Goal: Task Accomplishment & Management: Manage account settings

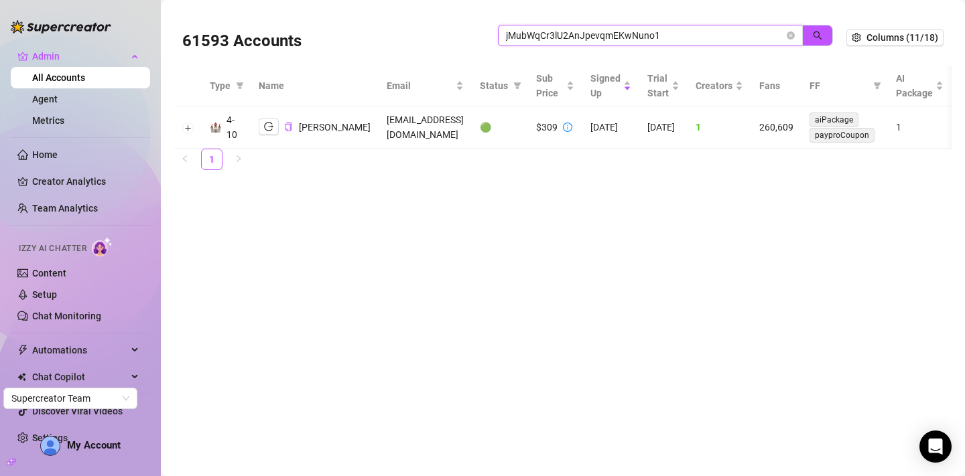
click at [614, 37] on input "jMubWqCr3lU2AnJpevqmEKwNuno1" at bounding box center [645, 35] width 278 height 15
paste input "4T7CHbWaNBQPwX3ggnYpS69HAj93"
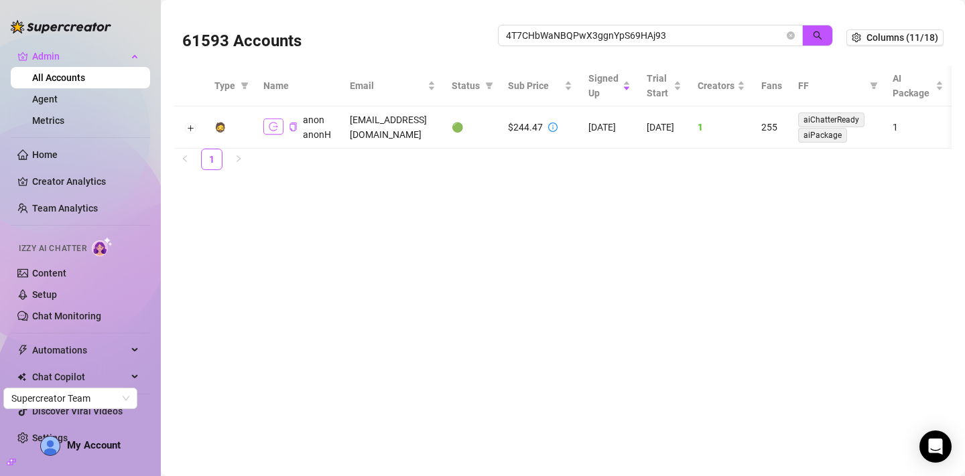
click at [269, 124] on icon "logout" at bounding box center [273, 127] width 9 height 9
click at [529, 37] on input "4T7CHbWaNBQPwX3ggnYpS69HAj93" at bounding box center [645, 35] width 278 height 15
paste input "christina12905@gmail.com"
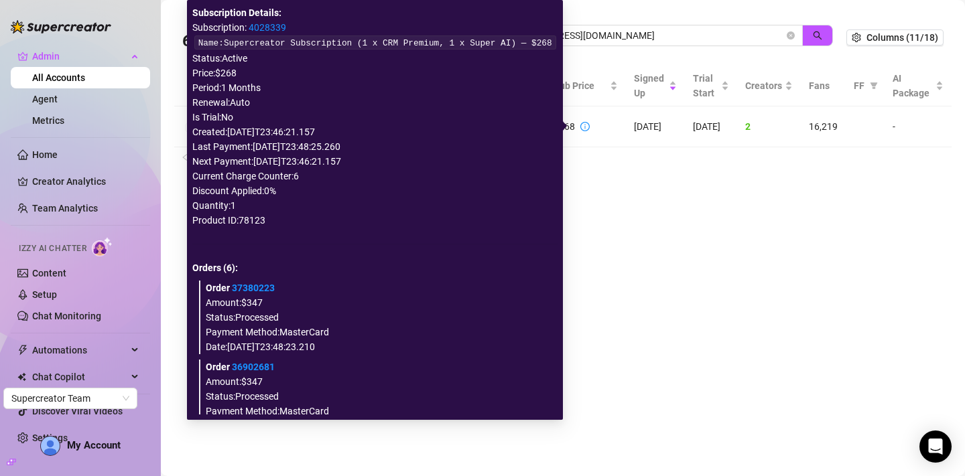
click at [580, 127] on icon "info-circle" at bounding box center [584, 126] width 9 height 9
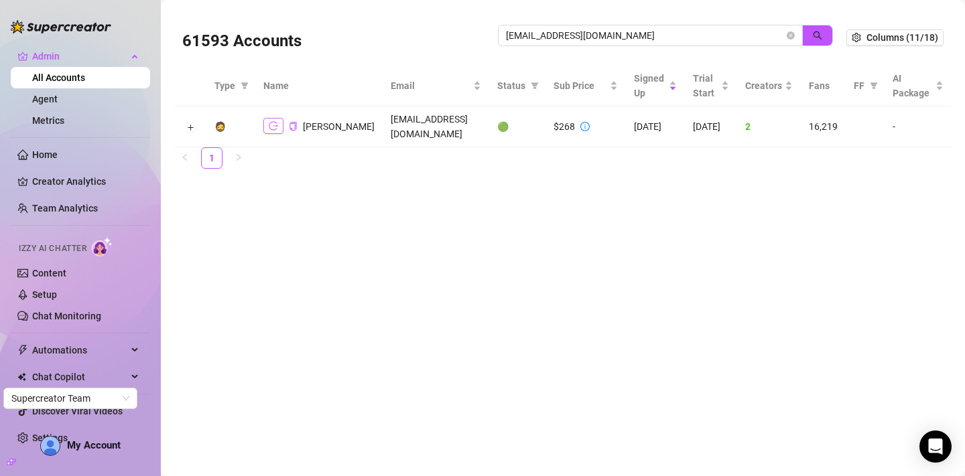
click at [273, 125] on icon "logout" at bounding box center [273, 125] width 9 height 9
click at [529, 39] on input "christina12905@gmail.com" at bounding box center [645, 35] width 278 height 15
paste input "donnaderrico@me"
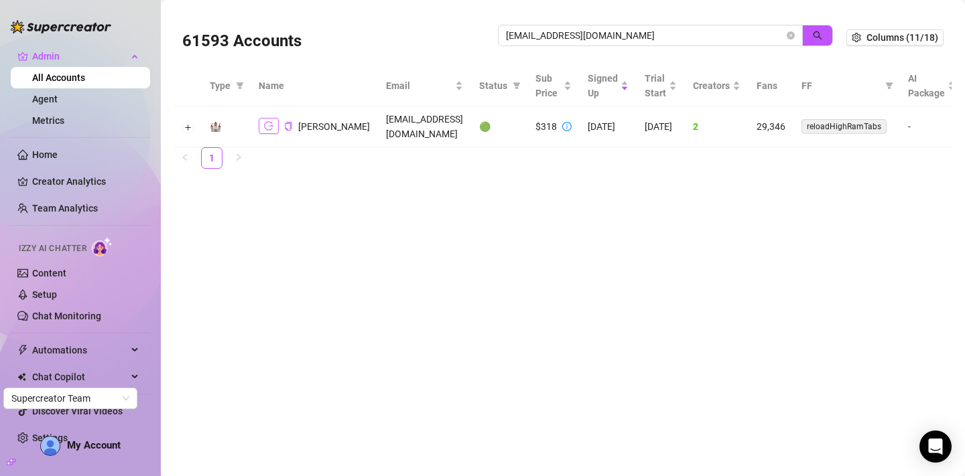
click at [269, 122] on icon "logout" at bounding box center [268, 126] width 9 height 9
click at [644, 29] on input "donnaderrico@me.com" at bounding box center [645, 35] width 278 height 15
paste input "linglingreels@gmail"
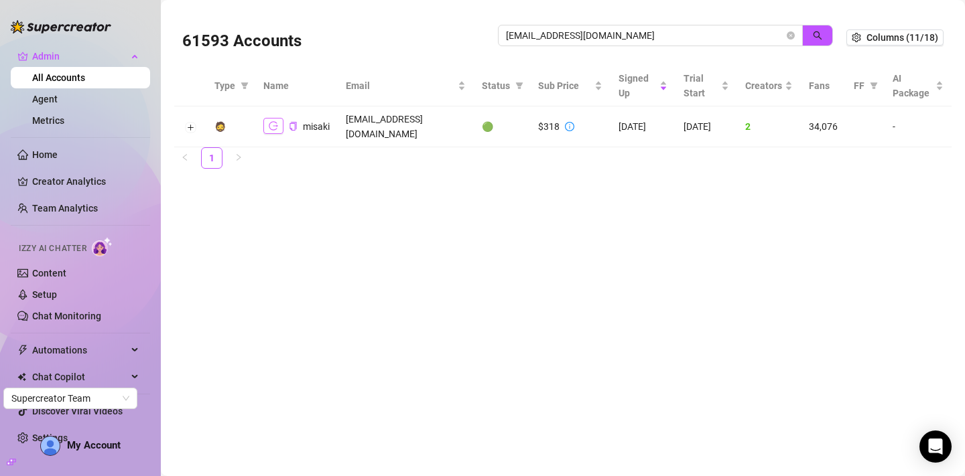
click at [268, 125] on button "button" at bounding box center [273, 126] width 20 height 16
click at [538, 38] on input "linglingreels@gmail.com" at bounding box center [645, 35] width 278 height 15
paste input "the.allie.rae"
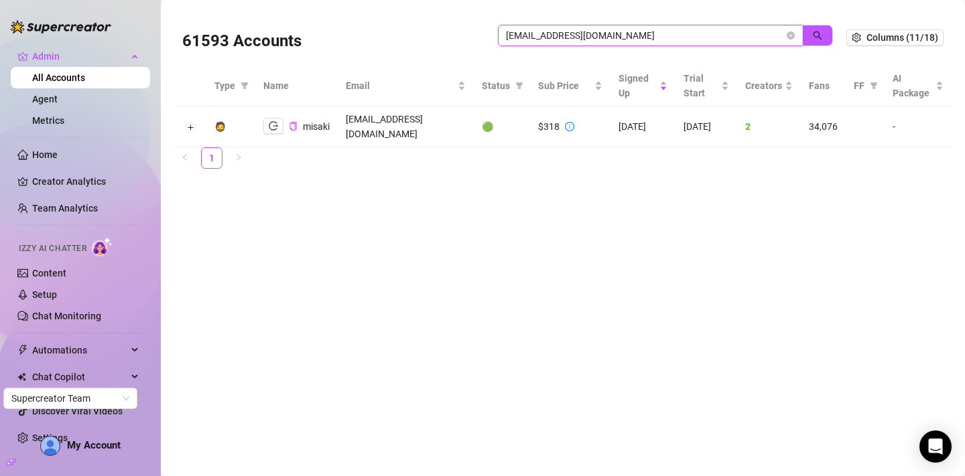
type input "the.allie.rae@gmail.com"
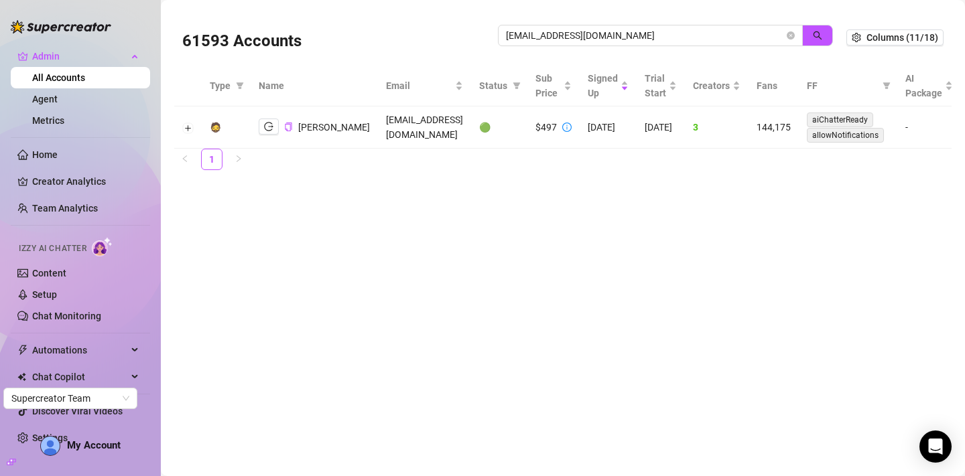
click at [544, 204] on main "61593 Accounts the.allie.rae@gmail.com Columns (11/18) Type Name Email Status S…" at bounding box center [563, 238] width 804 height 476
click at [263, 126] on button "button" at bounding box center [269, 127] width 20 height 16
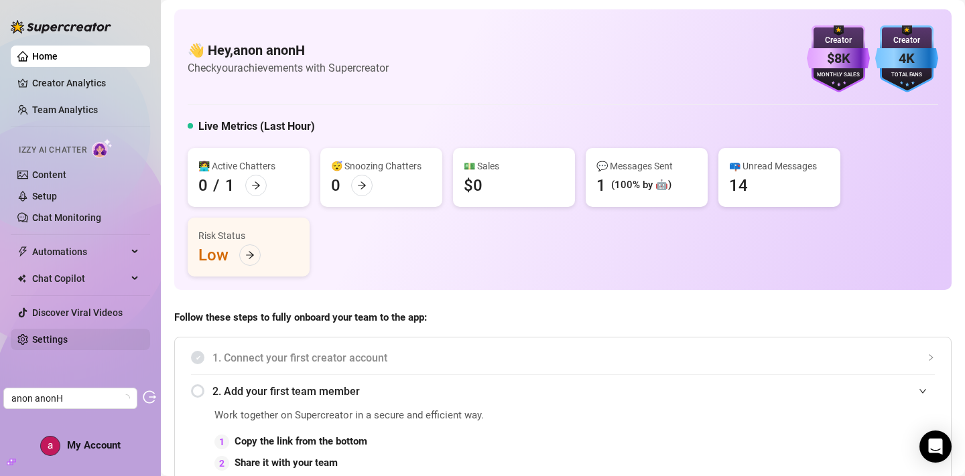
click at [59, 345] on link "Settings" at bounding box center [50, 339] width 36 height 11
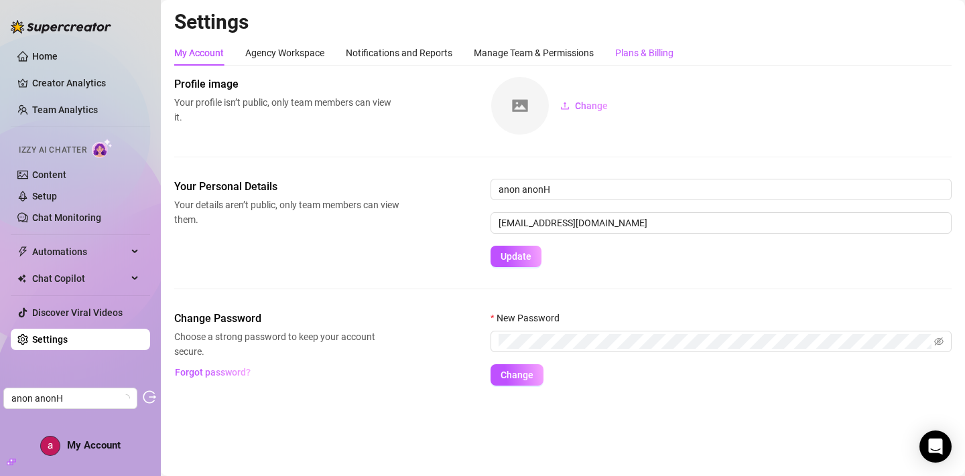
click at [663, 48] on div "Plans & Billing" at bounding box center [644, 53] width 58 height 15
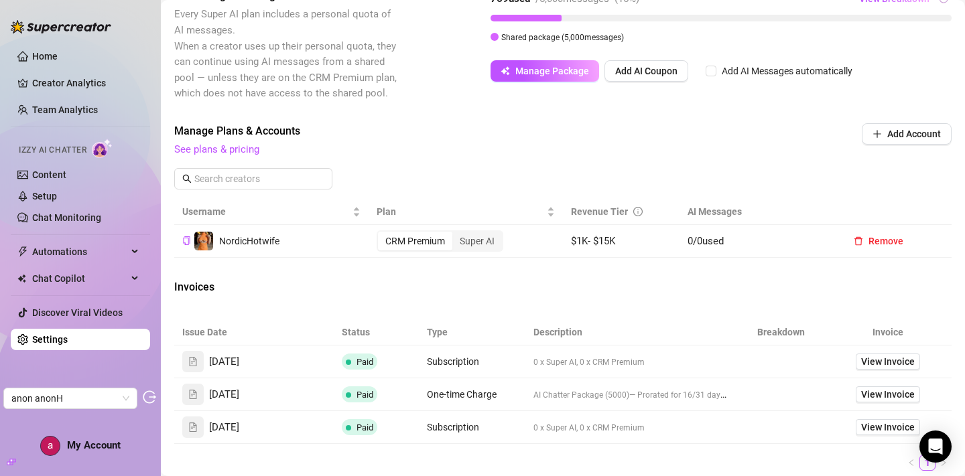
scroll to position [328, 0]
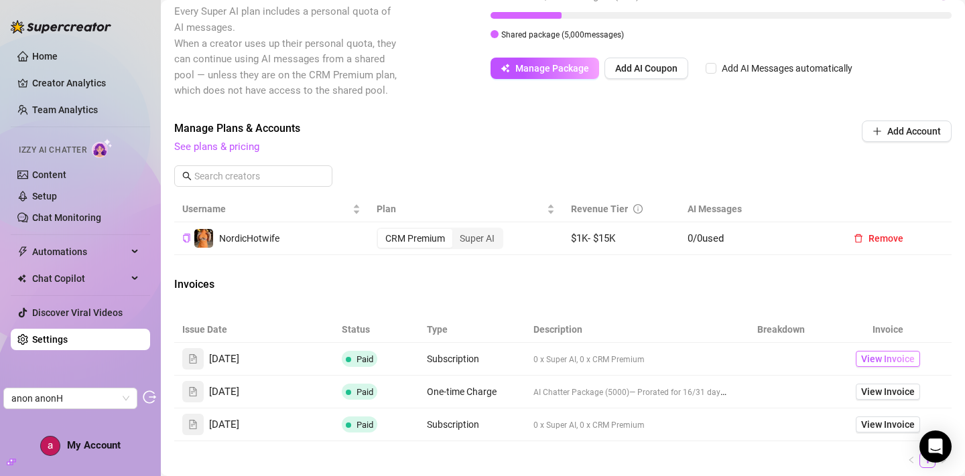
click at [889, 366] on span "View Invoice" at bounding box center [888, 359] width 54 height 15
click at [487, 248] on div "Super AI" at bounding box center [477, 238] width 50 height 19
click at [456, 231] on input "Super AI" at bounding box center [456, 231] width 0 height 0
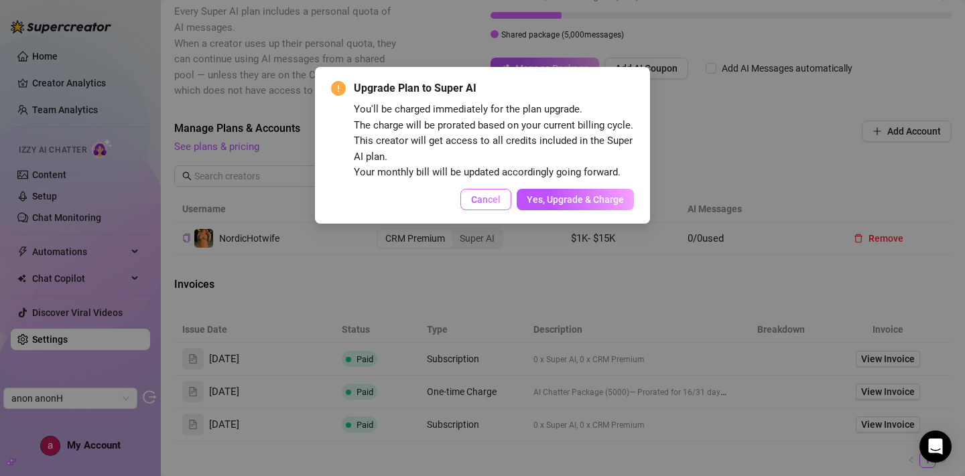
click at [494, 205] on span "Cancel" at bounding box center [485, 199] width 29 height 11
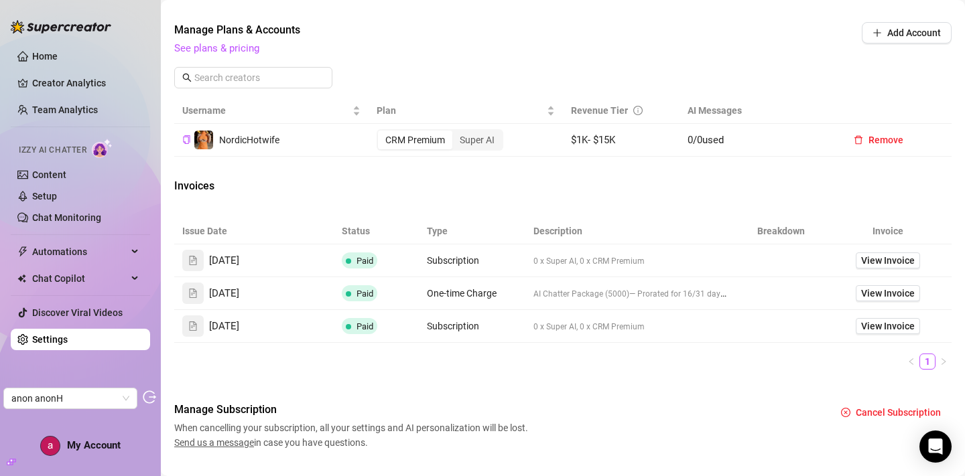
scroll to position [430, 0]
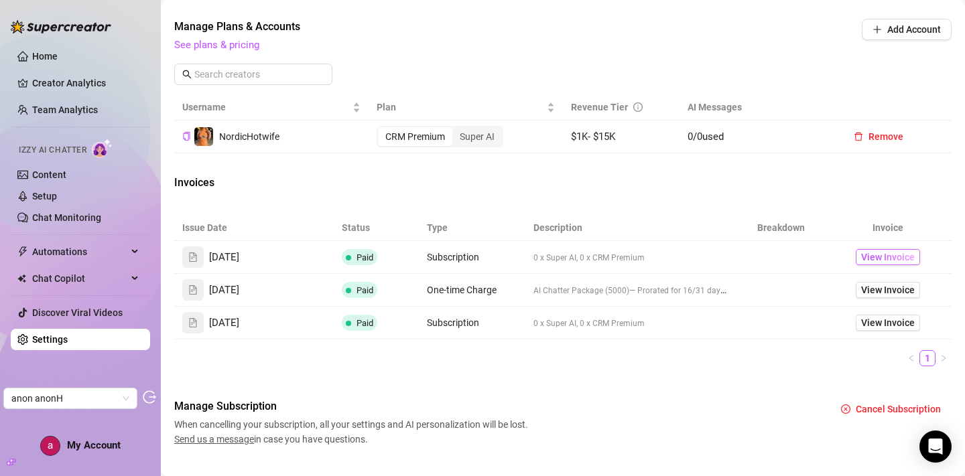
click at [883, 265] on span "View Invoice" at bounding box center [888, 257] width 54 height 15
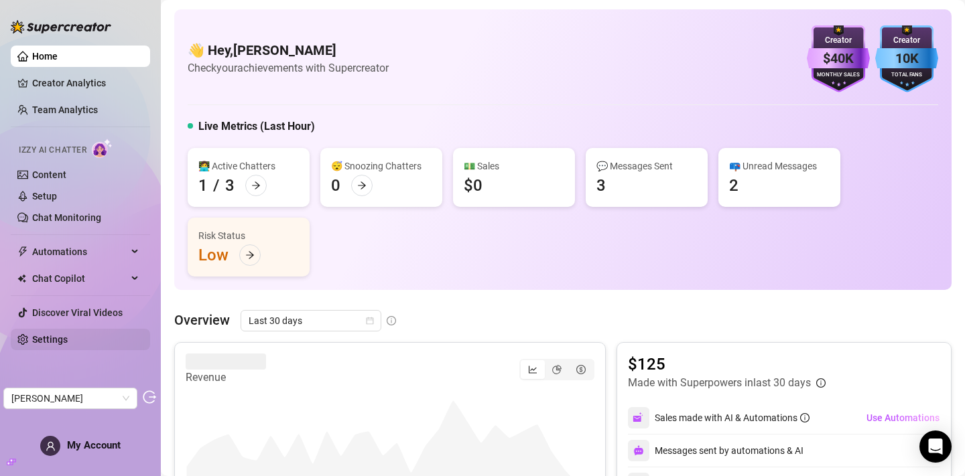
click at [64, 342] on link "Settings" at bounding box center [50, 339] width 36 height 11
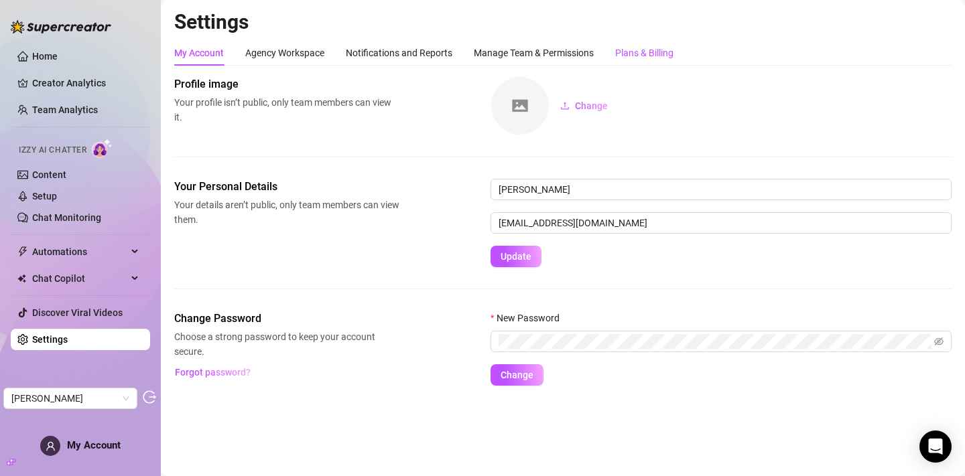
click at [649, 54] on div "Plans & Billing" at bounding box center [644, 53] width 58 height 15
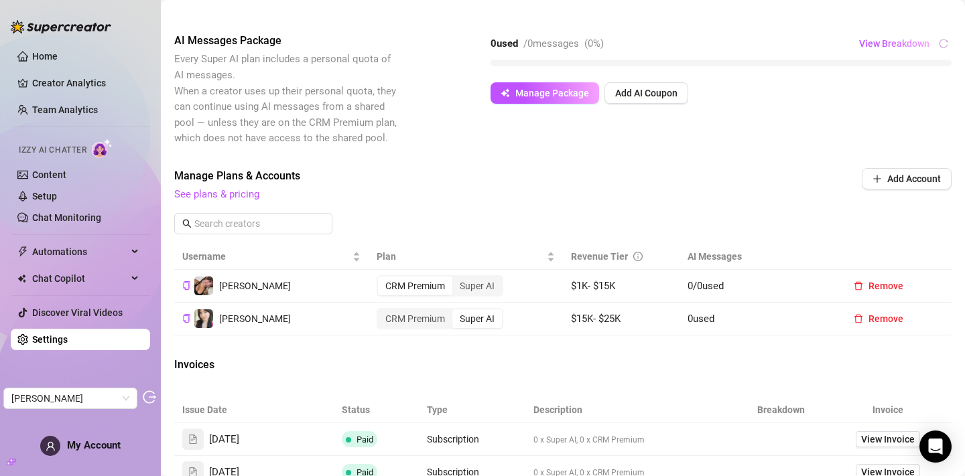
scroll to position [283, 0]
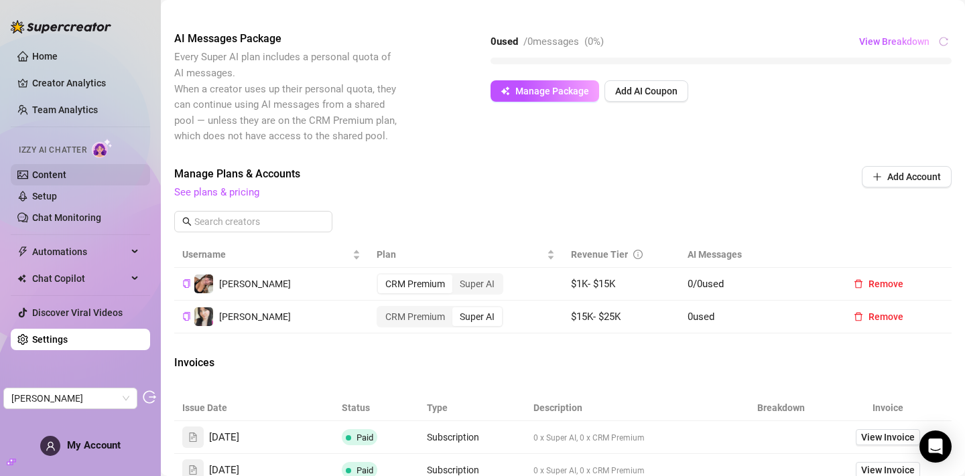
click at [64, 177] on link "Content" at bounding box center [49, 174] width 34 height 11
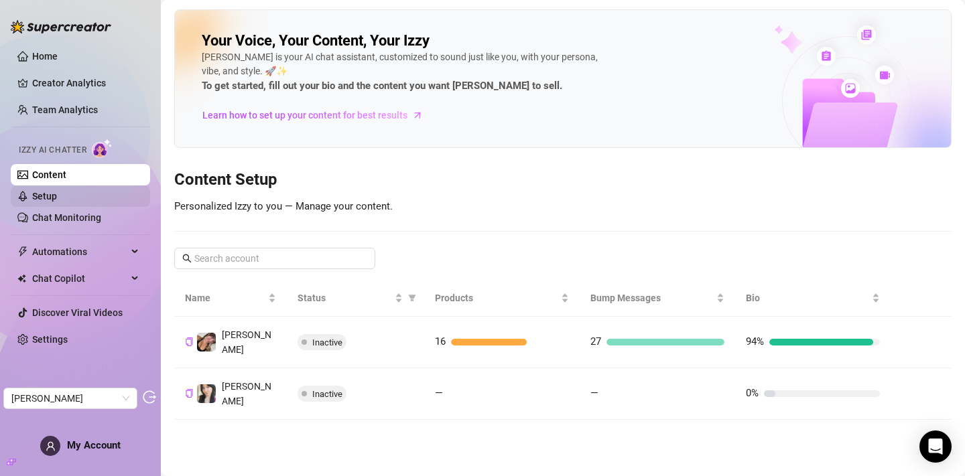
click at [57, 202] on link "Setup" at bounding box center [44, 196] width 25 height 11
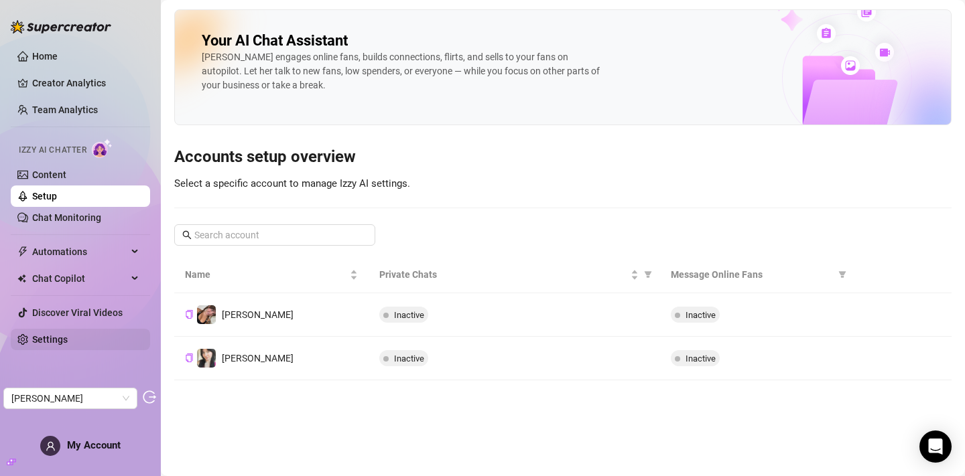
click at [68, 341] on link "Settings" at bounding box center [50, 339] width 36 height 11
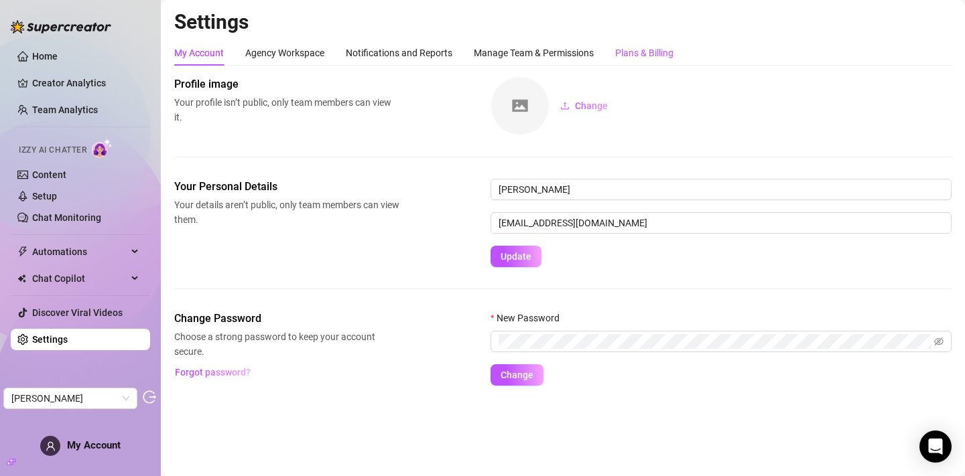
click at [644, 51] on div "Plans & Billing" at bounding box center [644, 53] width 58 height 15
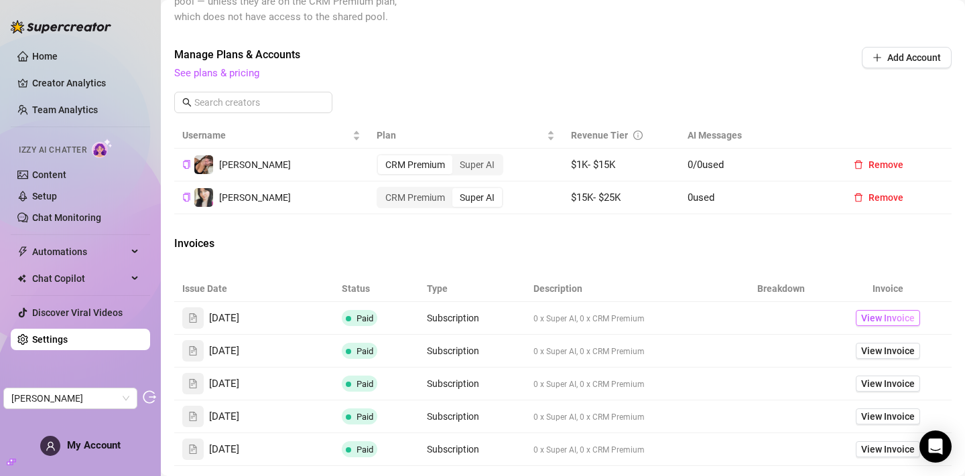
scroll to position [402, 0]
click at [858, 326] on link "View Invoice" at bounding box center [888, 318] width 64 height 16
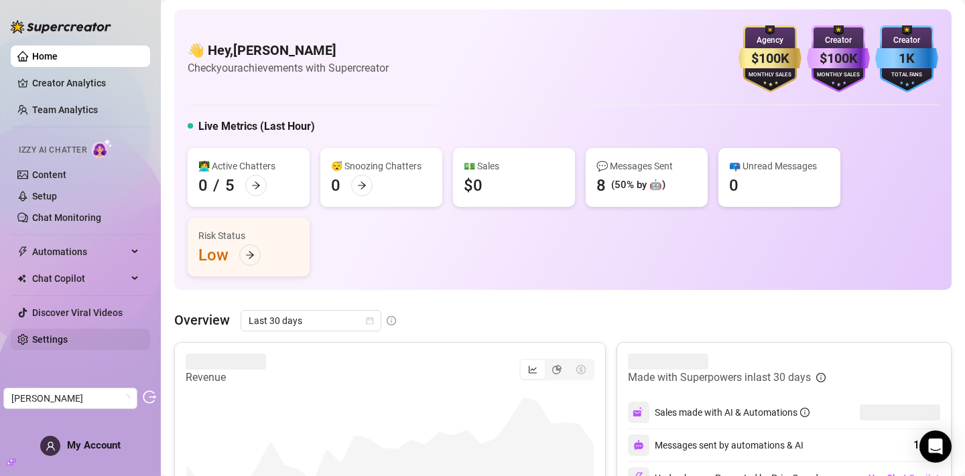
click at [42, 345] on link "Settings" at bounding box center [50, 339] width 36 height 11
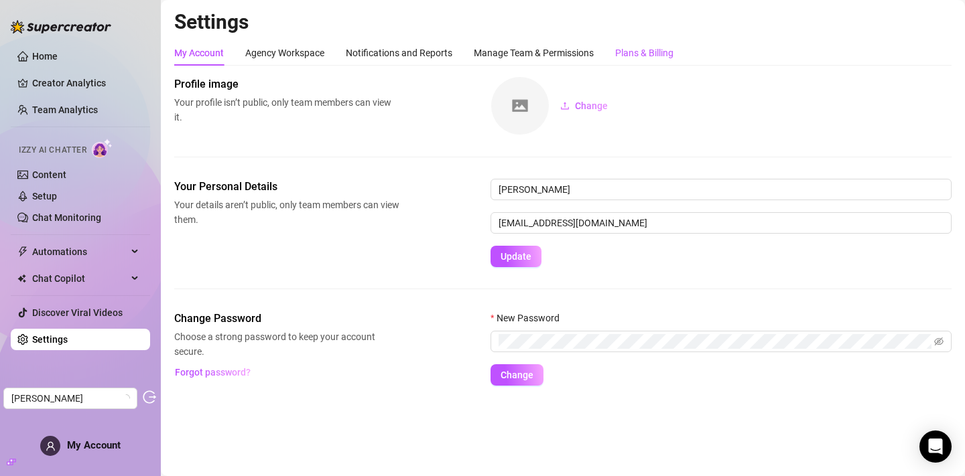
click at [661, 50] on div "Plans & Billing" at bounding box center [644, 53] width 58 height 15
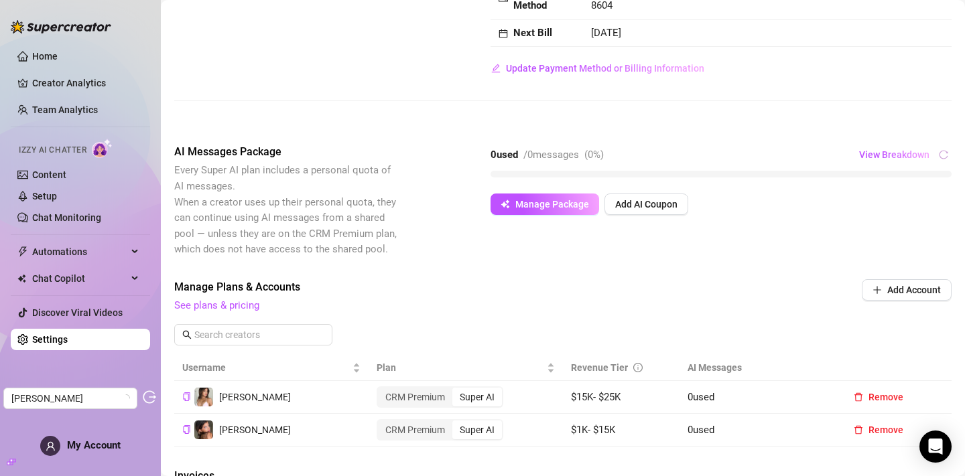
scroll to position [174, 0]
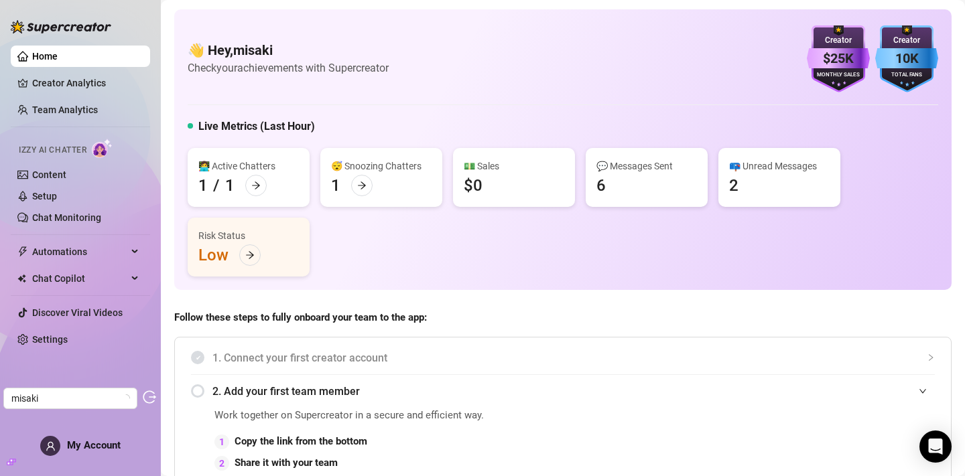
click at [80, 327] on ul "Home Creator Analytics Team Analytics Izzy AI Chatter Content Setup Chat Monito…" at bounding box center [80, 198] width 139 height 316
click at [68, 334] on link "Settings" at bounding box center [50, 339] width 36 height 11
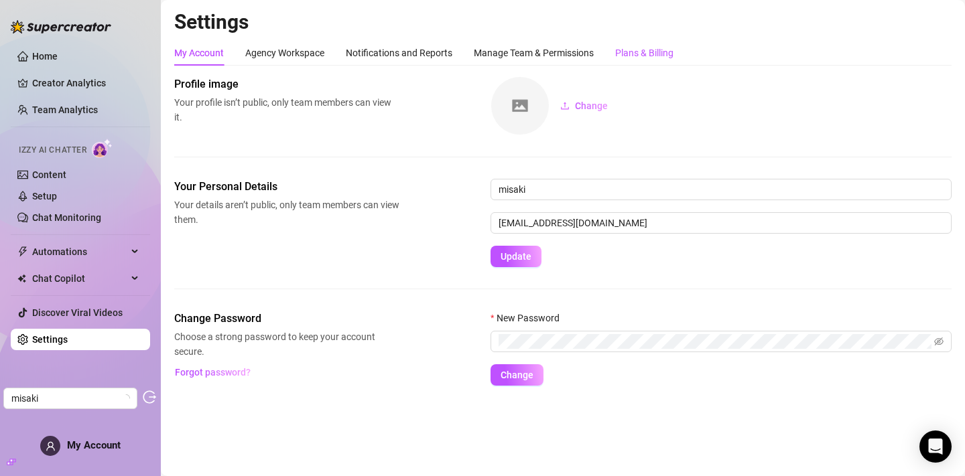
click at [625, 55] on div "Plans & Billing" at bounding box center [644, 53] width 58 height 15
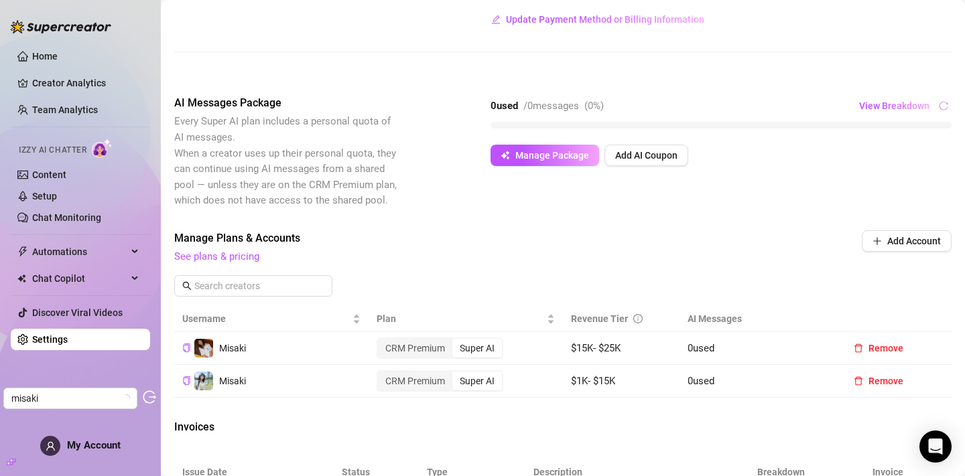
scroll to position [220, 0]
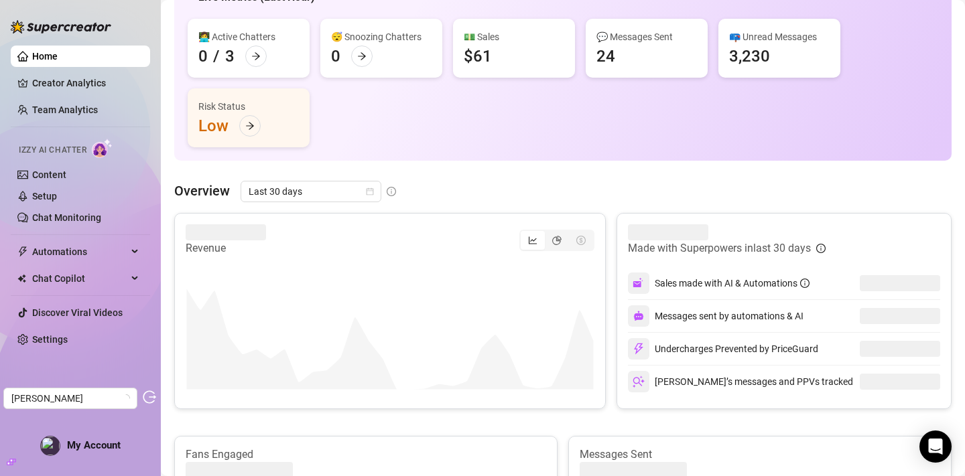
scroll to position [156, 0]
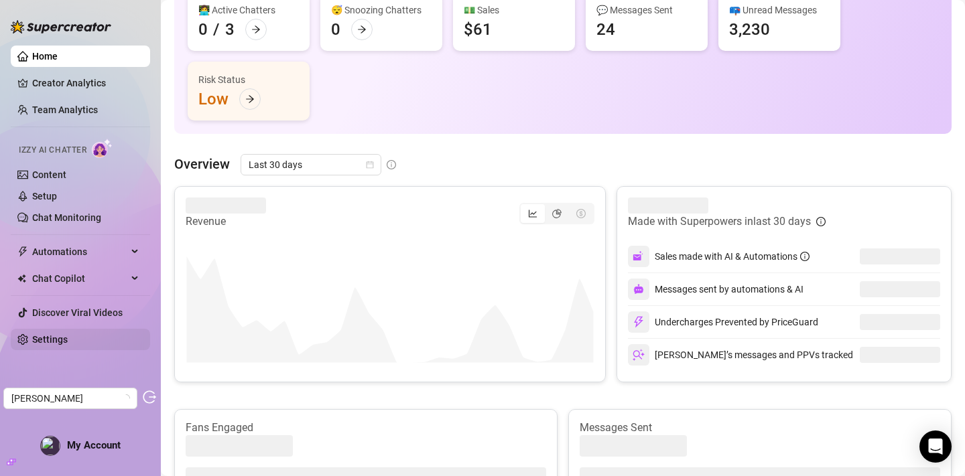
click at [66, 338] on link "Settings" at bounding box center [50, 339] width 36 height 11
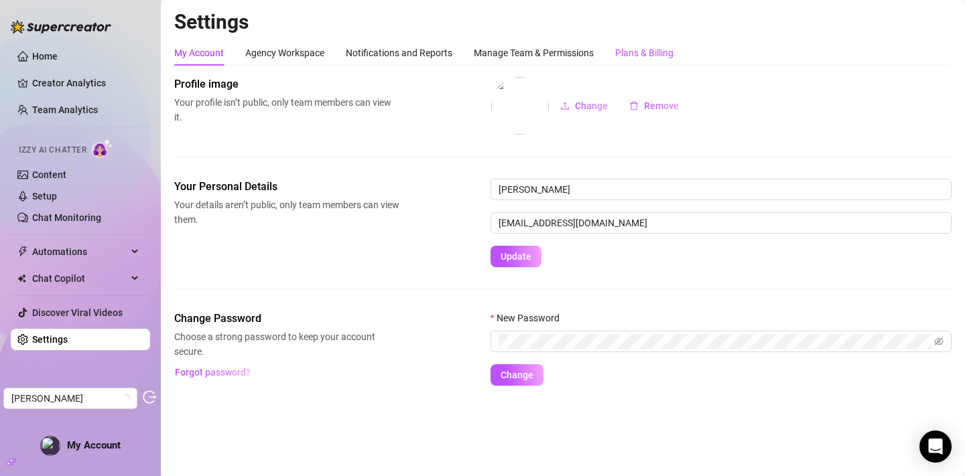
click at [640, 58] on div "Plans & Billing" at bounding box center [644, 53] width 58 height 15
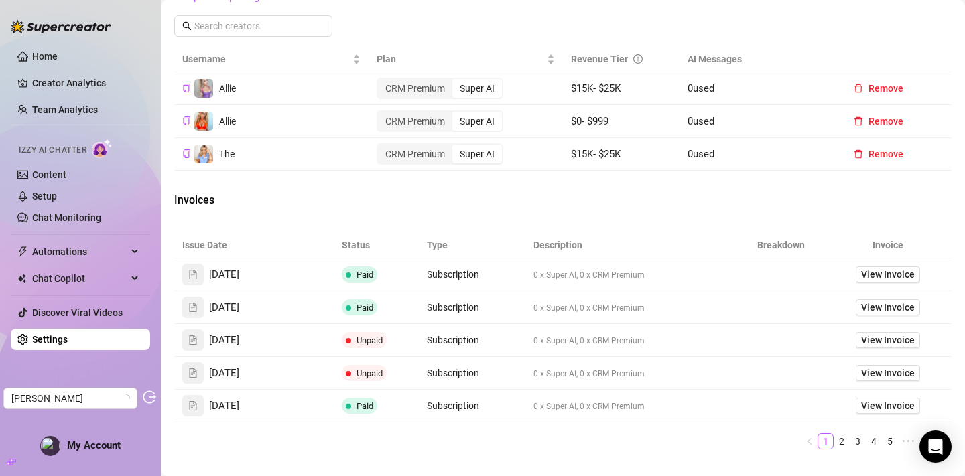
scroll to position [478, 0]
click at [872, 414] on span "View Invoice" at bounding box center [888, 406] width 54 height 15
click at [877, 316] on span "View Invoice" at bounding box center [888, 308] width 54 height 15
click at [893, 283] on span "View Invoice" at bounding box center [888, 275] width 54 height 15
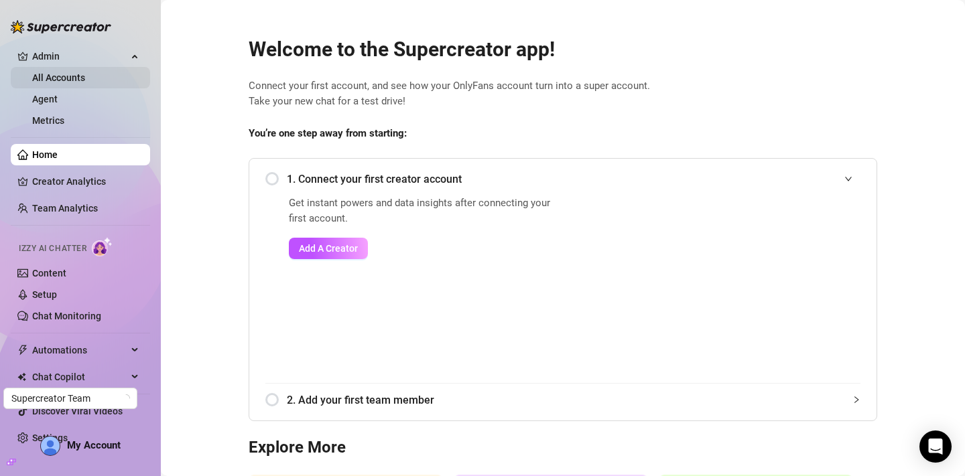
click at [67, 78] on link "All Accounts" at bounding box center [58, 77] width 53 height 11
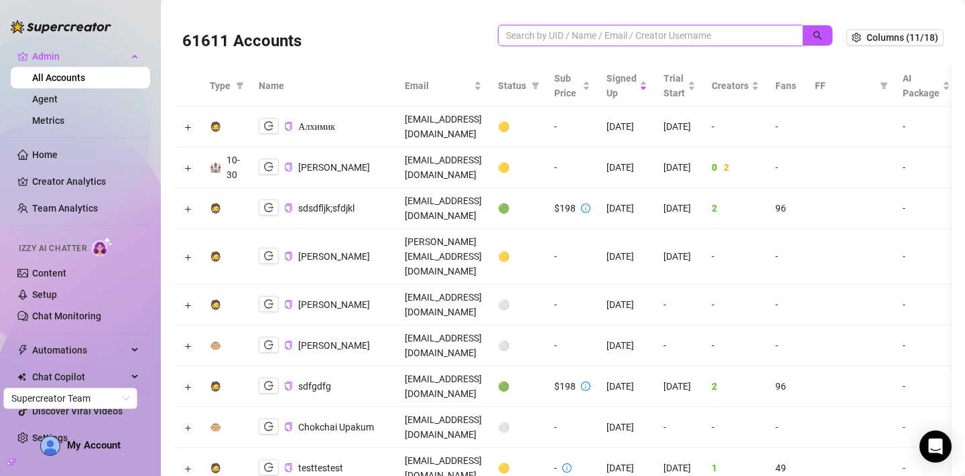
click at [534, 42] on input "search" at bounding box center [645, 35] width 278 height 15
paste input "bettiecaroline@gmail.com"
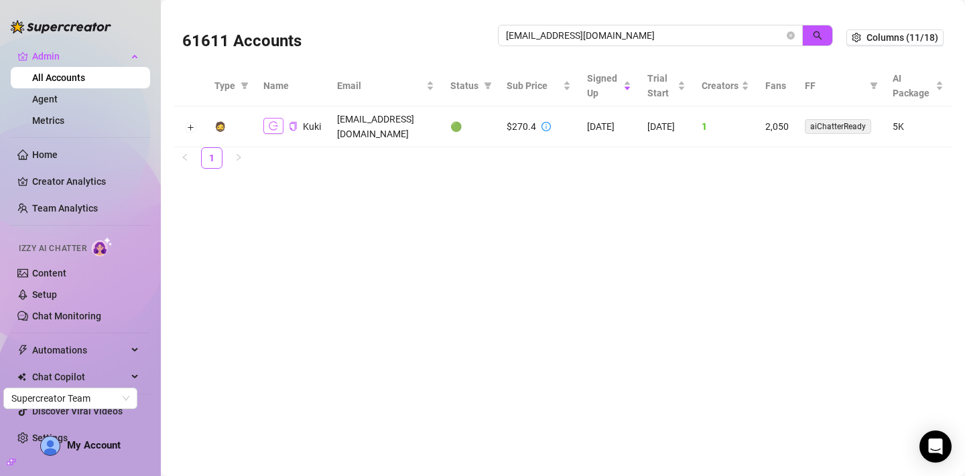
click at [271, 125] on button "button" at bounding box center [273, 126] width 20 height 16
click at [269, 121] on icon "logout" at bounding box center [273, 125] width 9 height 9
click at [574, 38] on input "bettiecaroline@gmail.com" at bounding box center [645, 35] width 278 height 15
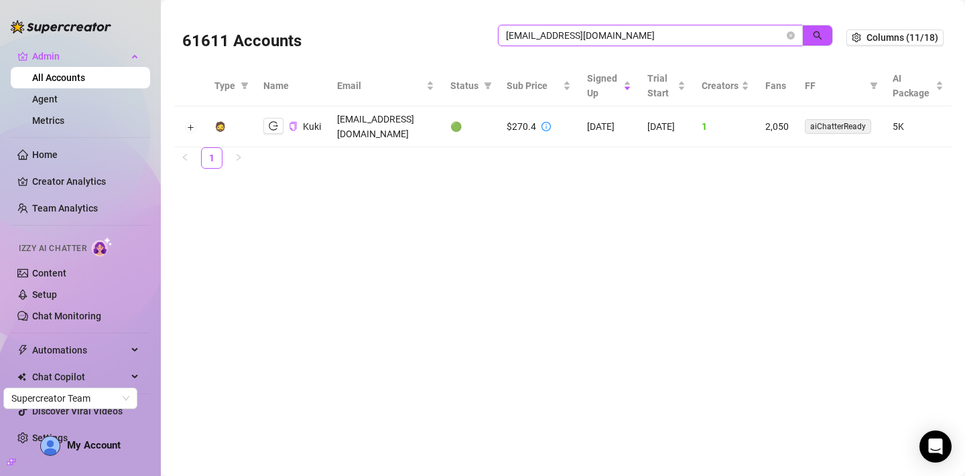
click at [574, 38] on input "bettiecaroline@gmail.com" at bounding box center [645, 35] width 278 height 15
paste input "4T7CHbWaNBQPwX3ggnYpS69HAj93"
type input "4T7CHbWaNBQPwX3ggnYpS69HAj93"
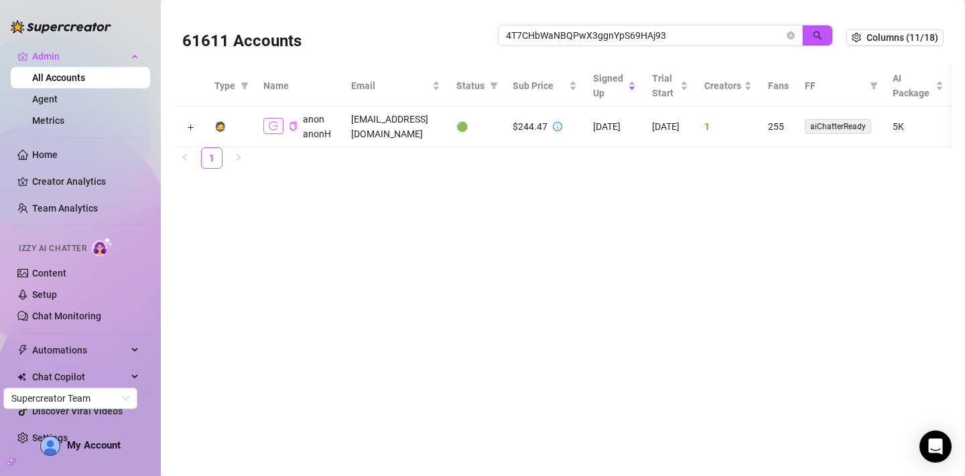
click at [269, 128] on icon "logout" at bounding box center [273, 125] width 9 height 9
click at [190, 128] on button "Expand row" at bounding box center [190, 127] width 11 height 11
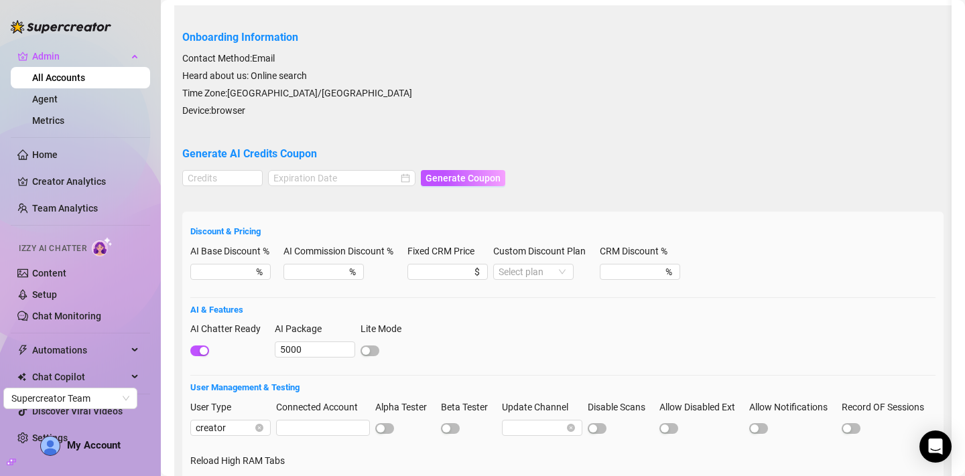
scroll to position [144, 0]
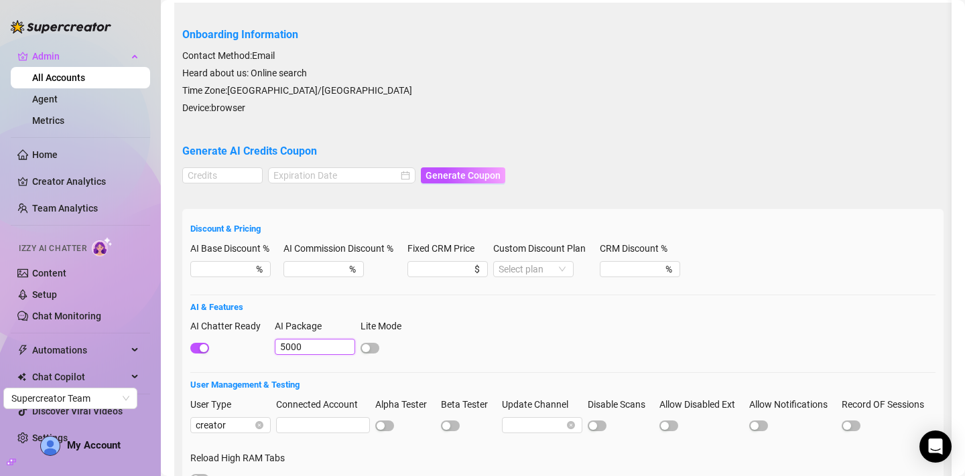
click at [295, 353] on input "5000" at bounding box center [315, 347] width 80 height 16
click at [305, 347] on input "5000" at bounding box center [315, 347] width 80 height 16
type input "5"
type input "3000"
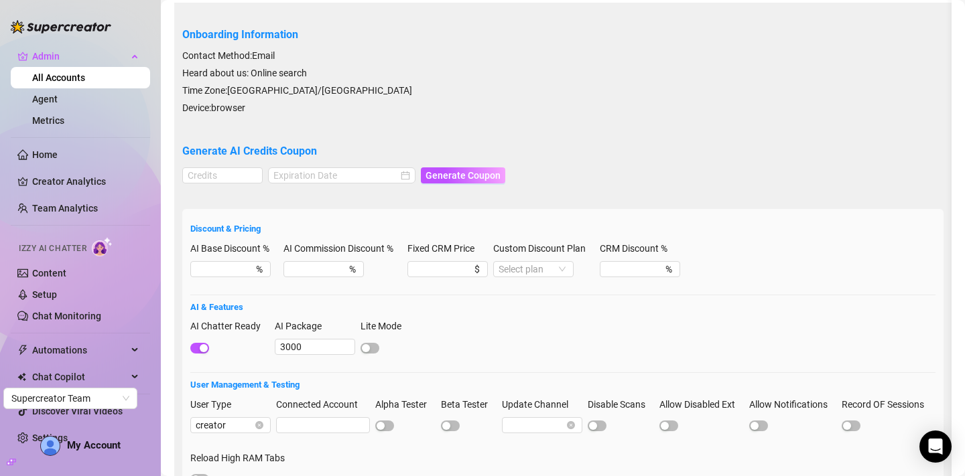
click at [448, 389] on h5 "User Management & Testing" at bounding box center [562, 385] width 745 height 13
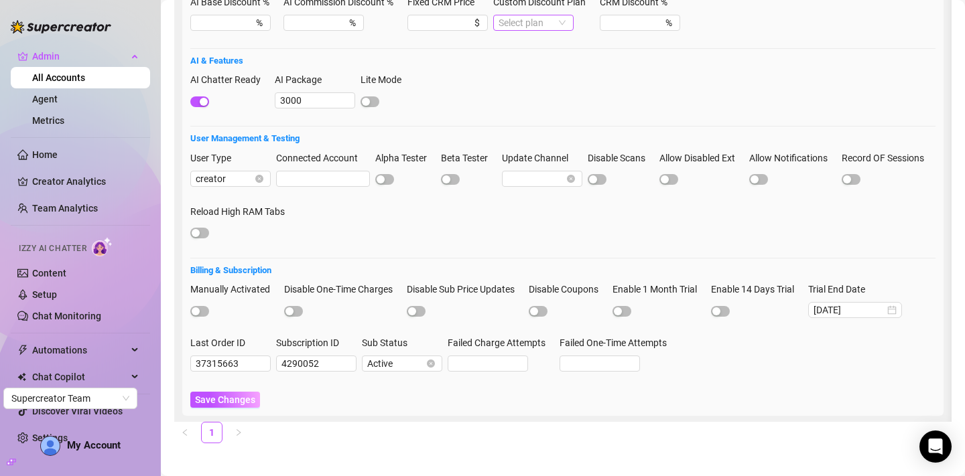
scroll to position [398, 0]
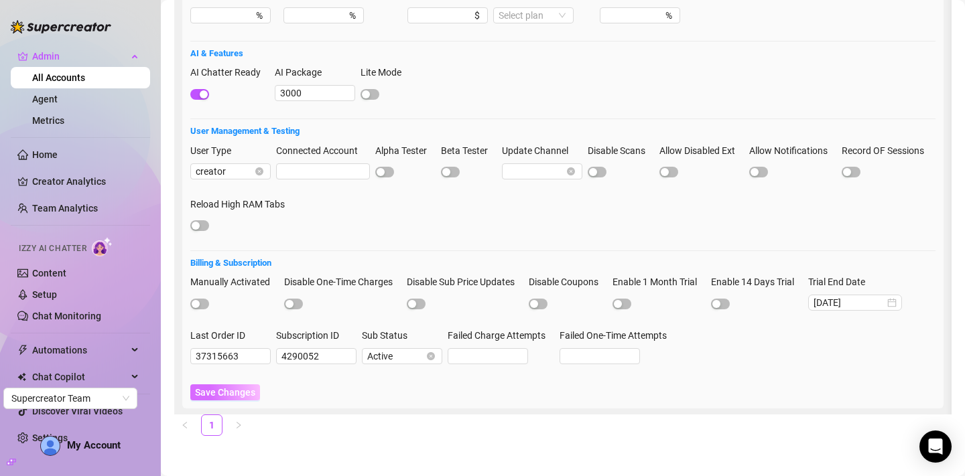
click at [230, 389] on span "Save Changes" at bounding box center [225, 392] width 60 height 11
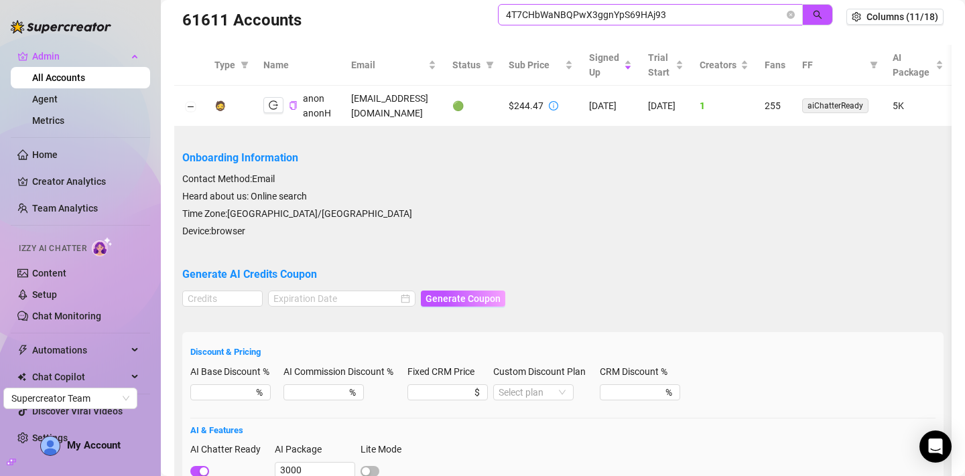
scroll to position [0, 0]
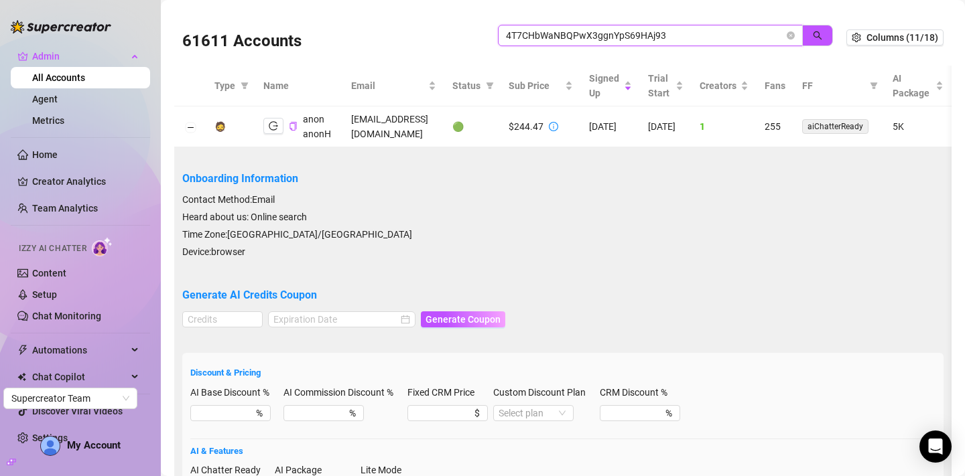
click at [583, 38] on input "4T7CHbWaNBQPwX3ggnYpS69HAj93" at bounding box center [645, 35] width 278 height 15
paste input "HxZYIQXiWGZF8h3m4MBeKl66Bgu2"
type input "HxZYIQXiWGZF8h3m4MBeKl66Bgu2"
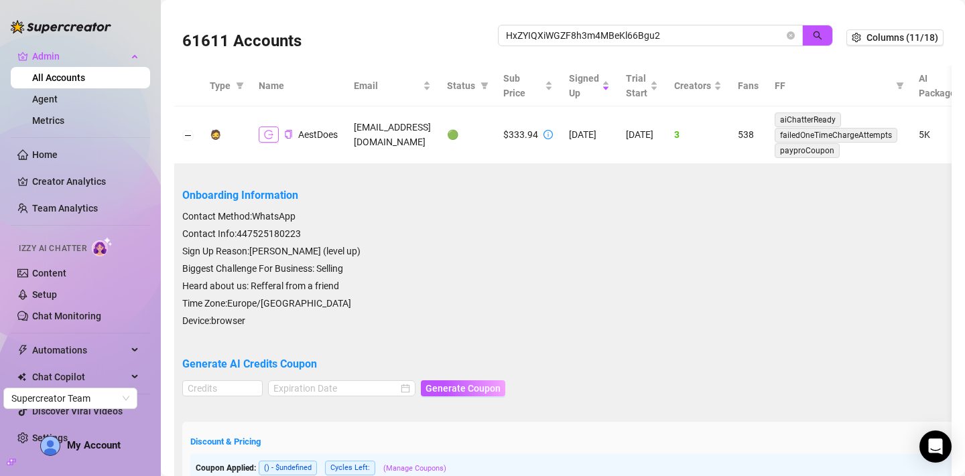
click at [267, 131] on icon "logout" at bounding box center [268, 134] width 9 height 9
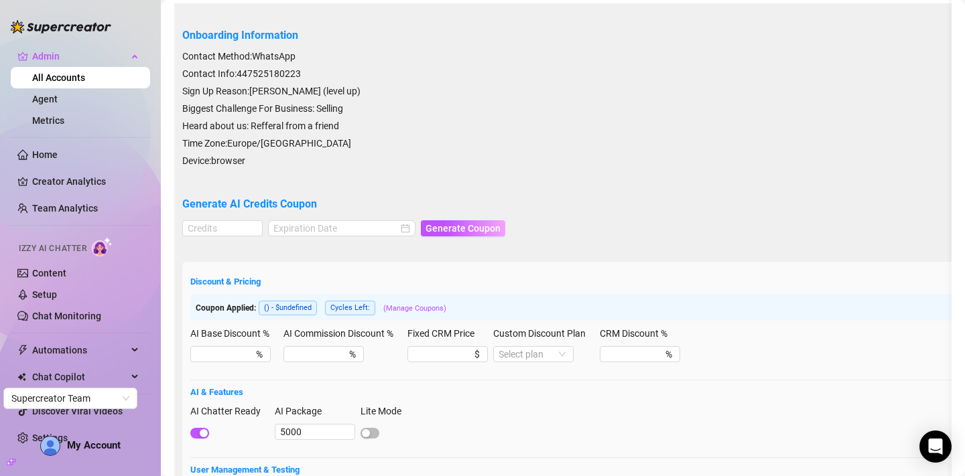
scroll to position [163, 0]
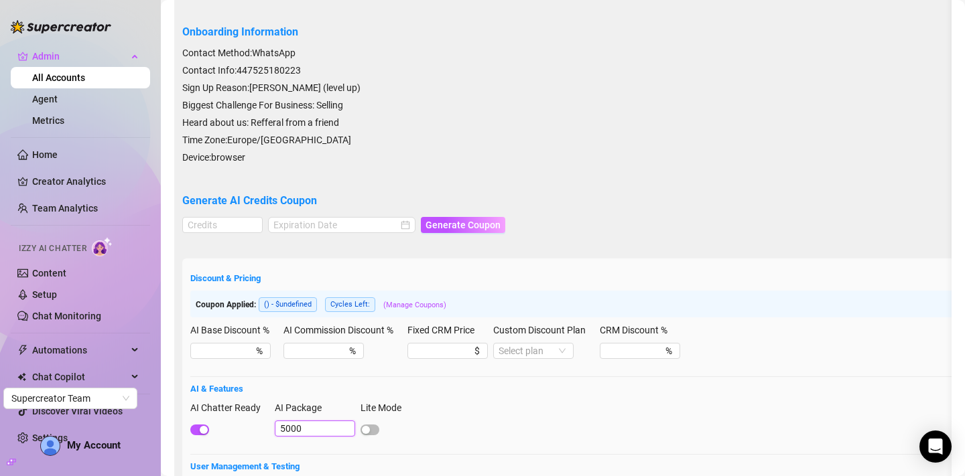
click at [322, 425] on input "5000" at bounding box center [315, 429] width 80 height 16
type input "4000"
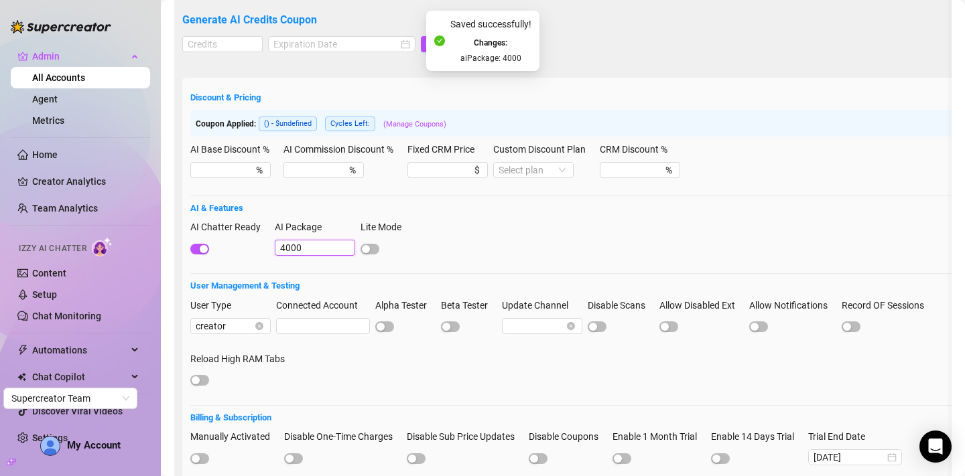
scroll to position [498, 0]
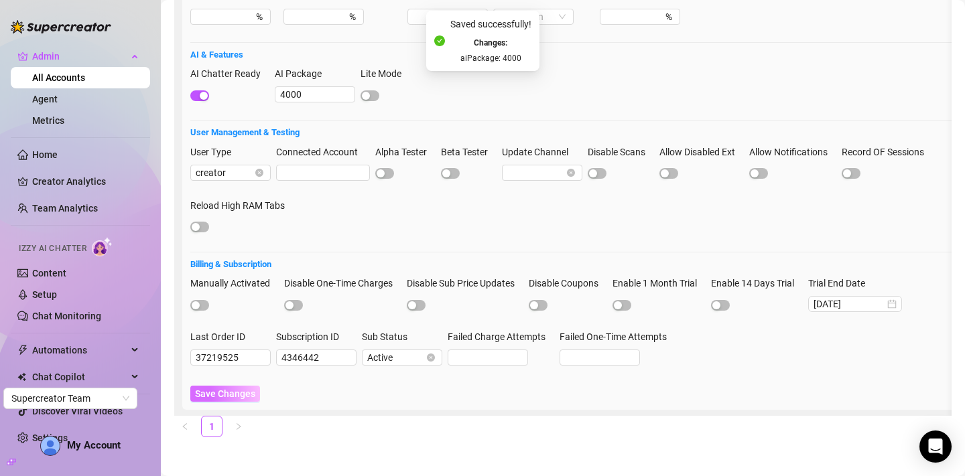
click at [229, 393] on span "Save Changes" at bounding box center [225, 394] width 60 height 11
click at [243, 396] on span "Save Changes" at bounding box center [225, 394] width 60 height 11
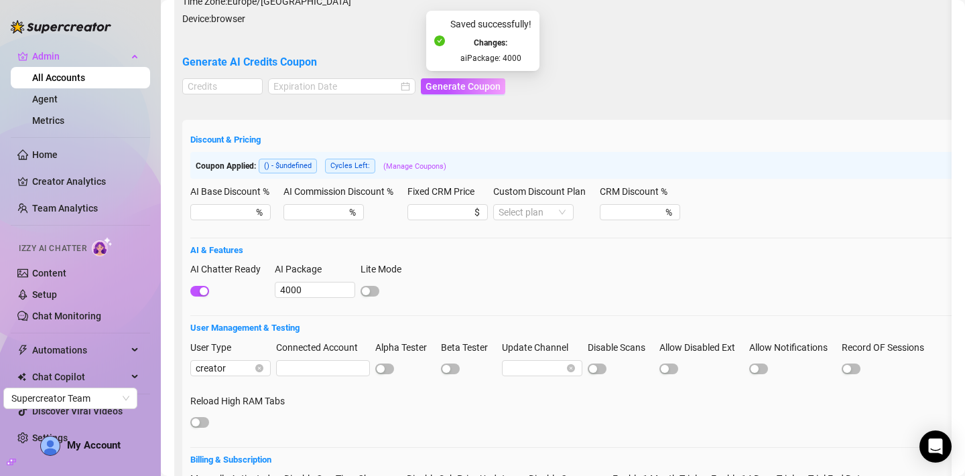
scroll to position [0, 0]
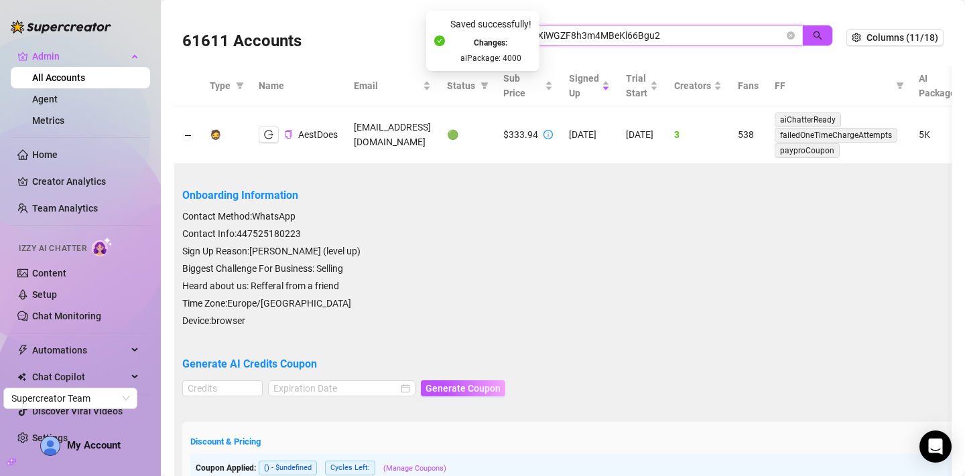
click at [577, 39] on input "HxZYIQXiWGZF8h3m4MBeKl66Bgu2" at bounding box center [645, 35] width 278 height 15
paste input "NF0Q5Aq9rZbP0mHiUjhX7eDVUgh"
type input "NF0Q5Aq9rZbP0mHiUjhX7eDVUgh2"
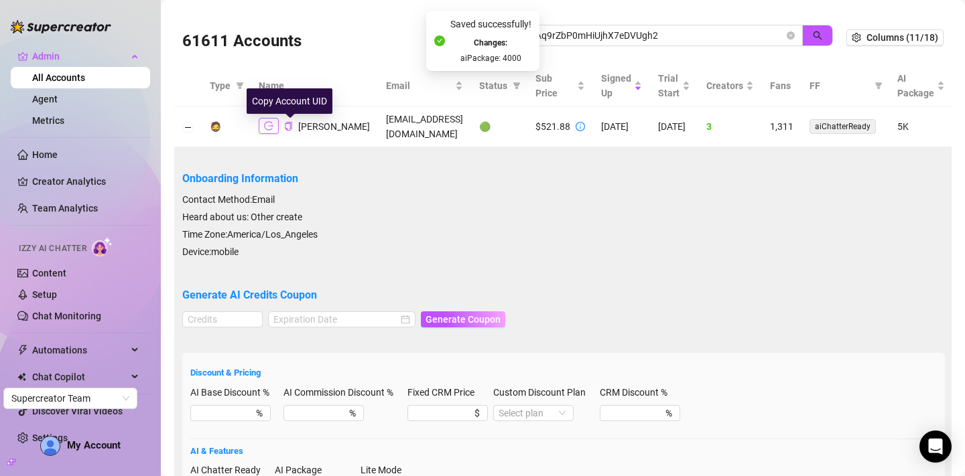
click at [275, 125] on button "button" at bounding box center [269, 126] width 20 height 16
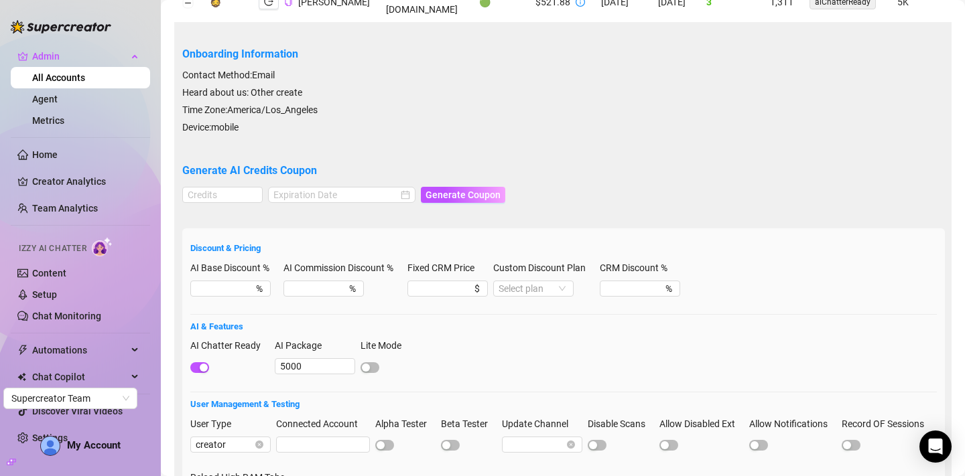
scroll to position [127, 0]
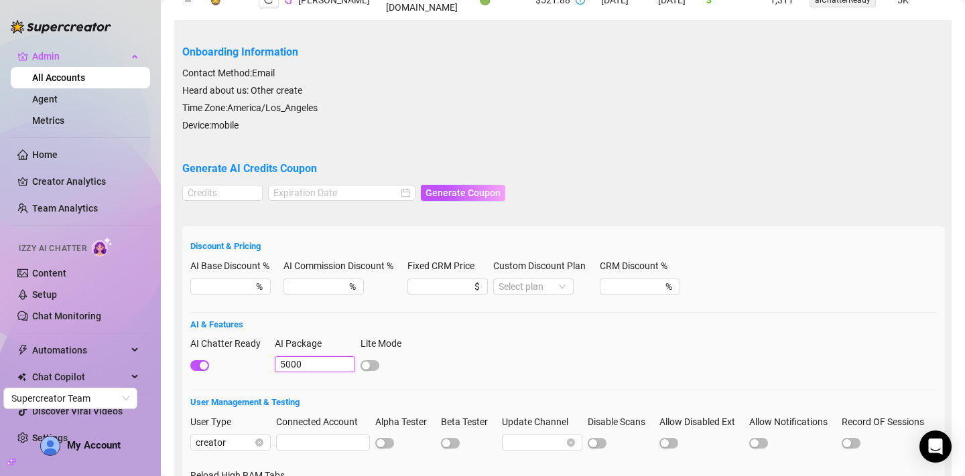
click at [297, 367] on input "5000" at bounding box center [315, 364] width 80 height 16
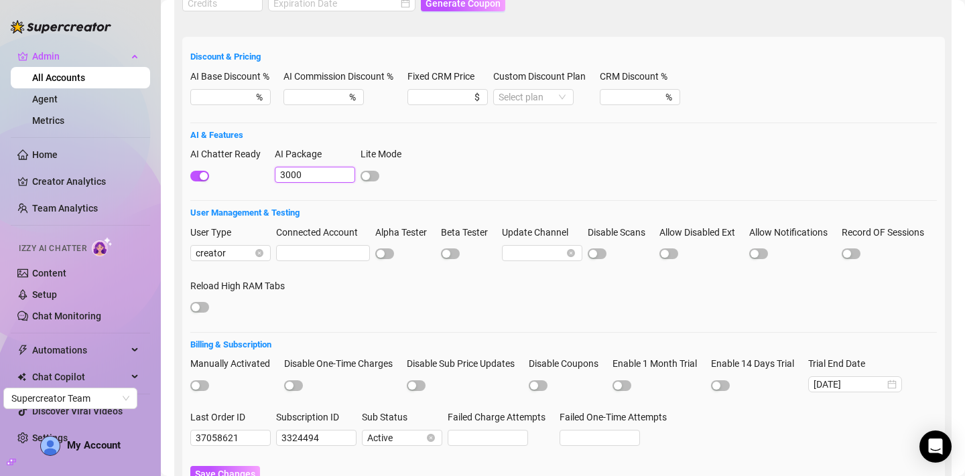
scroll to position [329, 0]
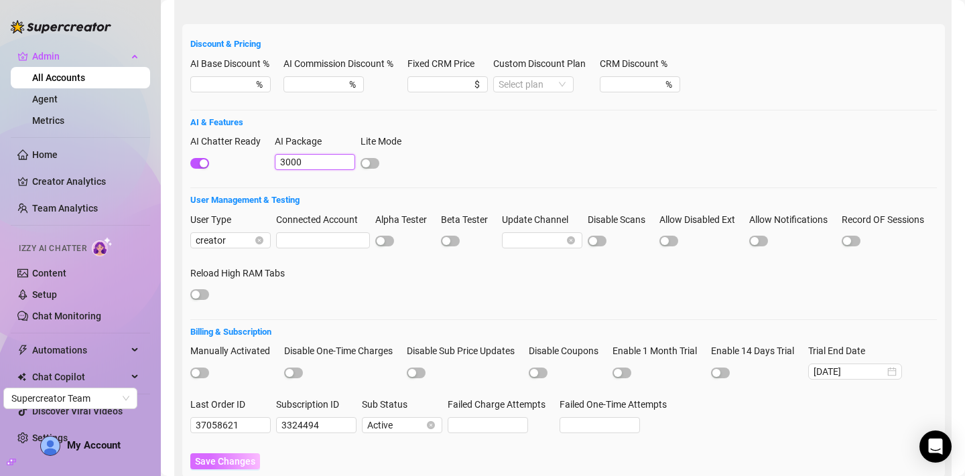
type input "3000"
click at [210, 466] on span "Save Changes" at bounding box center [225, 461] width 60 height 11
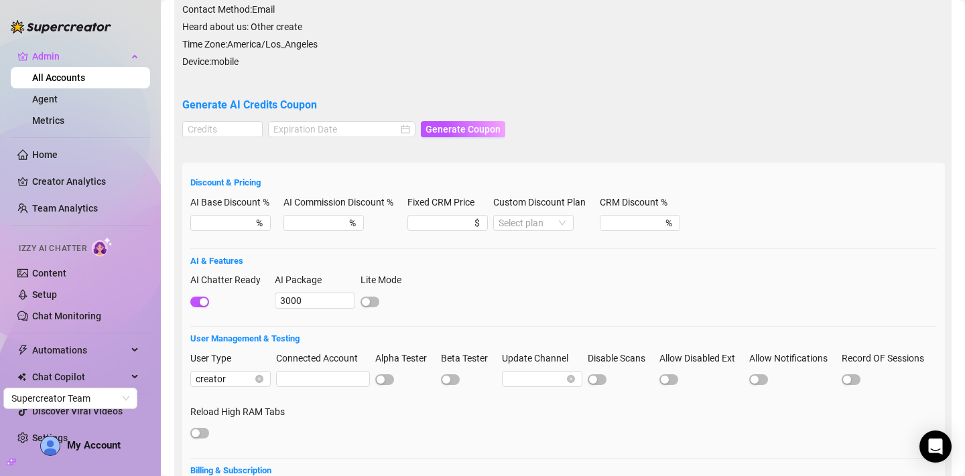
scroll to position [0, 0]
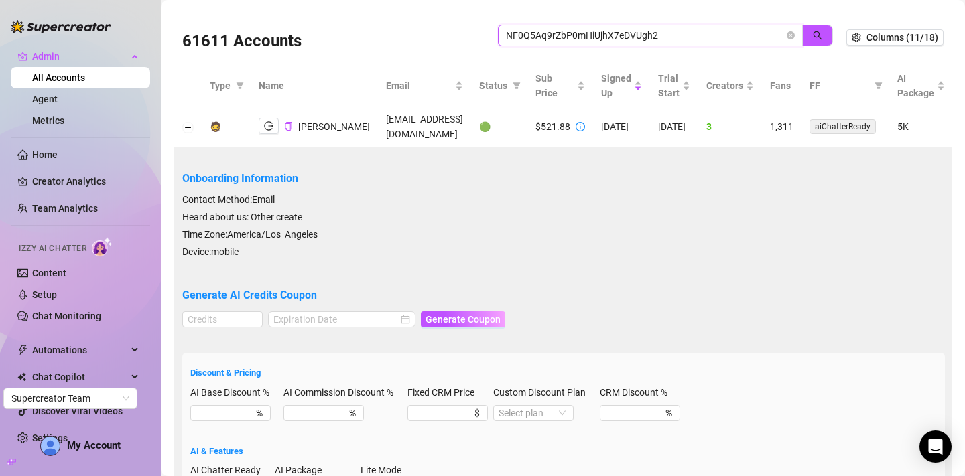
click at [566, 38] on input "NF0Q5Aq9rZbP0mHiUjhX7eDVUgh2" at bounding box center [645, 35] width 278 height 15
paste input "VAP4mQbCQzWOOREwbY4PAbmh0hL"
type input "VAP4mQbCQzWOOREwbY4PAbmh0hL2"
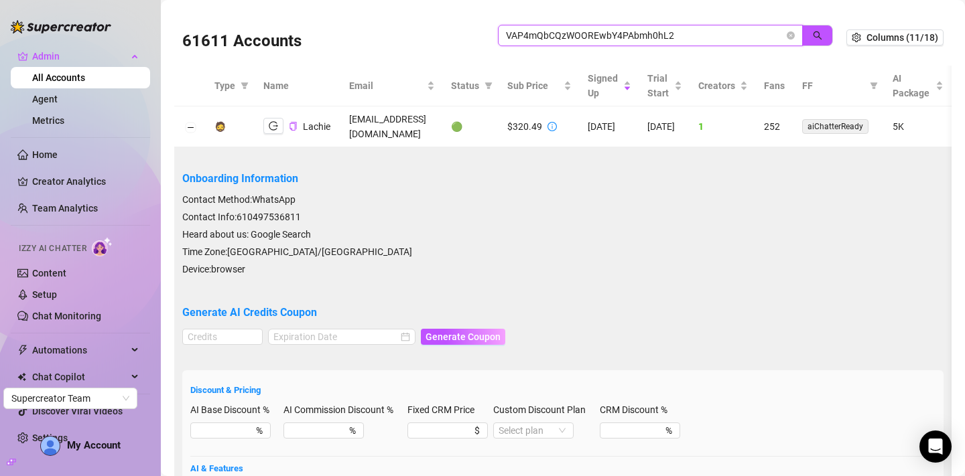
scroll to position [23, 0]
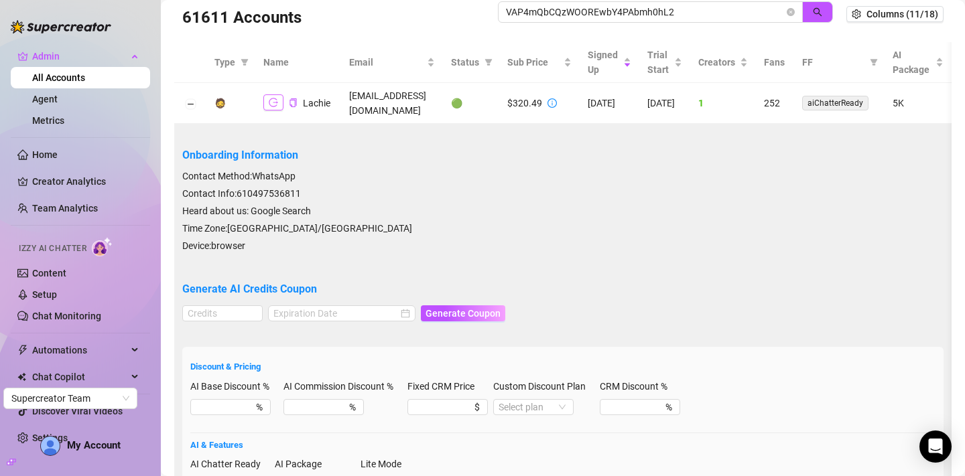
click at [269, 98] on icon "logout" at bounding box center [273, 102] width 9 height 9
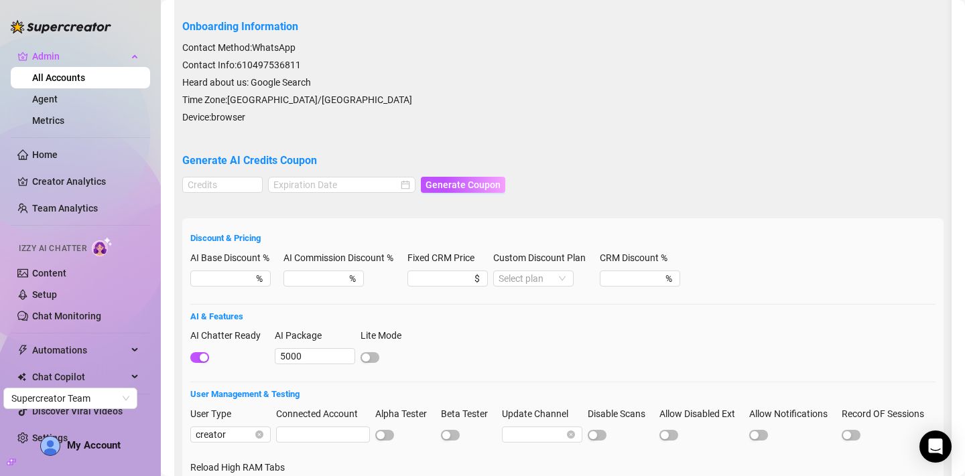
scroll to position [153, 0]
click at [306, 348] on input "5000" at bounding box center [315, 356] width 80 height 16
type input "3000"
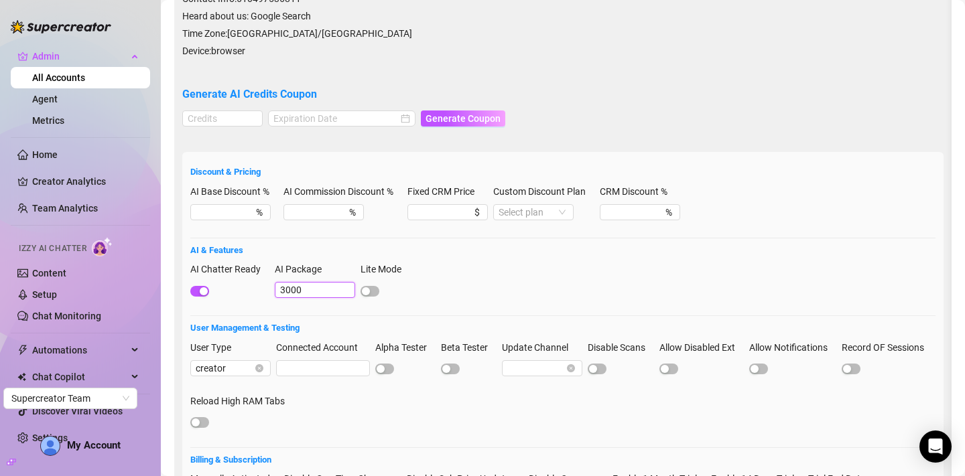
scroll to position [0, 0]
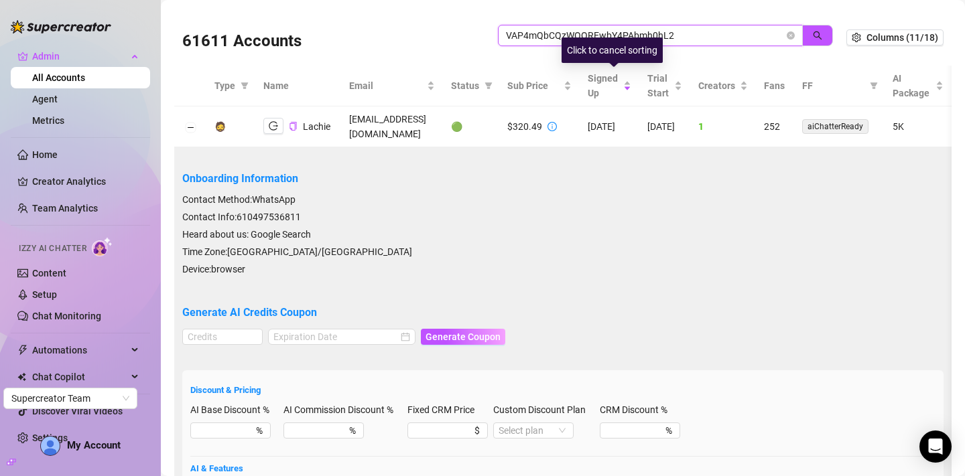
click at [647, 35] on input "VAP4mQbCQzWOOREwbY4PAbmh0hL2" at bounding box center [645, 35] width 278 height 15
paste input "XoiX8eu8mqSHTodhzgGY3rLutnv"
type input "XoiX8eu8mqSHTodhzgGY3rLutnv2"
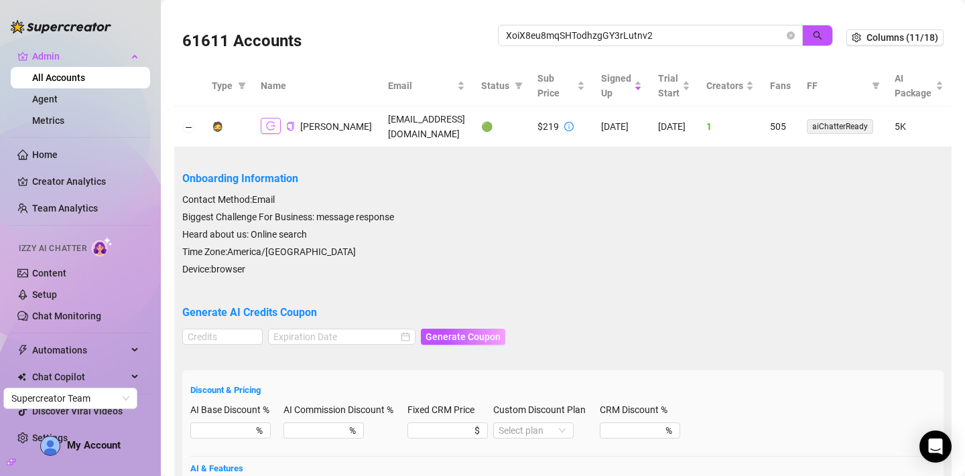
click at [271, 123] on icon "logout" at bounding box center [270, 125] width 9 height 9
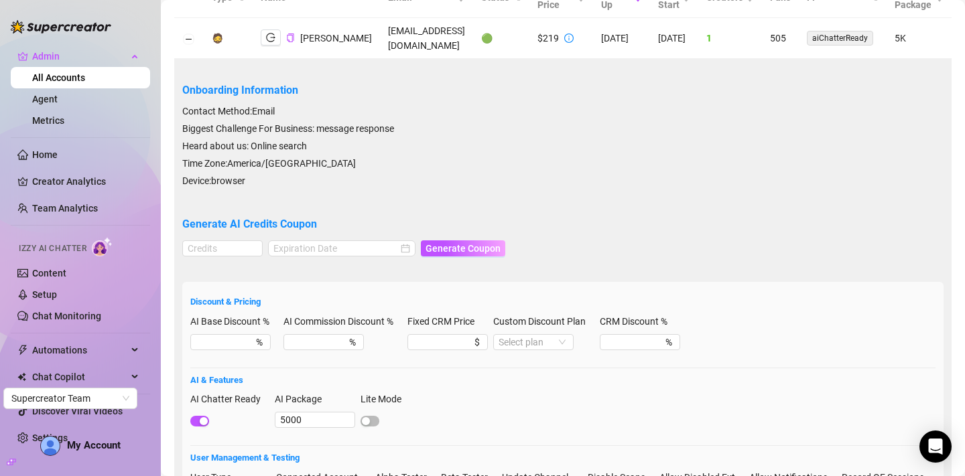
scroll to position [113, 0]
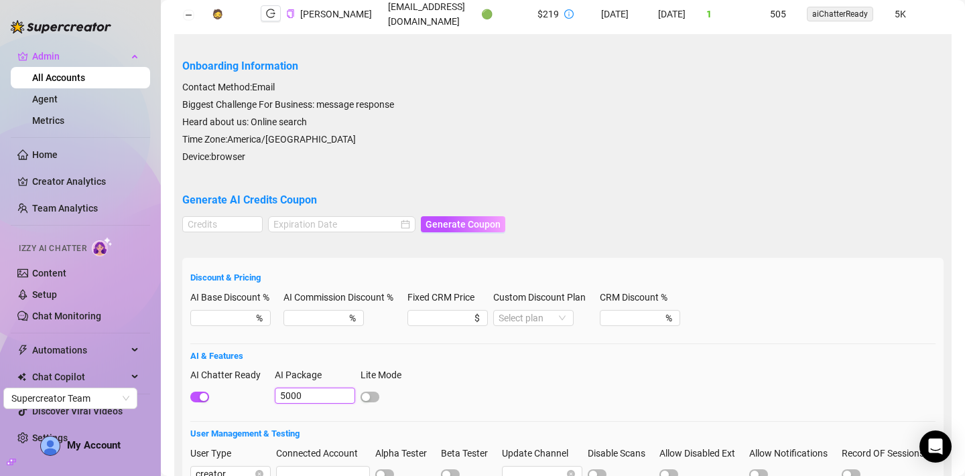
click at [295, 399] on input "5000" at bounding box center [315, 396] width 80 height 16
type input "3000"
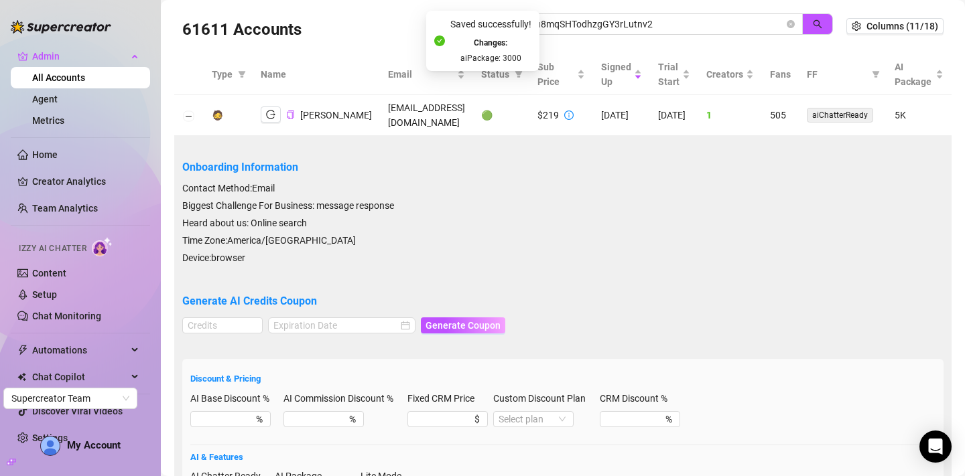
scroll to position [0, 0]
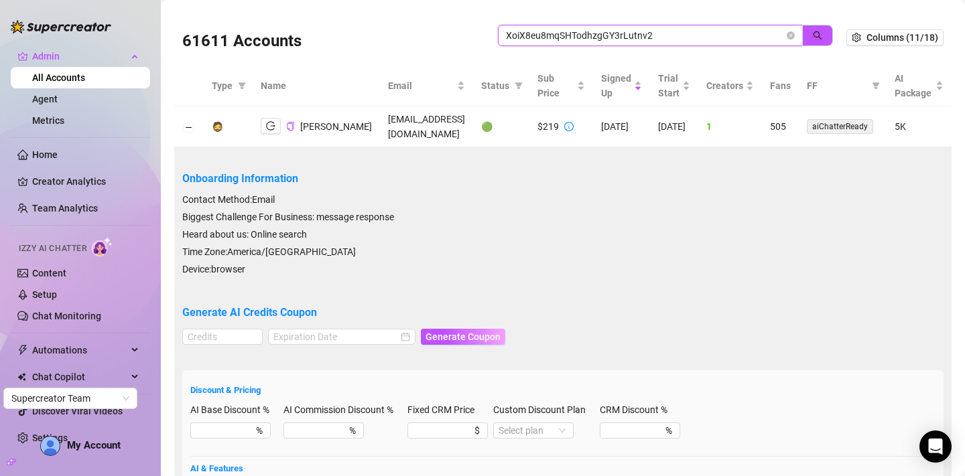
click at [634, 42] on input "XoiX8eu8mqSHTodhzgGY3rLutnv2" at bounding box center [645, 35] width 278 height 15
paste input "cb9IIYuT39Qu3v1aGiiEFatC2jo"
type input "cb9IIYuT39Qu3v1aGiiEFatC2jo2"
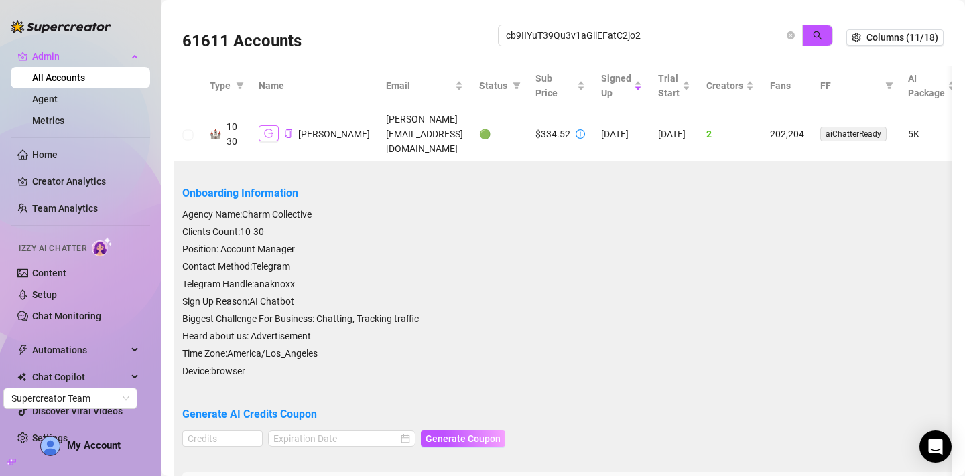
click at [268, 129] on icon "logout" at bounding box center [268, 133] width 9 height 9
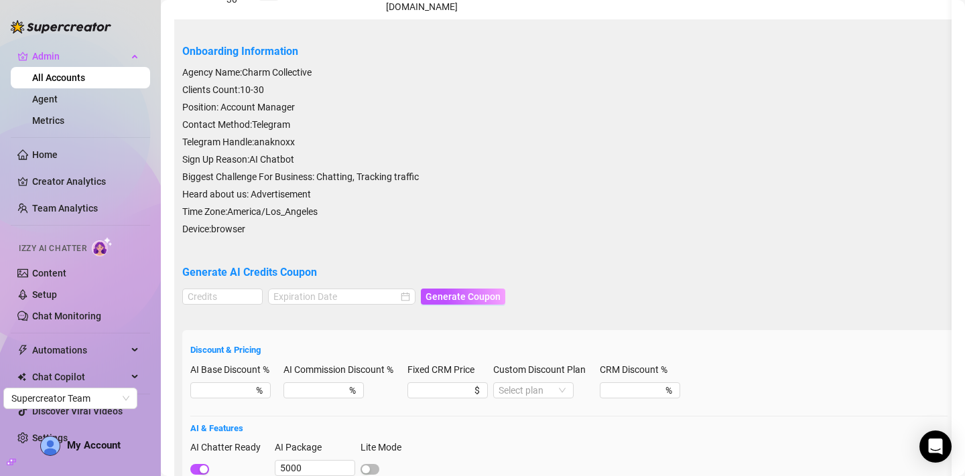
scroll to position [150, 0]
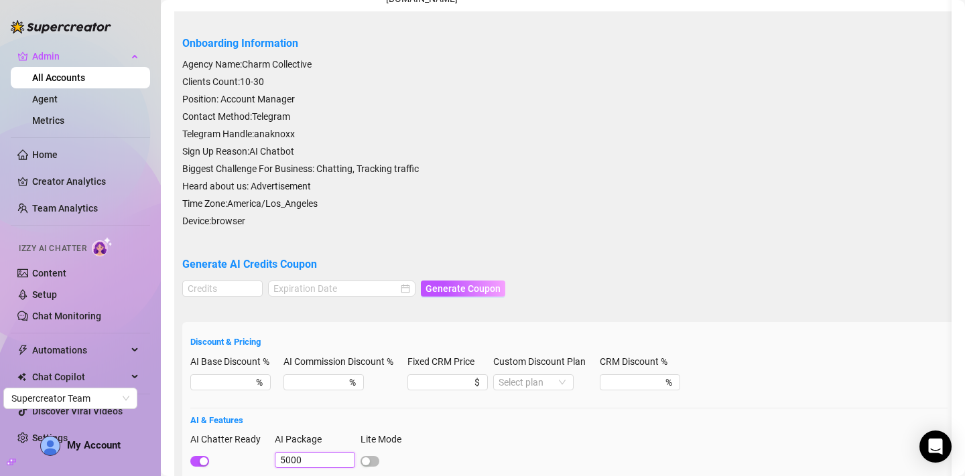
click at [283, 452] on input "5000" at bounding box center [315, 460] width 80 height 16
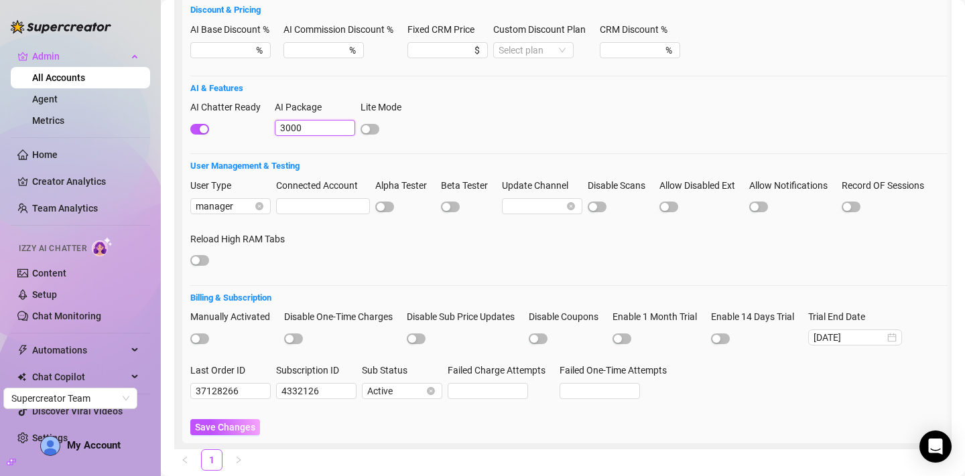
scroll to position [496, 0]
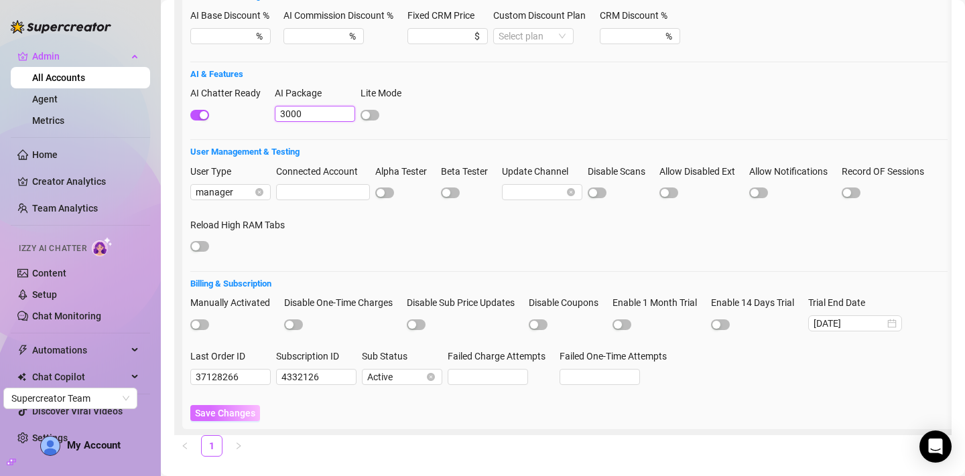
type input "3000"
click at [249, 408] on span "Save Changes" at bounding box center [225, 413] width 60 height 11
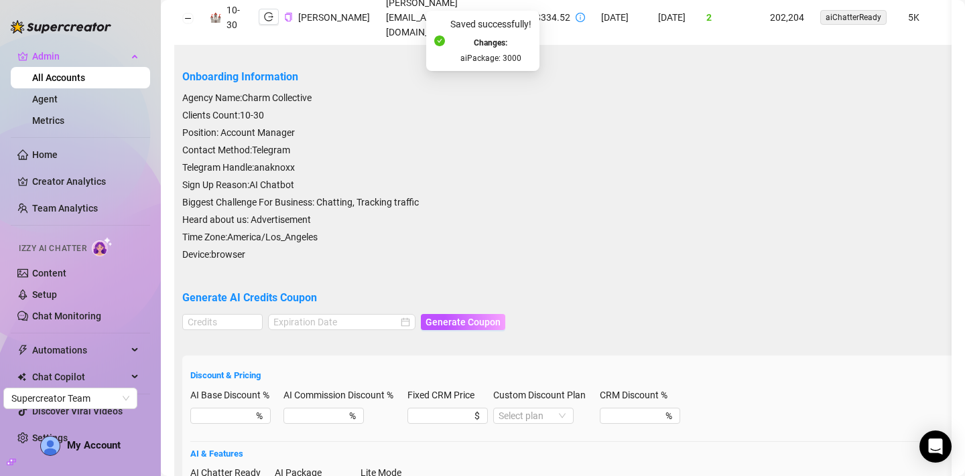
scroll to position [0, 0]
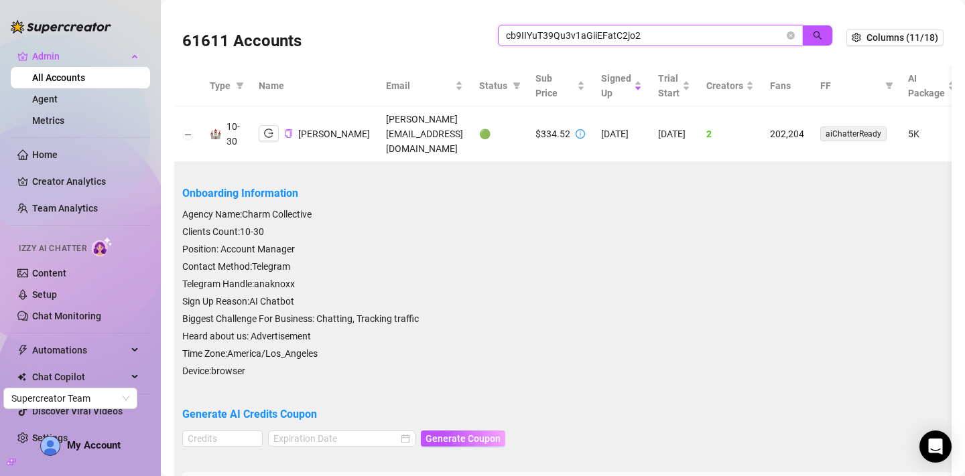
click at [602, 28] on input "cb9IIYuT39Qu3v1aGiiEFatC2jo2" at bounding box center [645, 35] width 278 height 15
paste input "jMubWqCr3lU2AnJpevqmEKwNuno1"
type input "jMubWqCr3lU2AnJpevqmEKwNuno1"
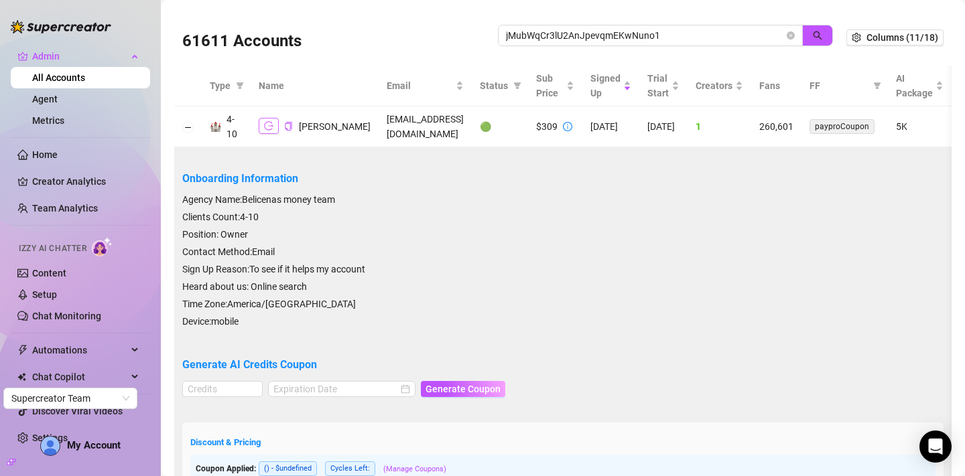
click at [261, 125] on button "button" at bounding box center [269, 126] width 20 height 16
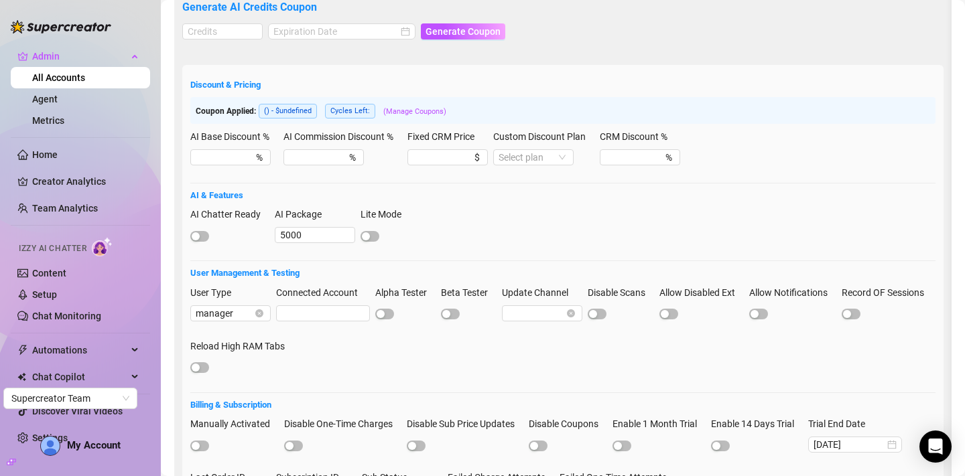
scroll to position [439, 0]
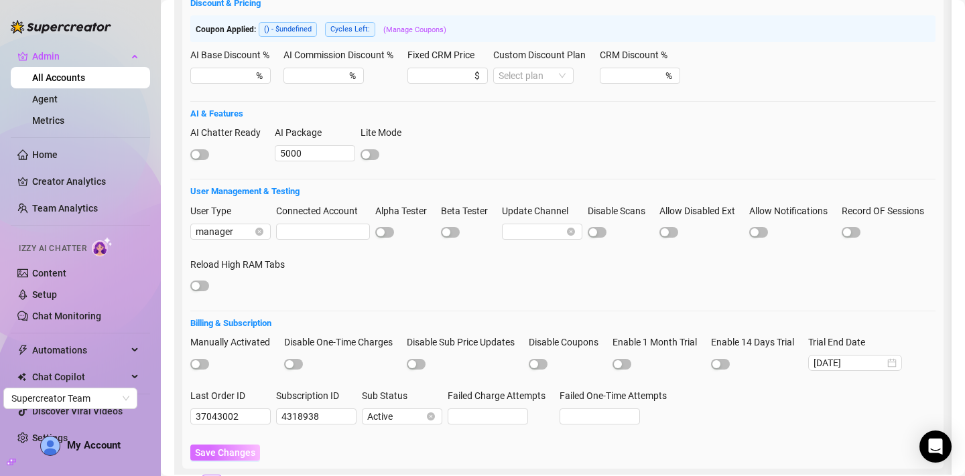
click at [215, 451] on span "Save Changes" at bounding box center [225, 453] width 60 height 11
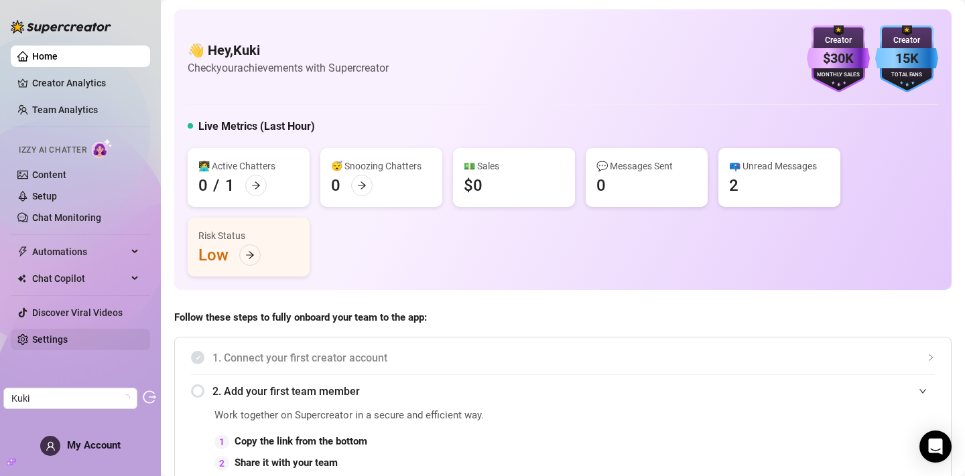
click at [68, 336] on link "Settings" at bounding box center [50, 339] width 36 height 11
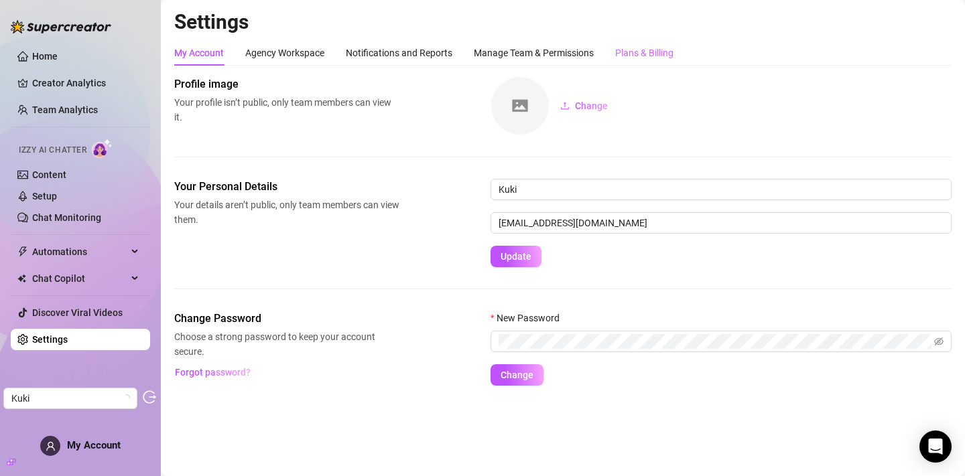
click at [659, 42] on div "Plans & Billing" at bounding box center [644, 52] width 58 height 25
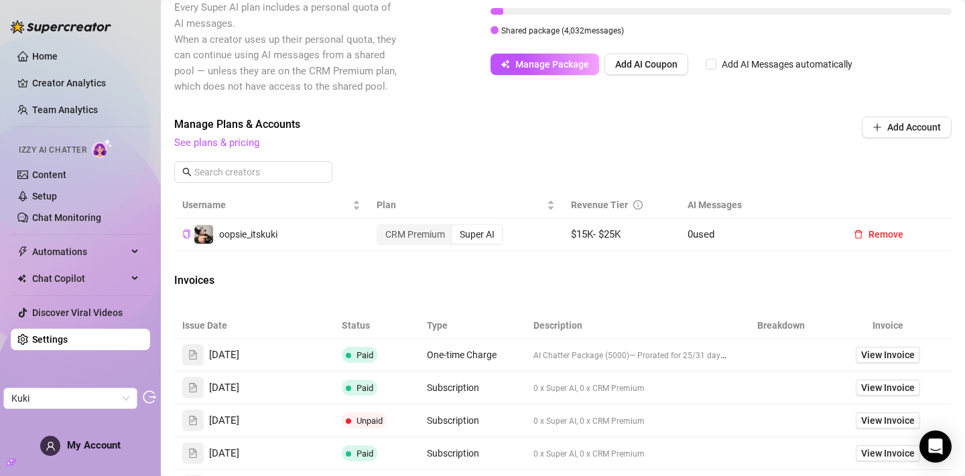
scroll to position [367, 0]
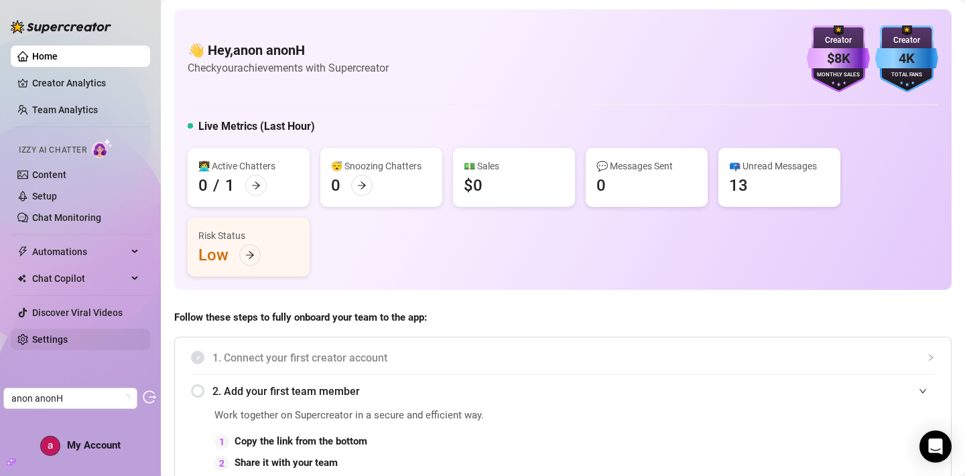
click at [68, 334] on link "Settings" at bounding box center [50, 339] width 36 height 11
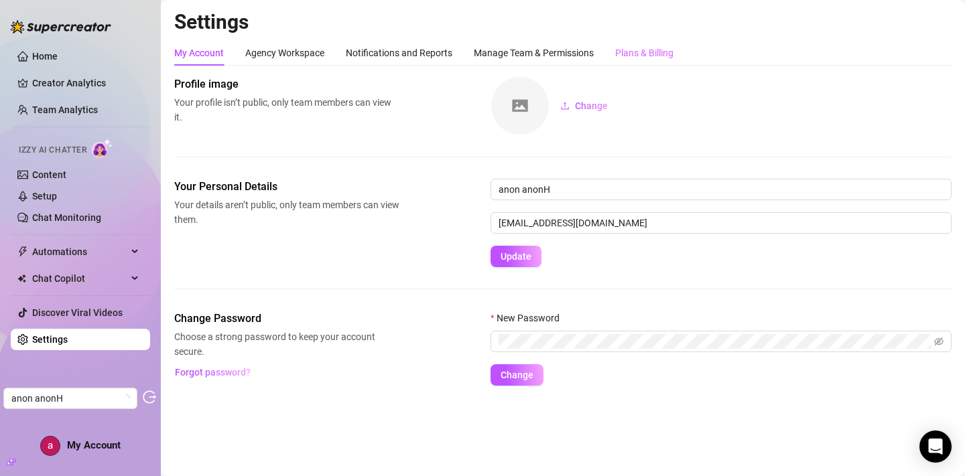
click at [660, 44] on div "Plans & Billing" at bounding box center [644, 52] width 58 height 25
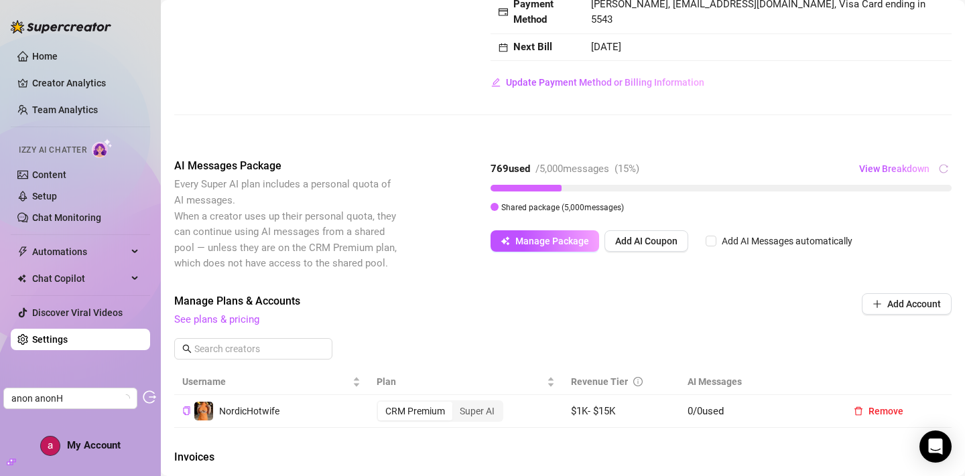
scroll to position [171, 0]
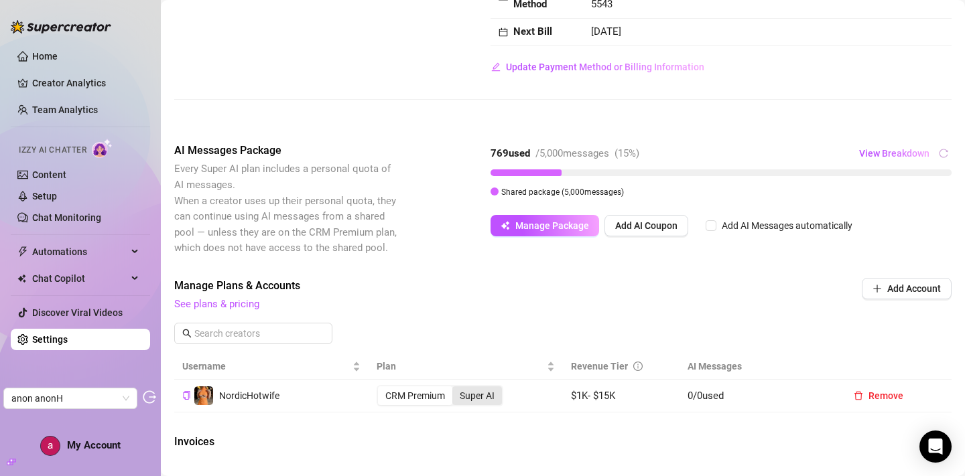
click at [477, 405] on div "Super AI" at bounding box center [477, 396] width 50 height 19
click at [456, 389] on input "Super AI" at bounding box center [456, 389] width 0 height 0
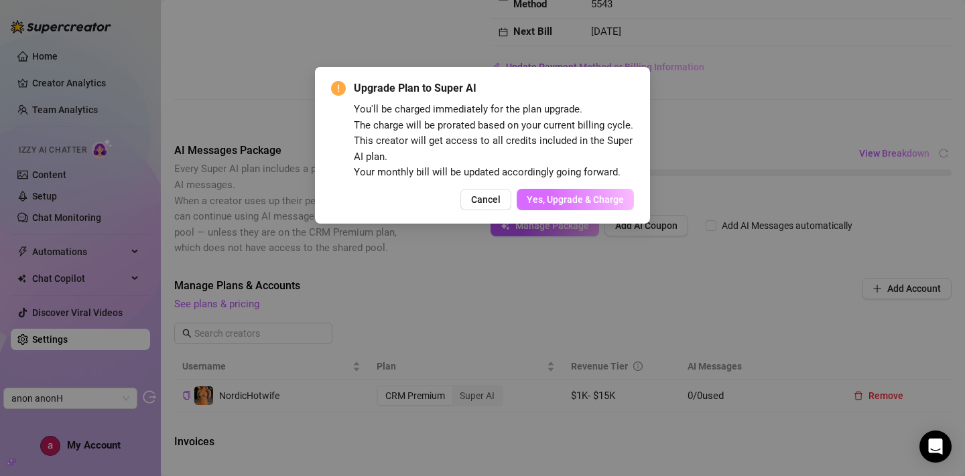
click at [625, 210] on button "Yes, Upgrade & Charge" at bounding box center [575, 199] width 117 height 21
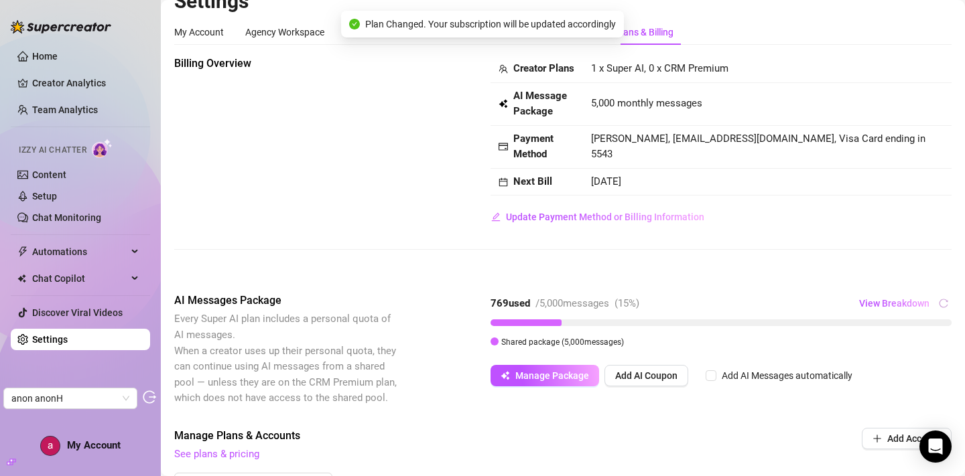
scroll to position [0, 0]
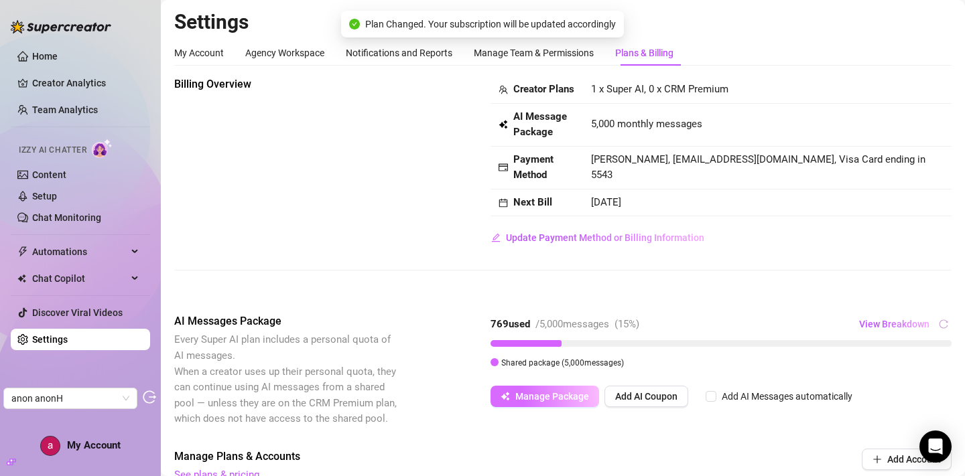
click at [569, 402] on span "Manage Package" at bounding box center [552, 396] width 74 height 11
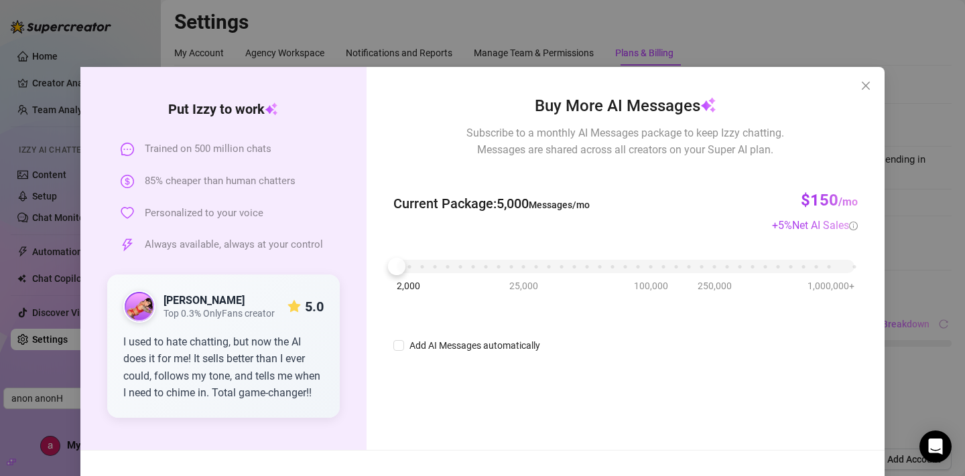
scroll to position [55, 0]
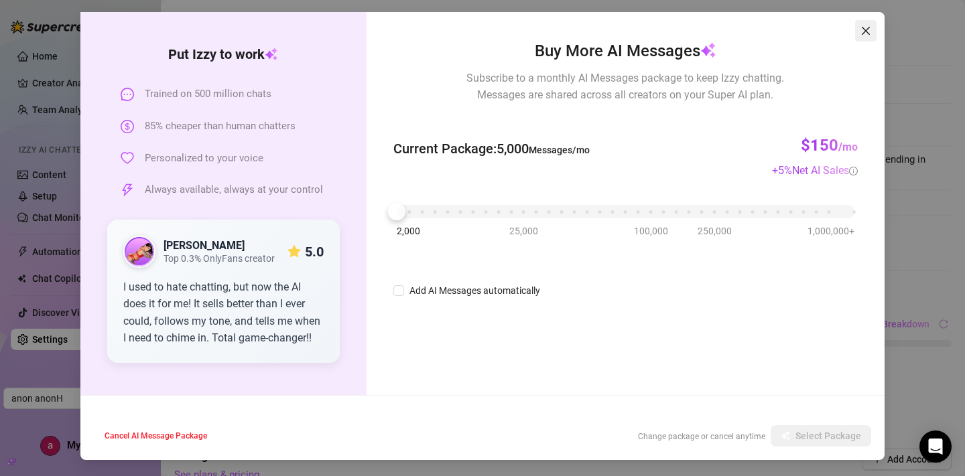
click at [865, 33] on icon "close" at bounding box center [865, 30] width 11 height 11
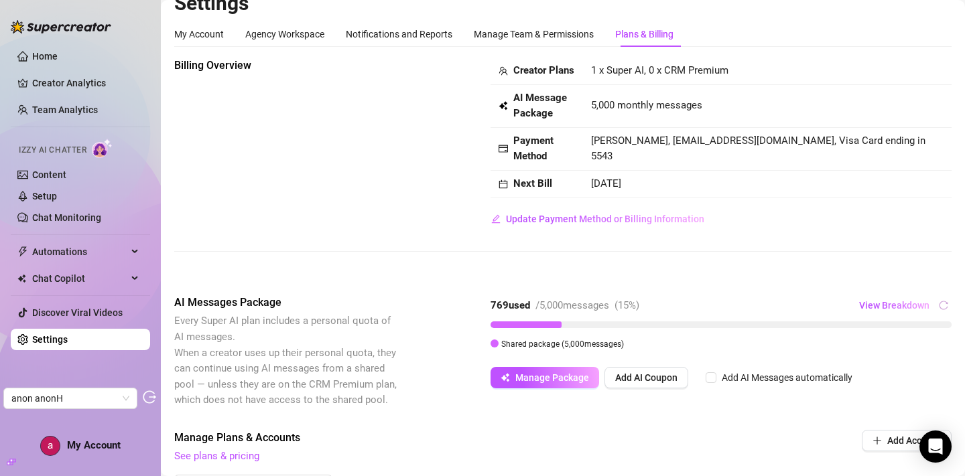
scroll to position [0, 0]
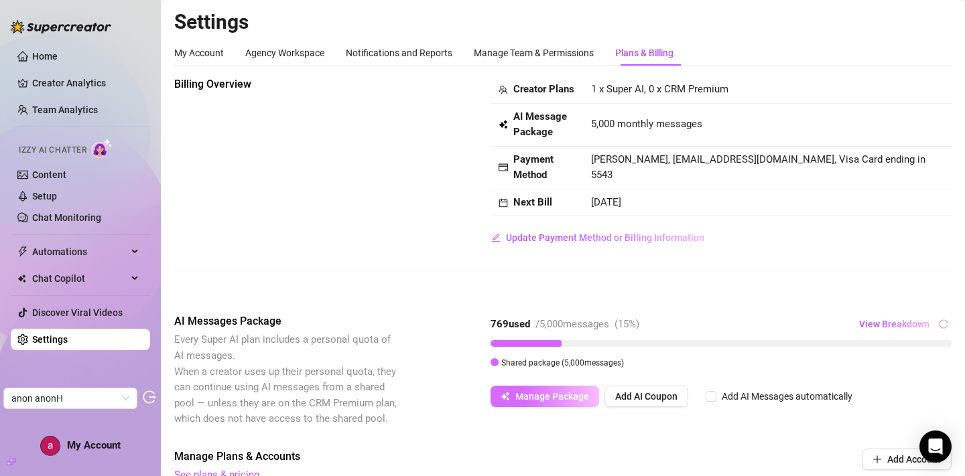
click at [567, 402] on span "Manage Package" at bounding box center [552, 396] width 74 height 11
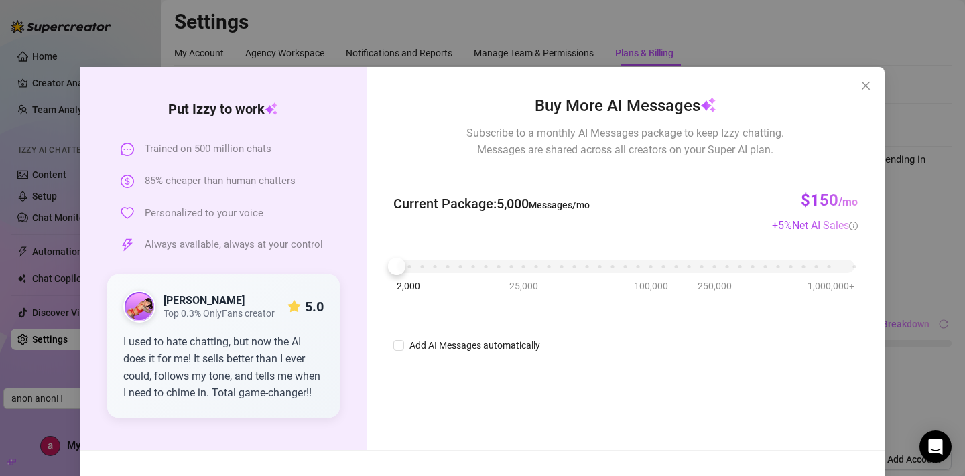
click at [413, 265] on div "2,000 25,000 100,000 250,000 1,000,000+" at bounding box center [626, 261] width 458 height 8
click at [418, 265] on div "2,000 25,000 100,000 250,000 1,000,000+" at bounding box center [626, 261] width 458 height 8
click at [397, 265] on div "2,000 25,000 100,000 250,000 1,000,000+" at bounding box center [626, 261] width 458 height 8
click at [866, 85] on icon "close" at bounding box center [866, 86] width 8 height 8
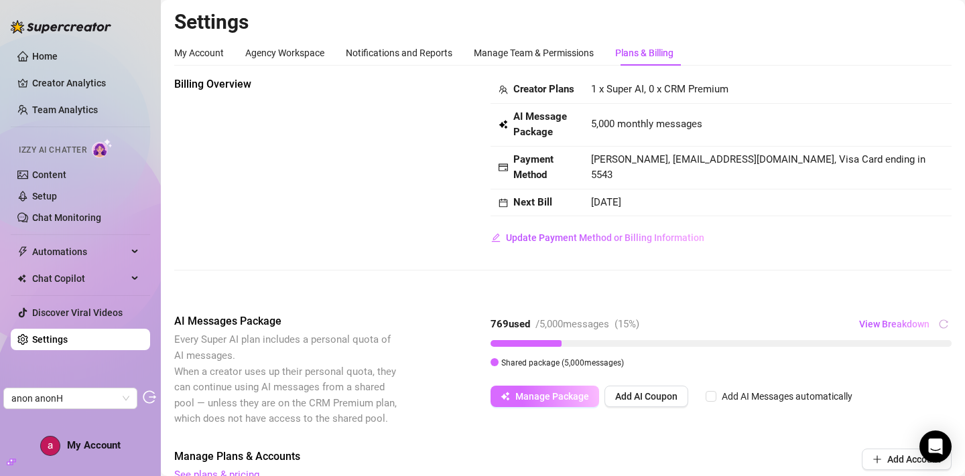
click at [563, 402] on span "Manage Package" at bounding box center [552, 396] width 74 height 11
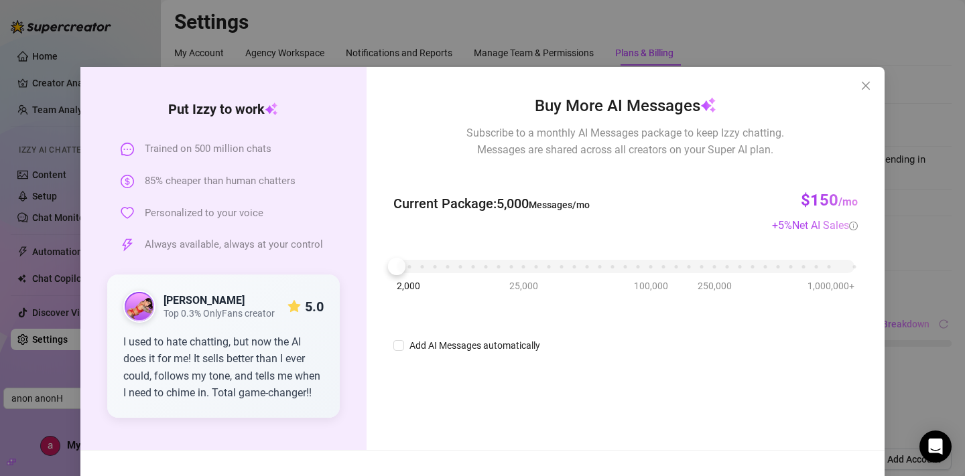
scroll to position [55, 0]
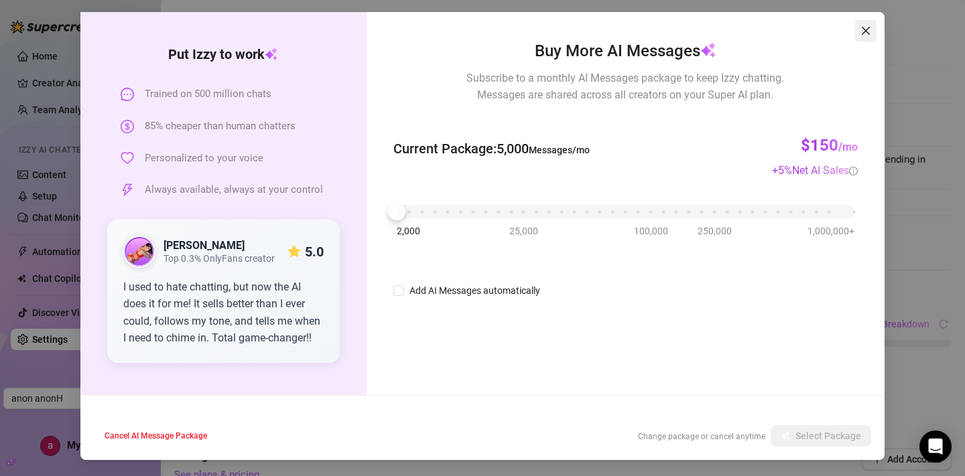
click at [864, 29] on icon "close" at bounding box center [865, 30] width 11 height 11
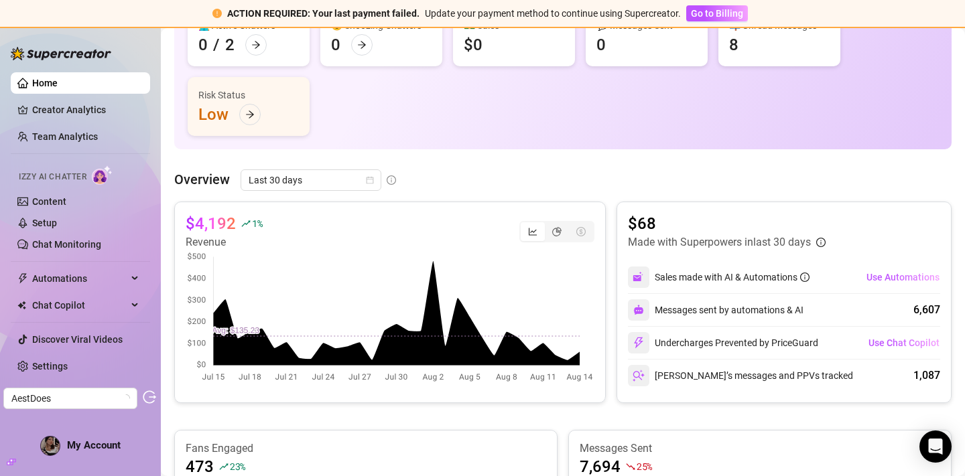
scroll to position [202, 0]
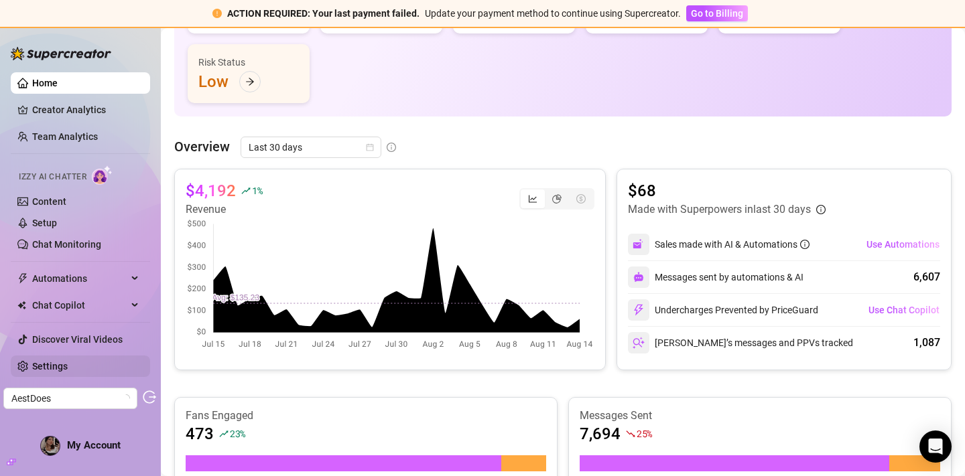
click at [56, 361] on link "Settings" at bounding box center [50, 366] width 36 height 11
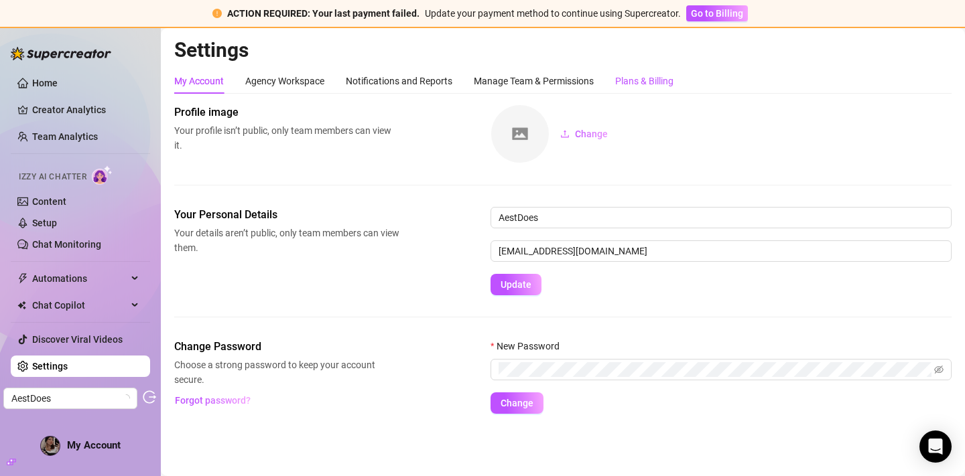
click at [653, 84] on div "Plans & Billing" at bounding box center [644, 81] width 58 height 15
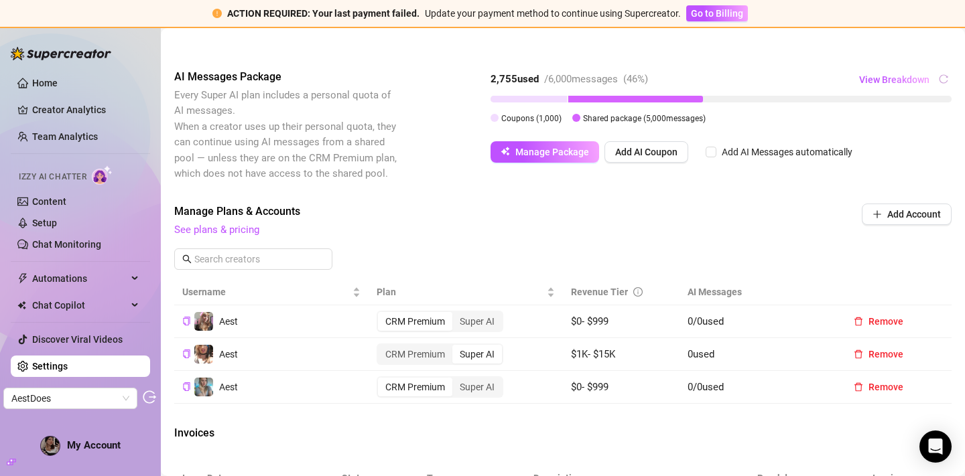
scroll to position [357, 0]
click at [55, 207] on link "Content" at bounding box center [49, 201] width 34 height 11
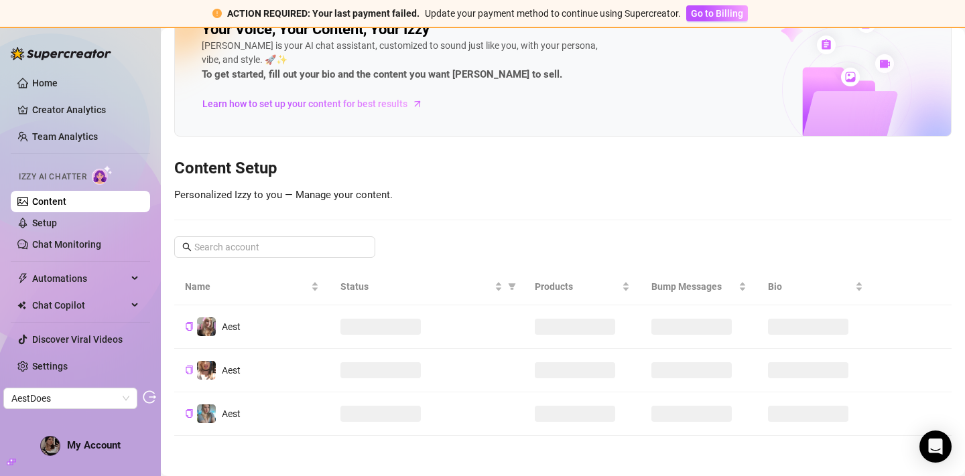
scroll to position [40, 0]
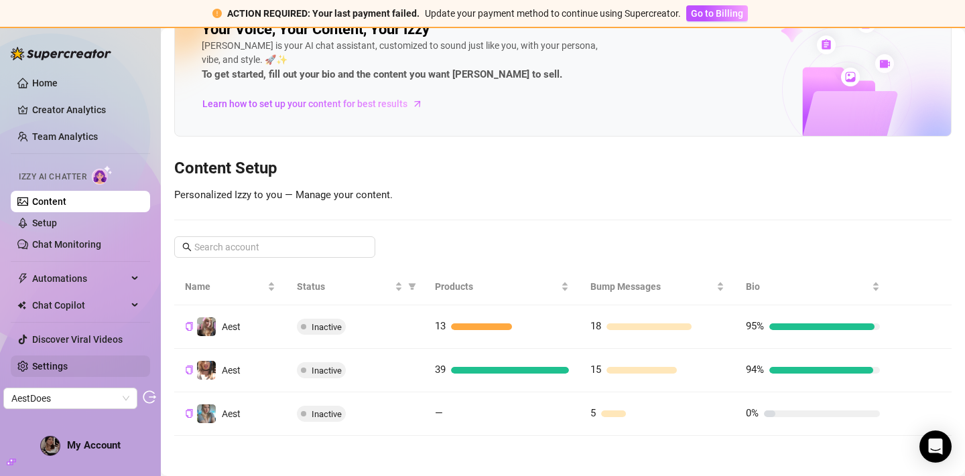
click at [62, 365] on link "Settings" at bounding box center [50, 366] width 36 height 11
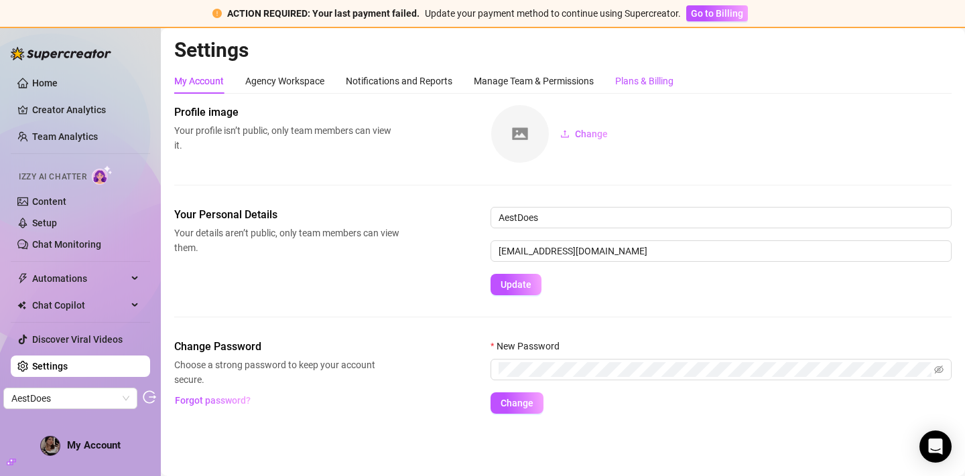
click at [649, 81] on div "Plans & Billing" at bounding box center [644, 81] width 58 height 15
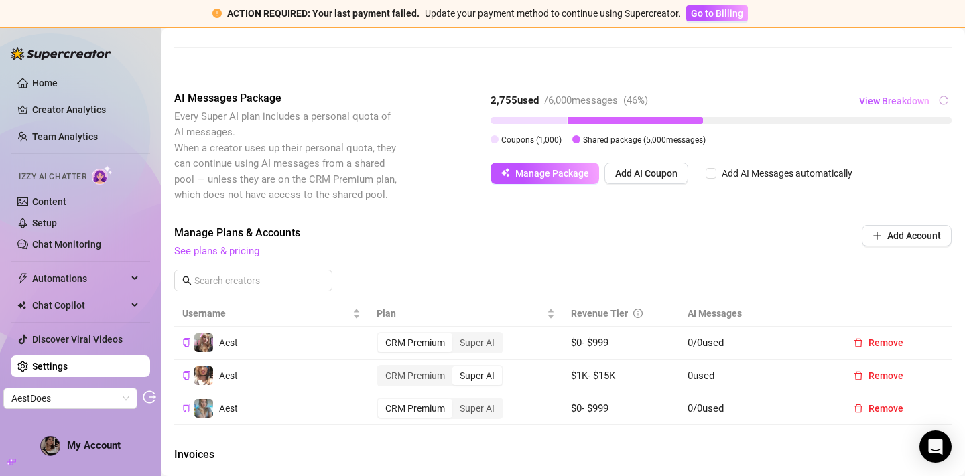
scroll to position [346, 0]
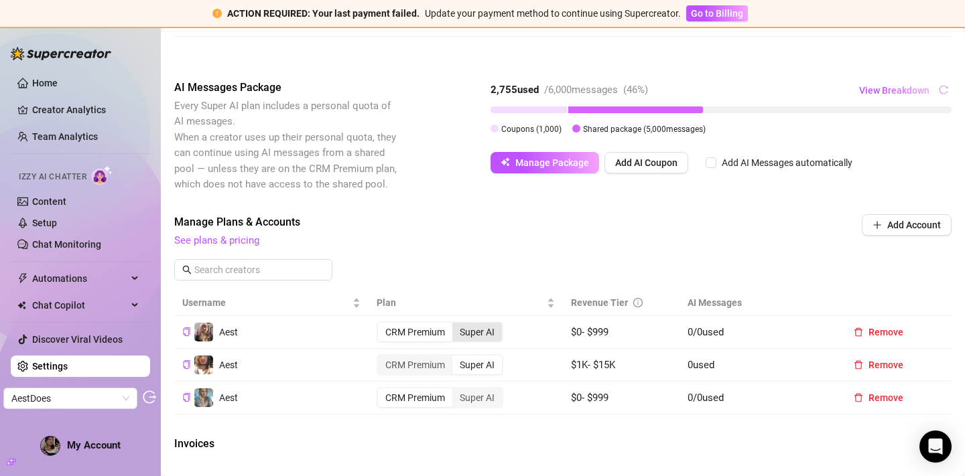
click at [491, 342] on div "Super AI" at bounding box center [477, 332] width 50 height 19
click at [456, 325] on input "Super AI" at bounding box center [456, 325] width 0 height 0
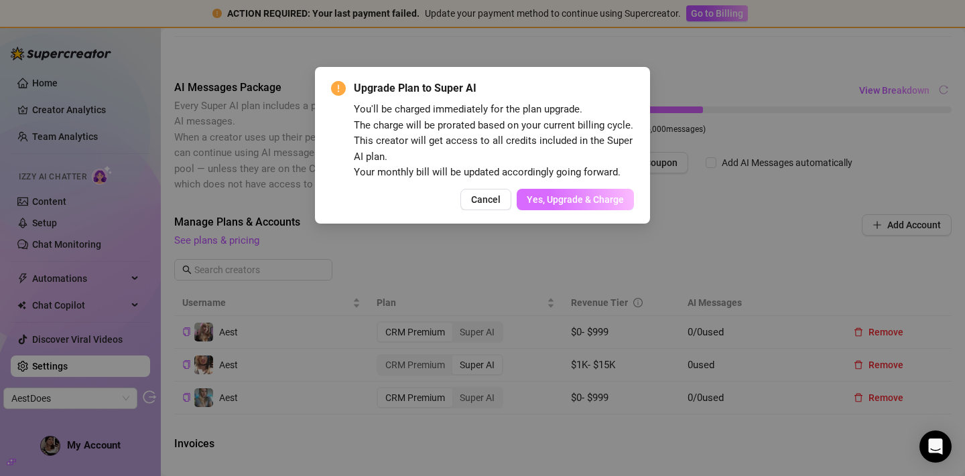
click at [563, 205] on span "Yes, Upgrade & Charge" at bounding box center [575, 199] width 97 height 11
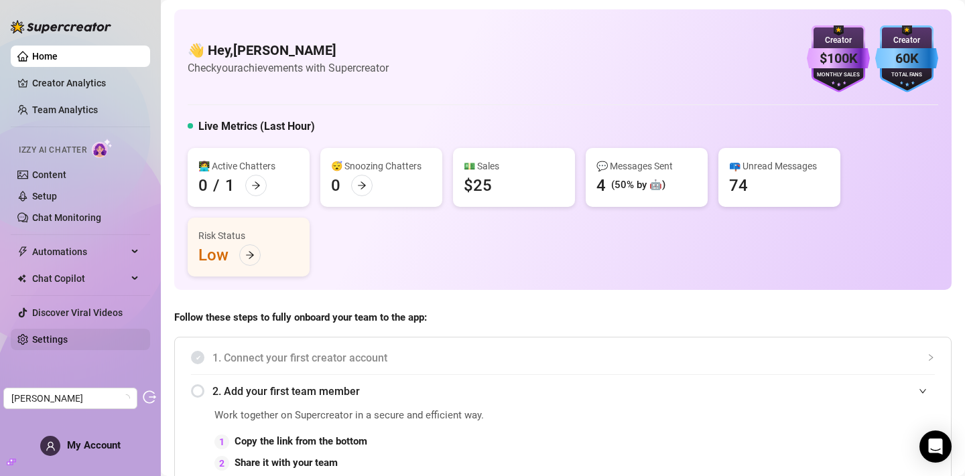
click at [48, 334] on link "Settings" at bounding box center [50, 339] width 36 height 11
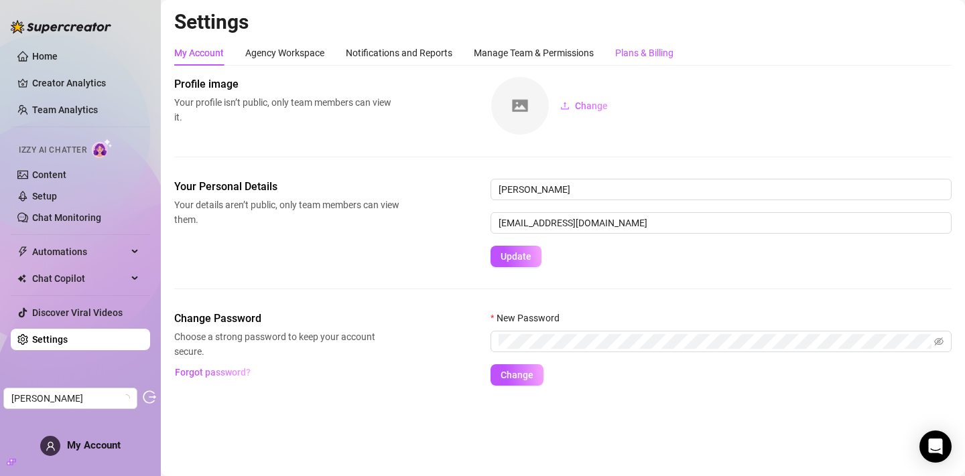
click at [622, 50] on div "Plans & Billing" at bounding box center [644, 53] width 58 height 15
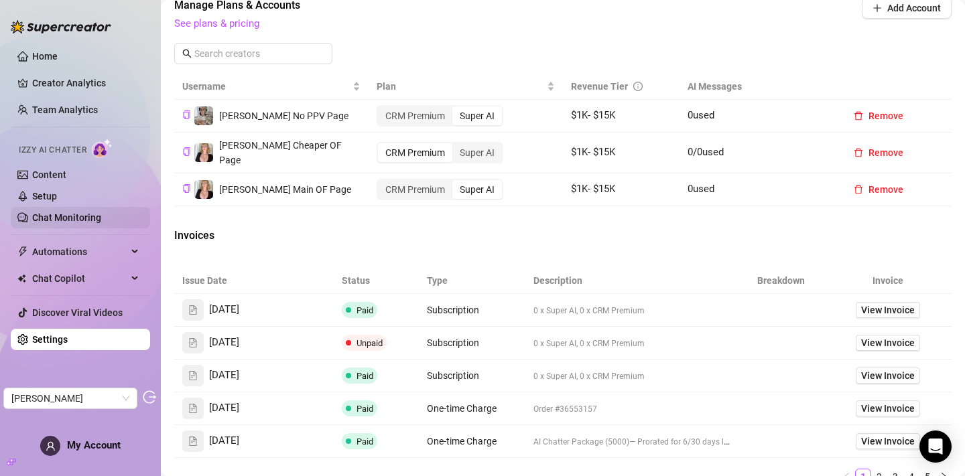
scroll to position [467, 0]
click at [77, 105] on link "Team Analytics" at bounding box center [65, 110] width 66 height 11
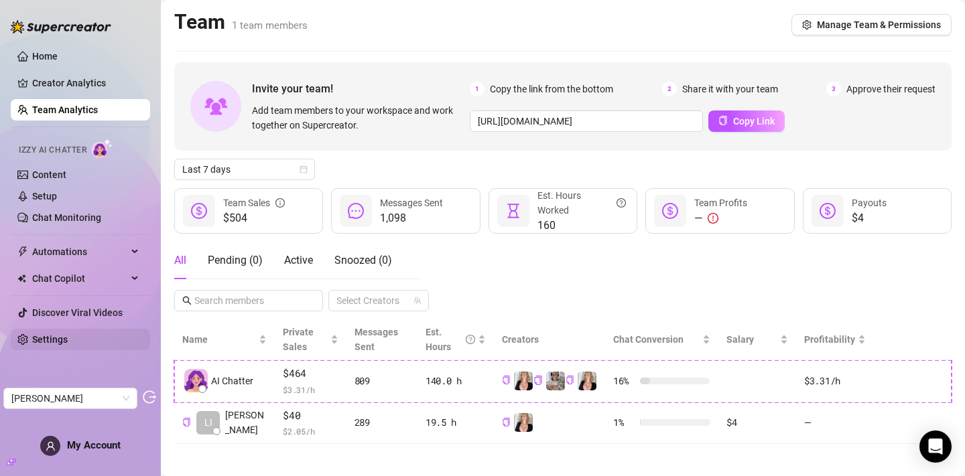
click at [52, 338] on link "Settings" at bounding box center [50, 339] width 36 height 11
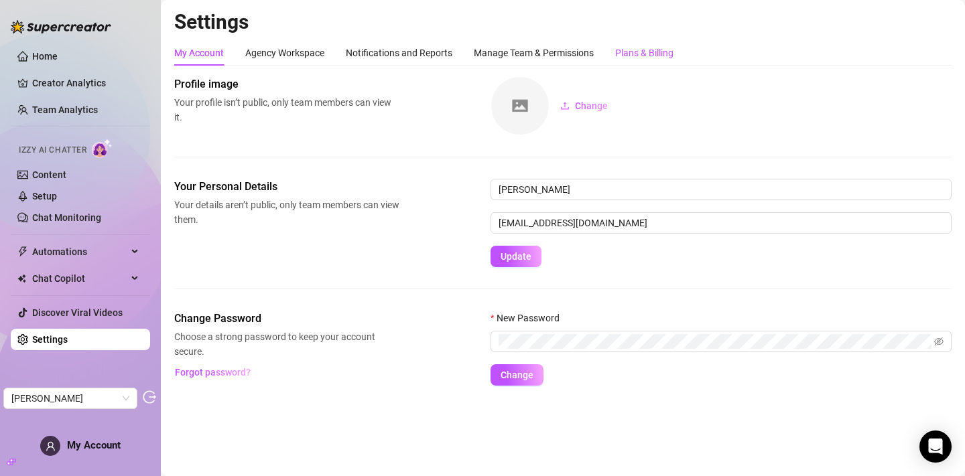
click at [636, 48] on div "Plans & Billing" at bounding box center [644, 53] width 58 height 15
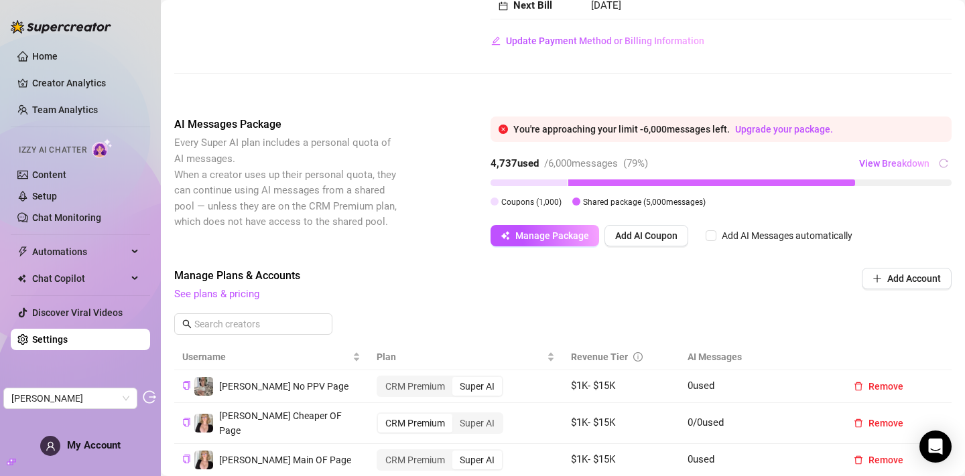
scroll to position [214, 0]
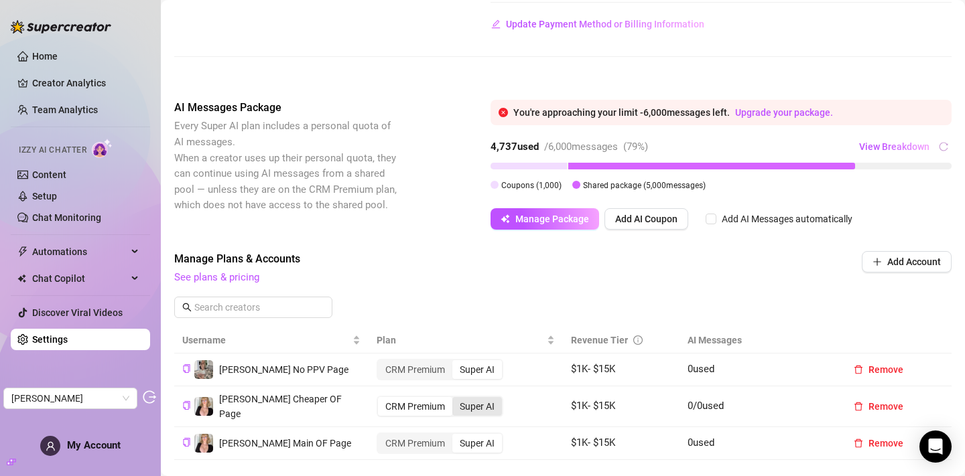
click at [482, 414] on div "Super AI" at bounding box center [477, 406] width 50 height 19
click at [456, 399] on input "Super AI" at bounding box center [456, 399] width 0 height 0
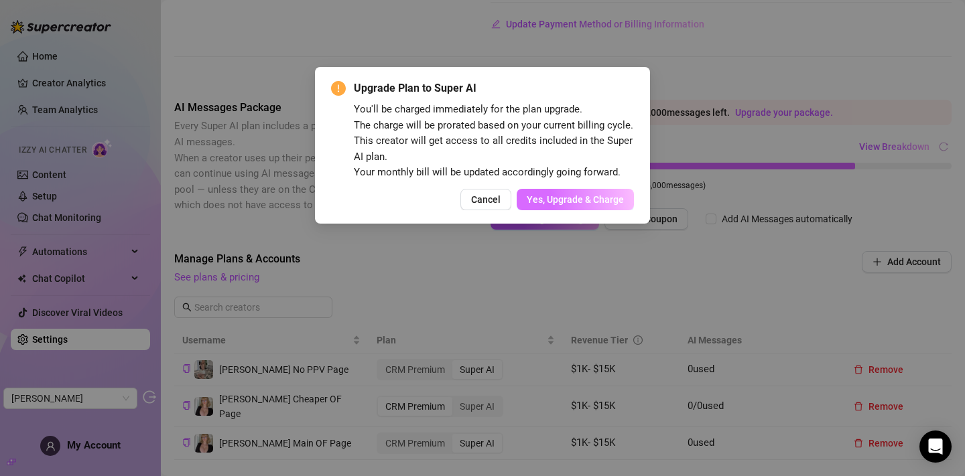
click at [572, 205] on span "Yes, Upgrade & Charge" at bounding box center [575, 199] width 97 height 11
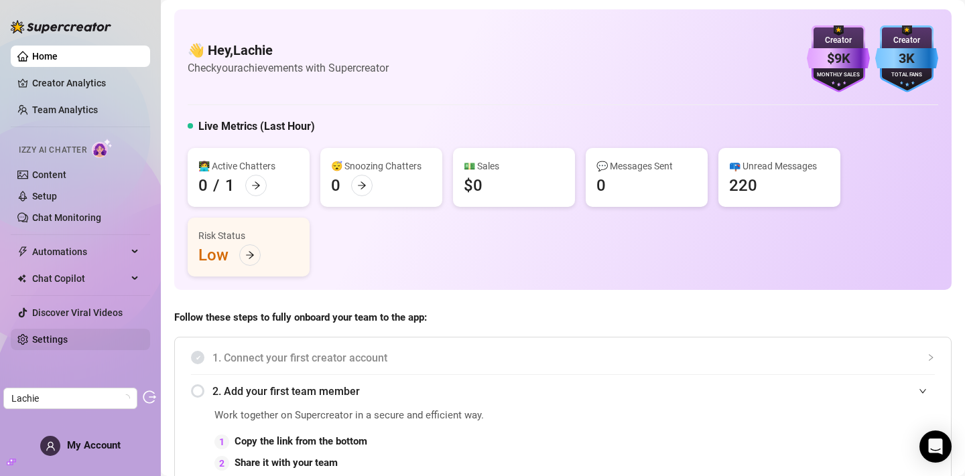
click at [68, 343] on link "Settings" at bounding box center [50, 339] width 36 height 11
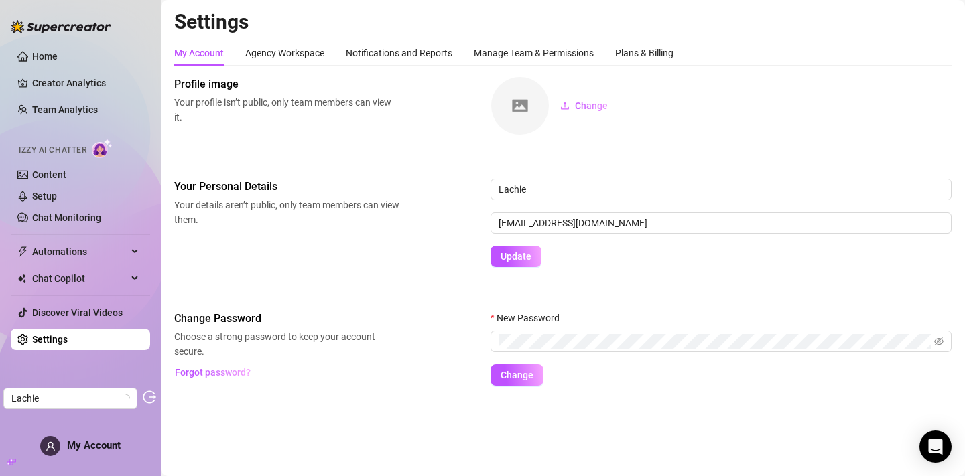
click at [617, 49] on div "My Account Agency Workspace Notifications and Reports Manage Team & Permissions…" at bounding box center [423, 52] width 499 height 25
click at [628, 50] on div "Plans & Billing" at bounding box center [644, 53] width 58 height 15
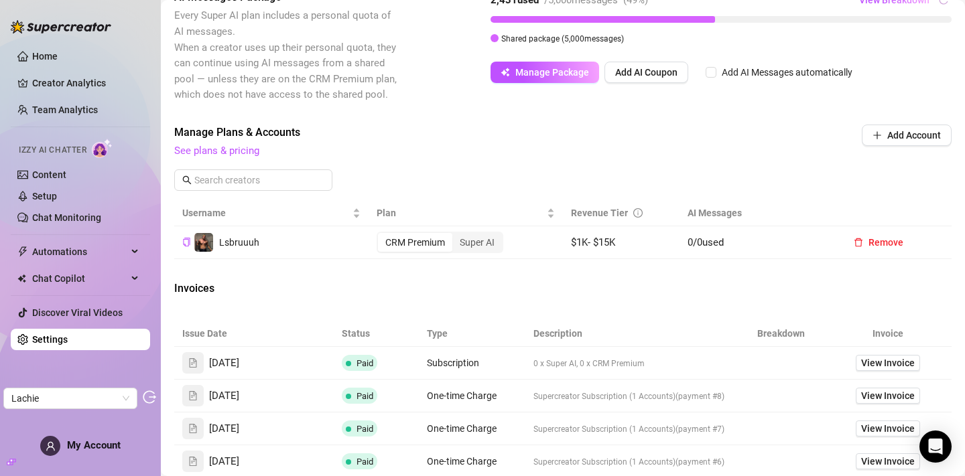
scroll to position [351, 0]
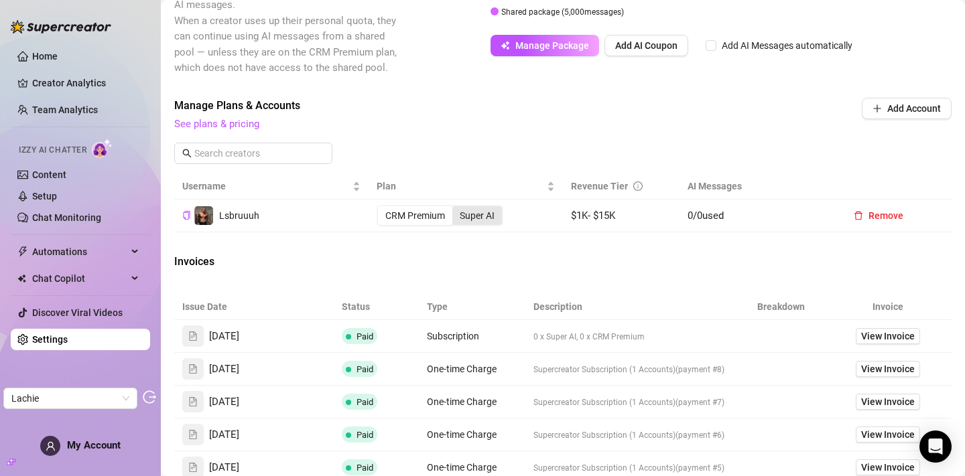
click at [492, 225] on div "Super AI" at bounding box center [477, 215] width 50 height 19
click at [456, 208] on input "Super AI" at bounding box center [456, 208] width 0 height 0
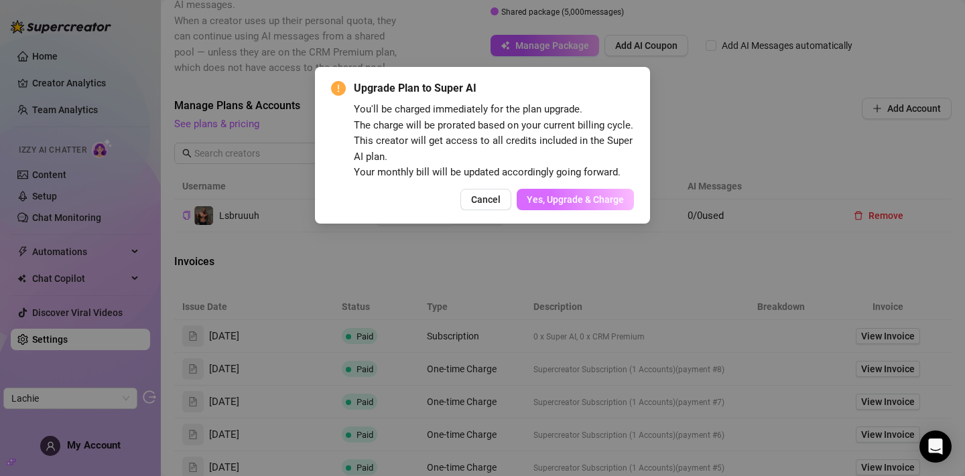
click at [570, 205] on span "Yes, Upgrade & Charge" at bounding box center [575, 199] width 97 height 11
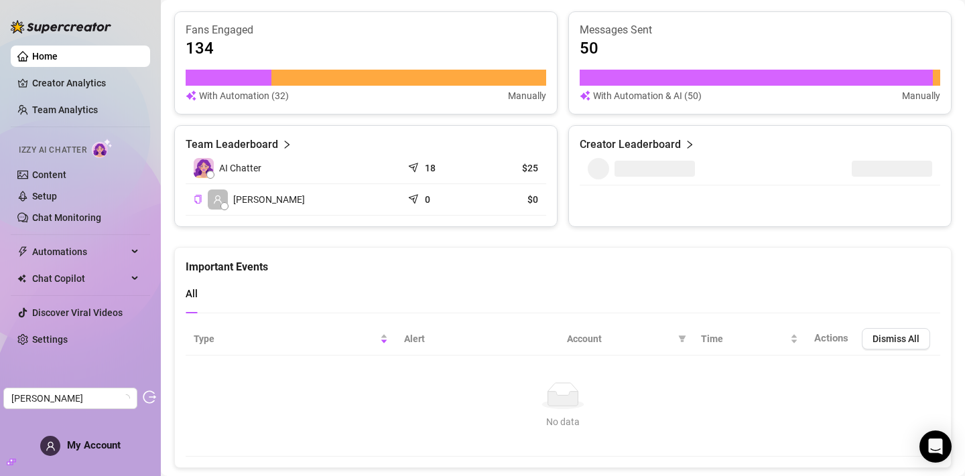
scroll to position [559, 0]
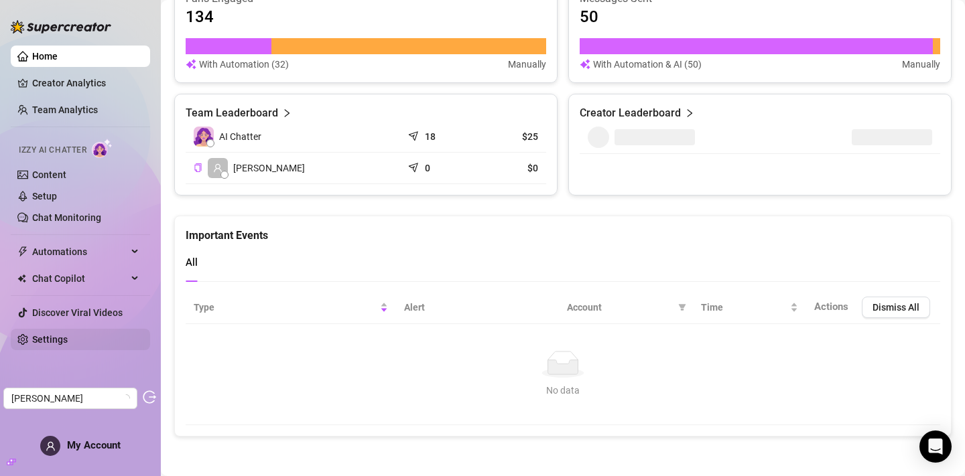
click at [68, 342] on link "Settings" at bounding box center [50, 339] width 36 height 11
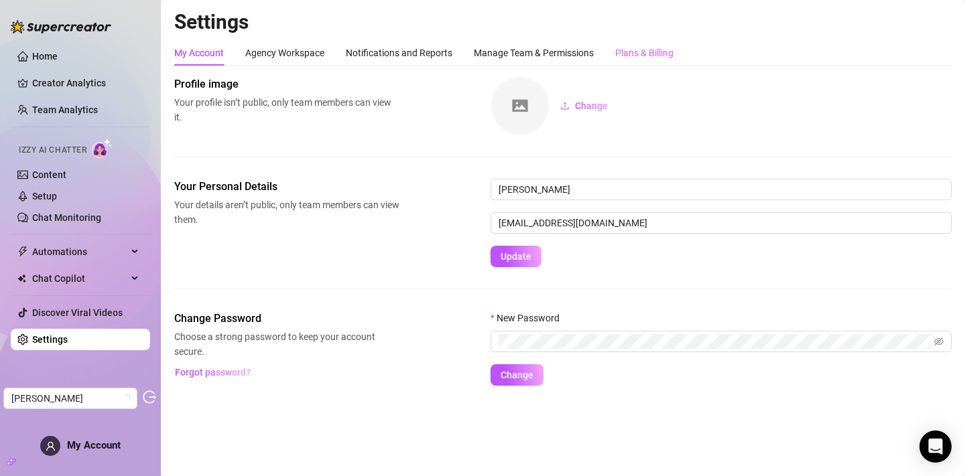
click at [634, 43] on div "Plans & Billing" at bounding box center [644, 52] width 58 height 25
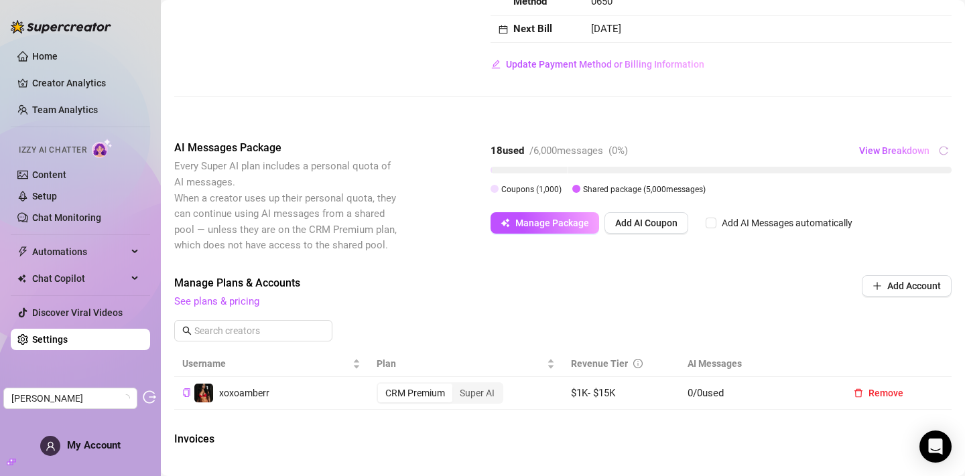
scroll to position [222, 0]
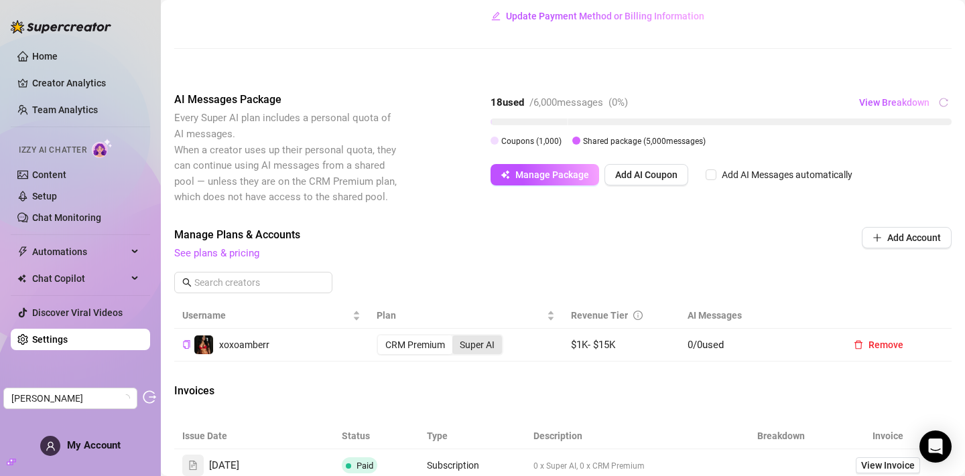
click at [472, 353] on div "Super AI" at bounding box center [477, 345] width 50 height 19
click at [456, 338] on input "Super AI" at bounding box center [456, 338] width 0 height 0
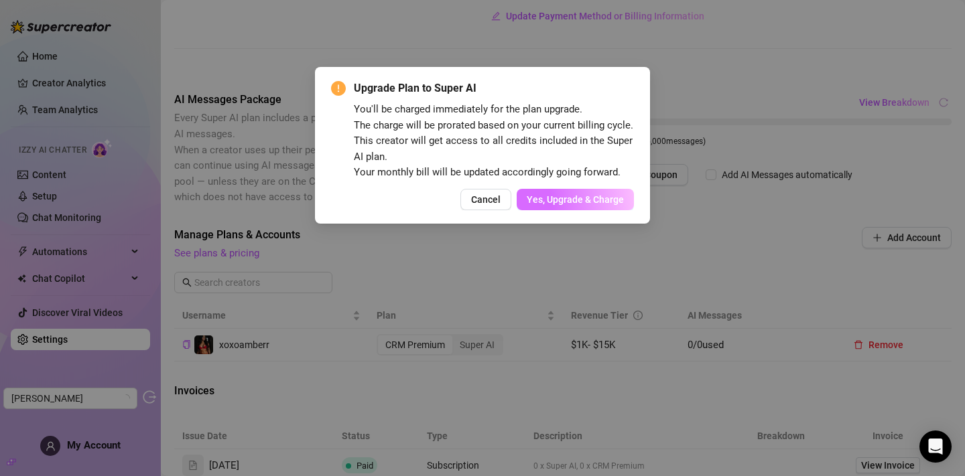
click at [569, 205] on span "Yes, Upgrade & Charge" at bounding box center [575, 199] width 97 height 11
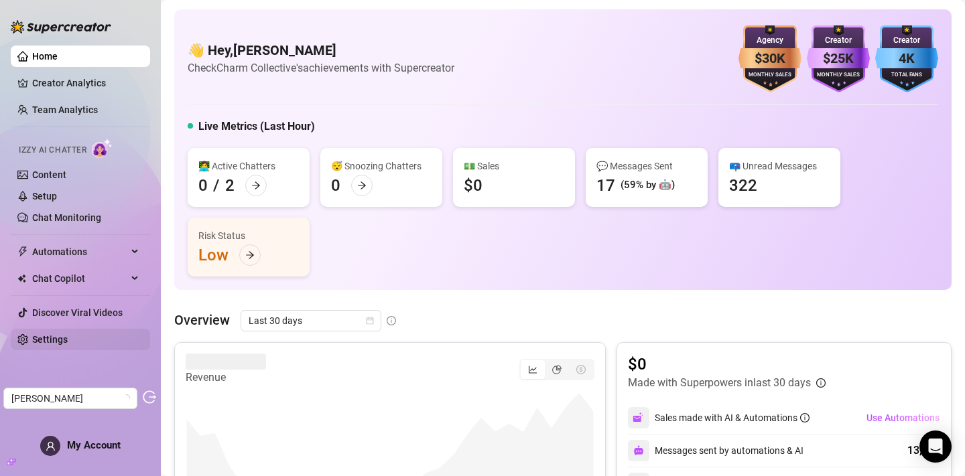
click at [52, 334] on link "Settings" at bounding box center [50, 339] width 36 height 11
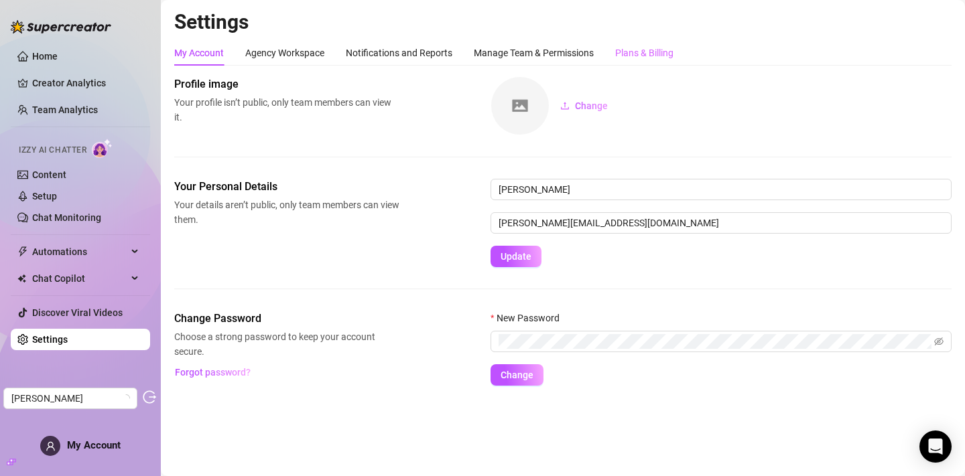
click at [636, 62] on div "Plans & Billing" at bounding box center [644, 52] width 58 height 25
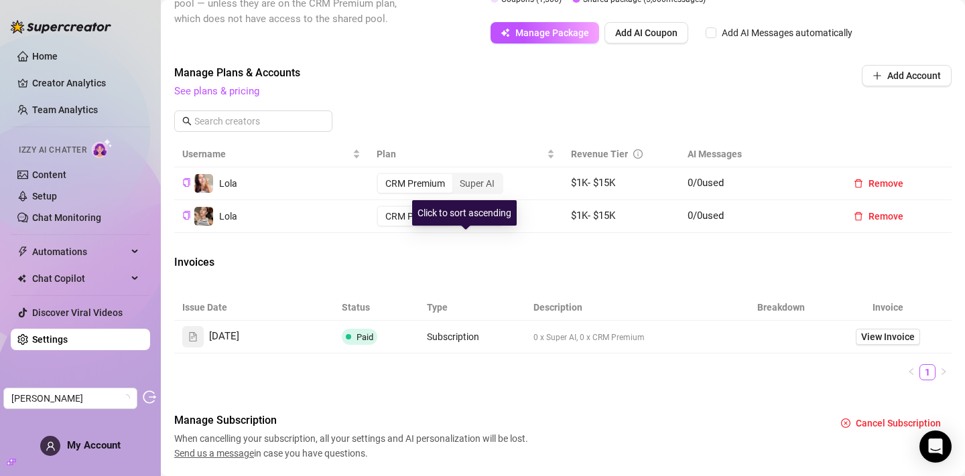
scroll to position [403, 0]
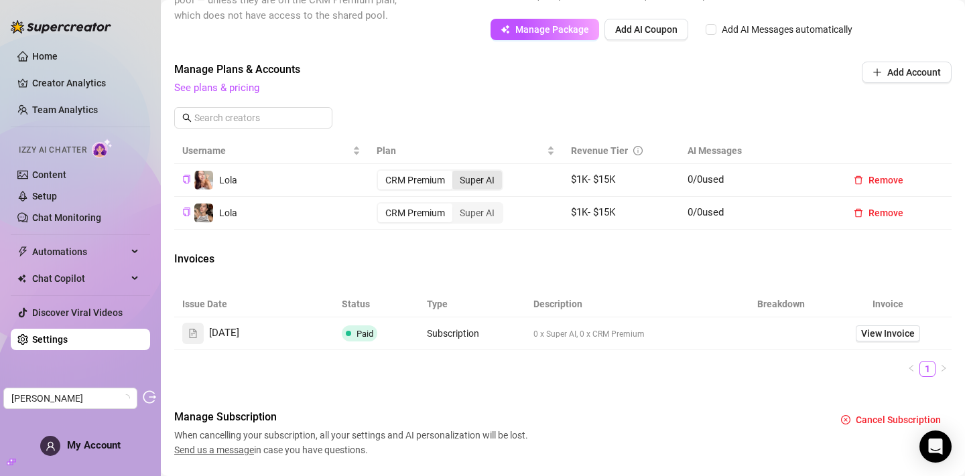
click at [490, 190] on div "Super AI" at bounding box center [477, 180] width 50 height 19
click at [456, 173] on input "Super AI" at bounding box center [456, 173] width 0 height 0
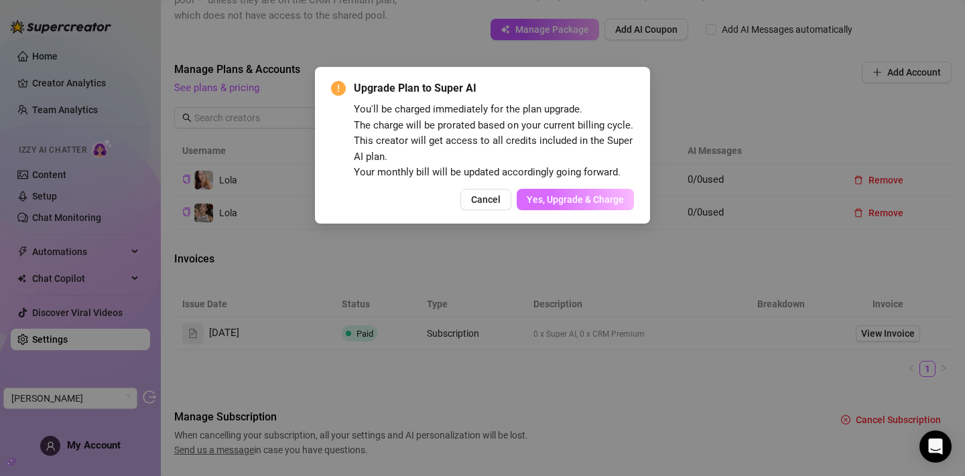
click at [534, 210] on button "Yes, Upgrade & Charge" at bounding box center [575, 199] width 117 height 21
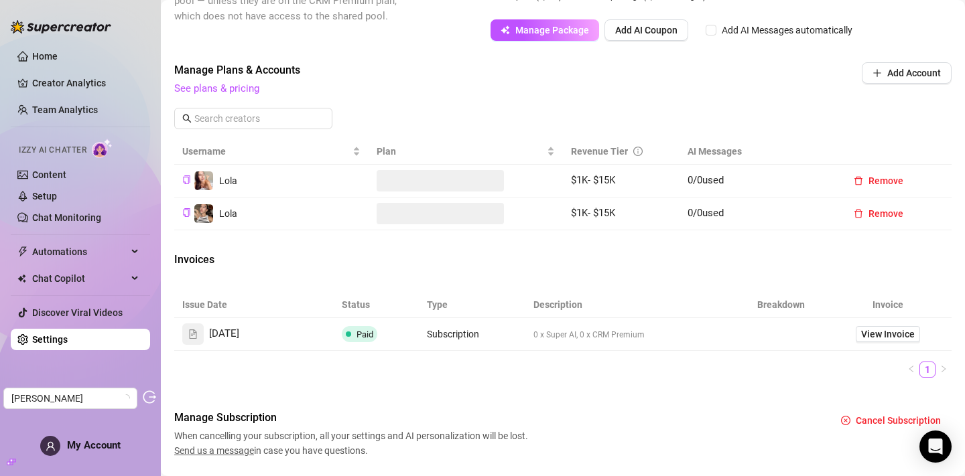
click at [484, 224] on span at bounding box center [440, 213] width 127 height 21
click at [484, 222] on div "Super AI" at bounding box center [477, 213] width 50 height 19
click at [456, 206] on input "Super AI" at bounding box center [456, 206] width 0 height 0
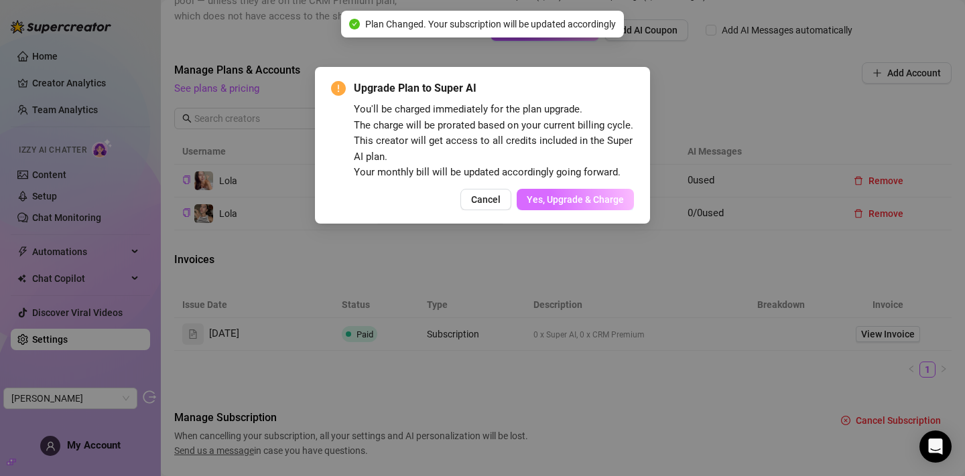
click at [563, 210] on button "Yes, Upgrade & Charge" at bounding box center [575, 199] width 117 height 21
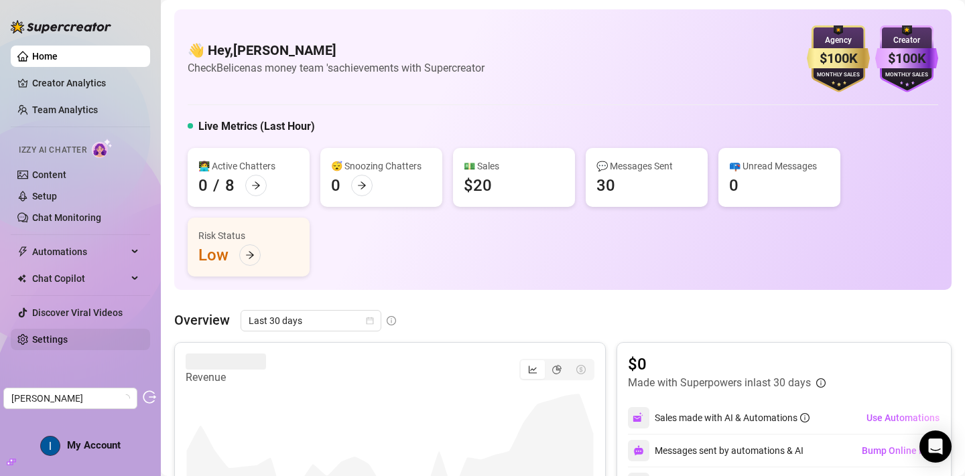
click at [68, 334] on link "Settings" at bounding box center [50, 339] width 36 height 11
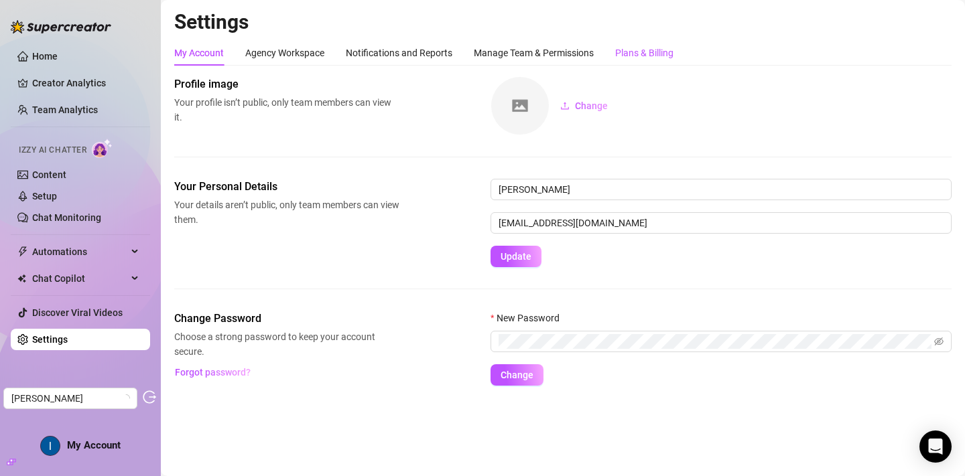
click at [646, 54] on div "Plans & Billing" at bounding box center [644, 53] width 58 height 15
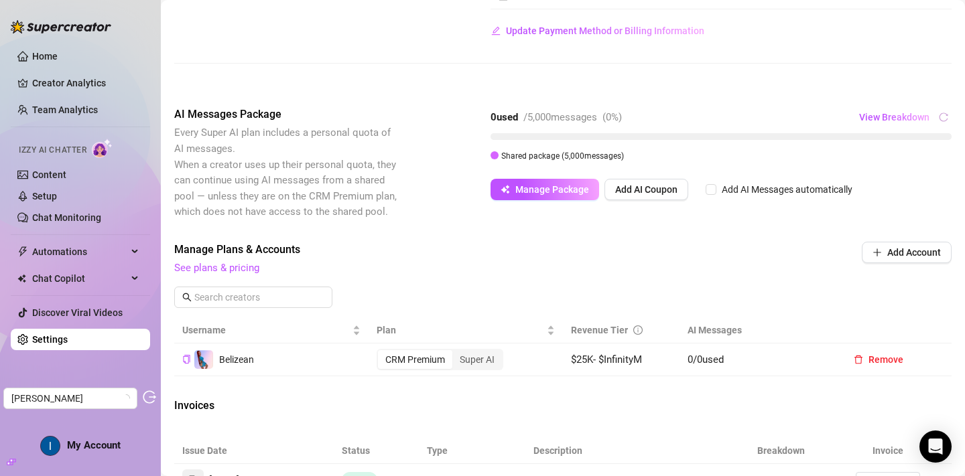
scroll to position [407, 0]
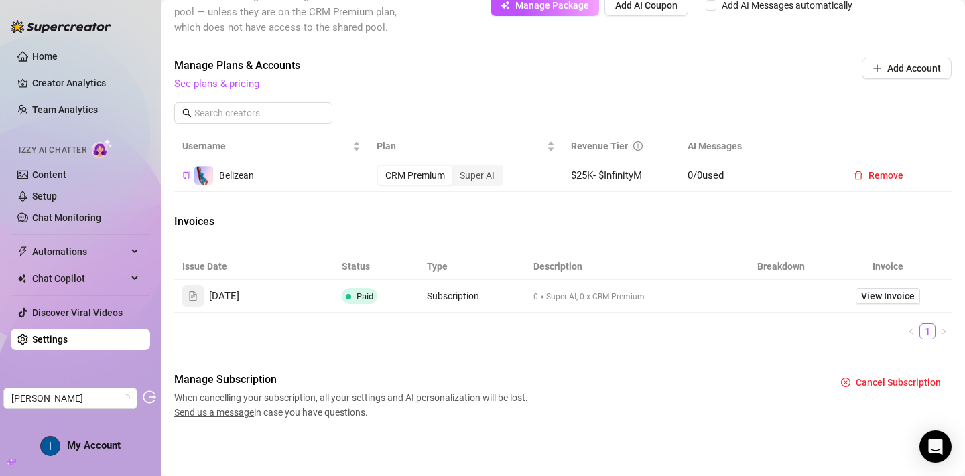
click at [495, 186] on div "CRM Premium Super AI" at bounding box center [440, 175] width 127 height 21
click at [485, 177] on div "Super AI" at bounding box center [477, 175] width 50 height 19
click at [456, 168] on input "Super AI" at bounding box center [456, 168] width 0 height 0
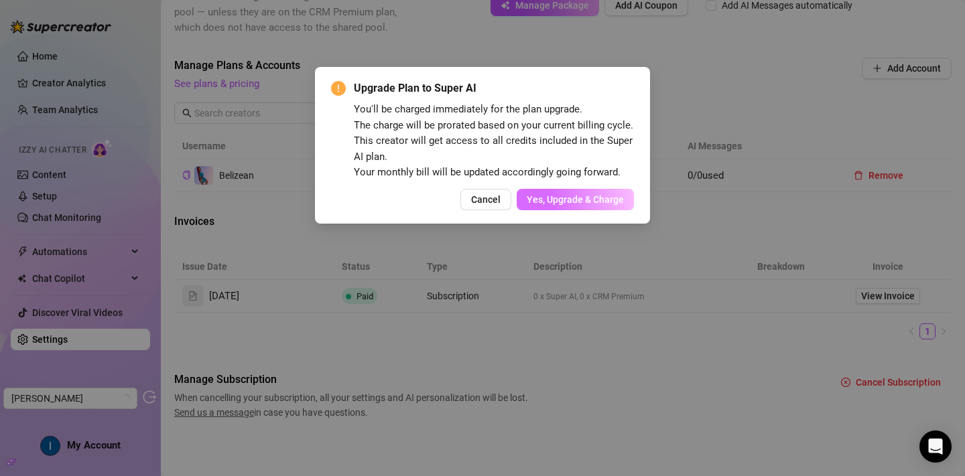
click at [592, 210] on button "Yes, Upgrade & Charge" at bounding box center [575, 199] width 117 height 21
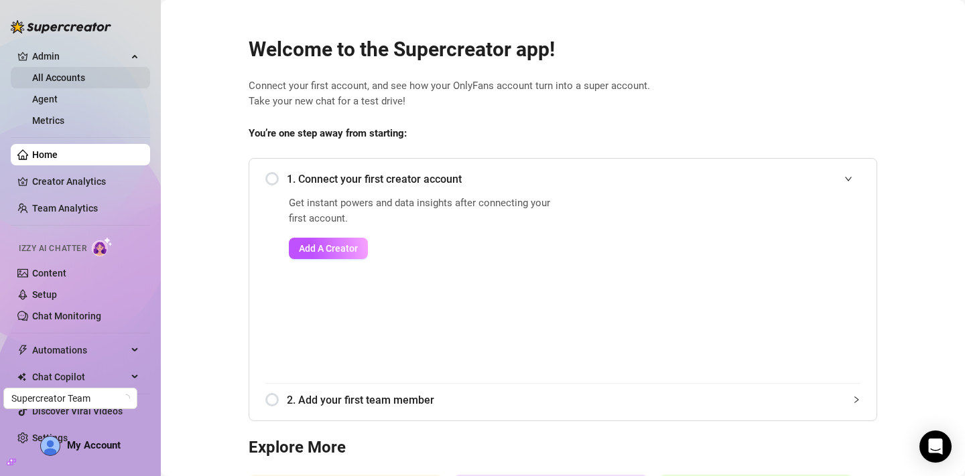
click at [77, 78] on link "All Accounts" at bounding box center [58, 77] width 53 height 11
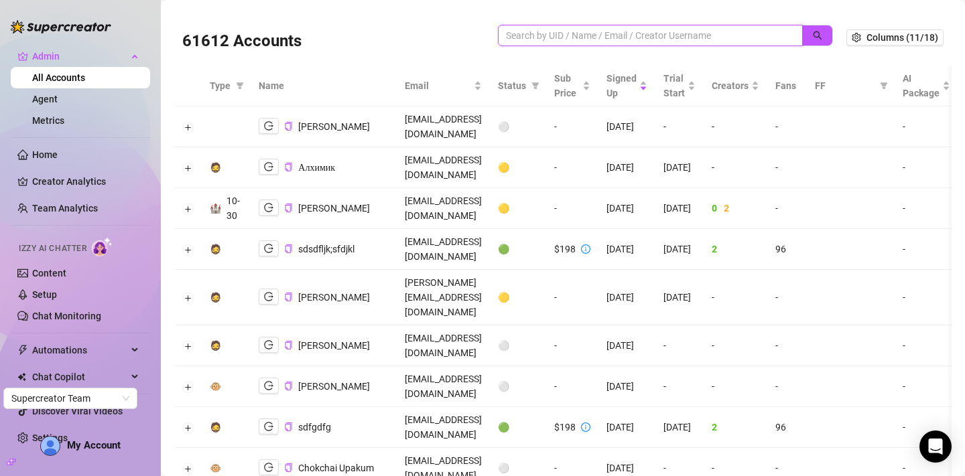
click at [640, 35] on input "search" at bounding box center [645, 35] width 278 height 15
paste input "n0vSpvugFZPhj3fobSwDkWMmlLH3"
type input "n0vSpvugFZPhj3fobSwDkWMmlLH3"
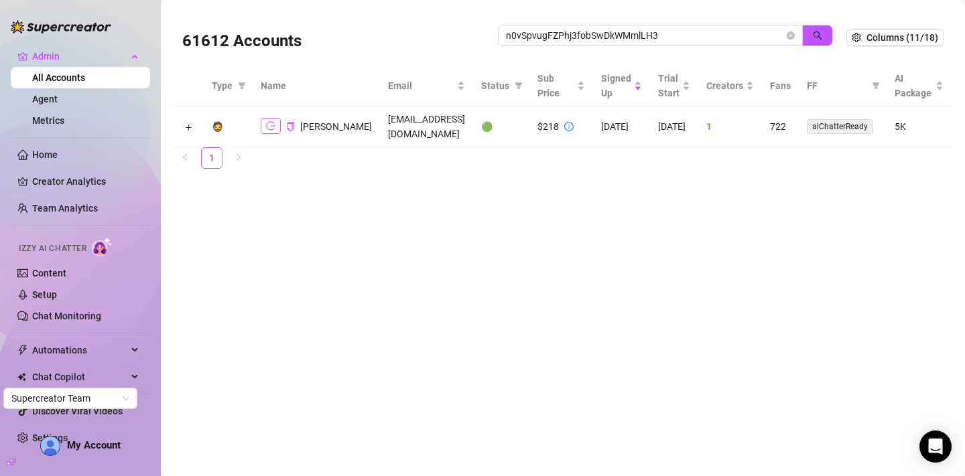
click at [267, 122] on icon "logout" at bounding box center [270, 125] width 9 height 9
click at [194, 127] on button "Expand row" at bounding box center [189, 127] width 11 height 11
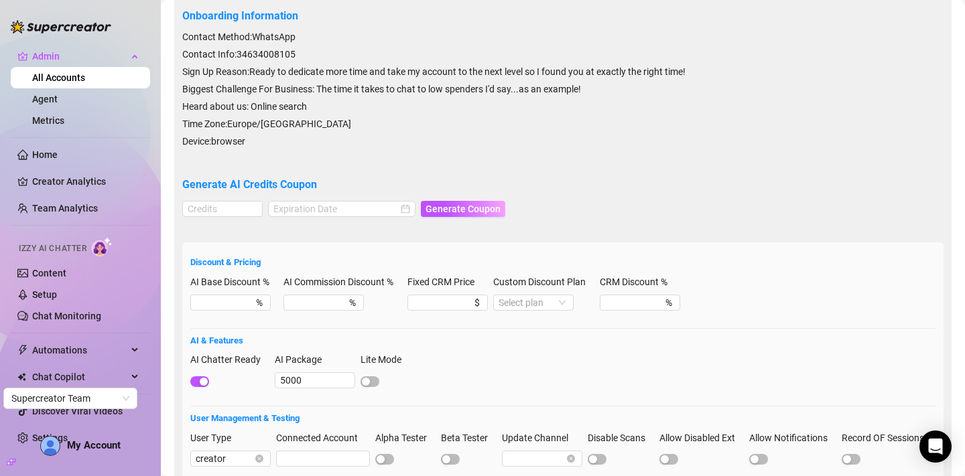
scroll to position [171, 0]
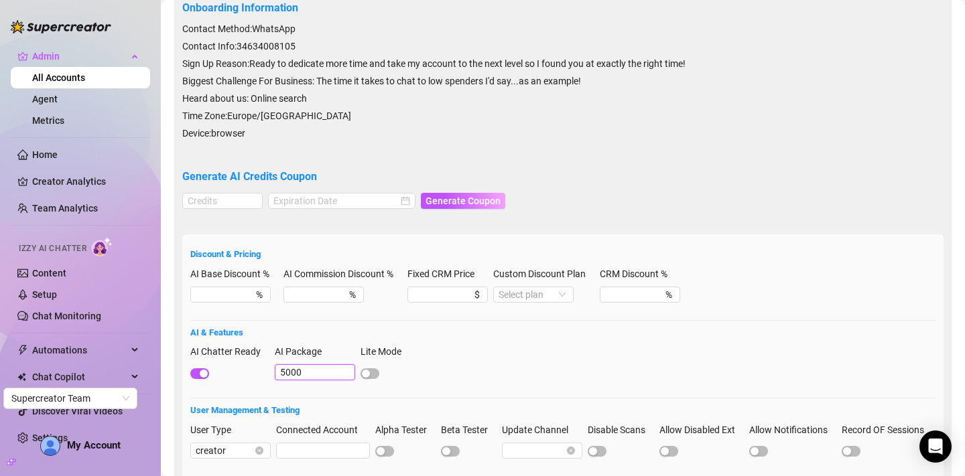
click at [285, 374] on input "5000" at bounding box center [315, 372] width 80 height 16
type input "4000"
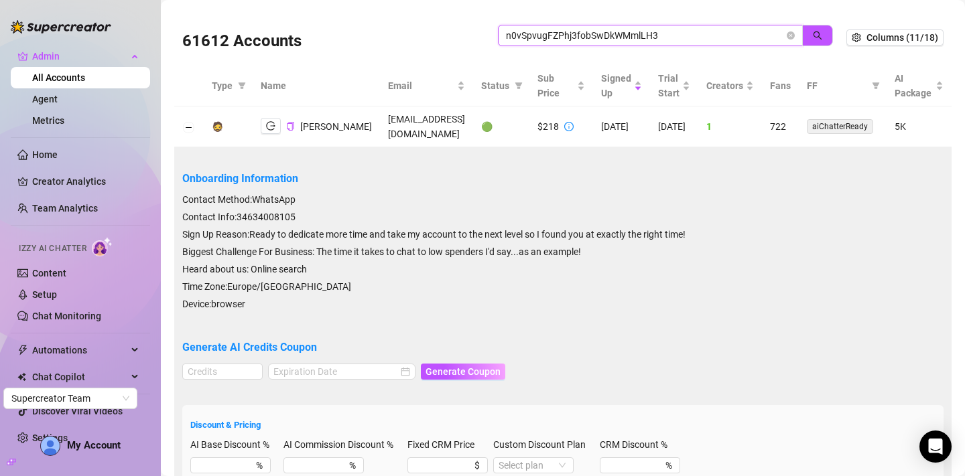
click at [546, 31] on input "n0vSpvugFZPhj3fobSwDkWMmlLH3" at bounding box center [645, 35] width 278 height 15
paste input "IAzMAN9EMegCpJ6oXbDbEeegqg1"
type input "nIAzMAN9EMegCpJ6oXbDbEeegqg1"
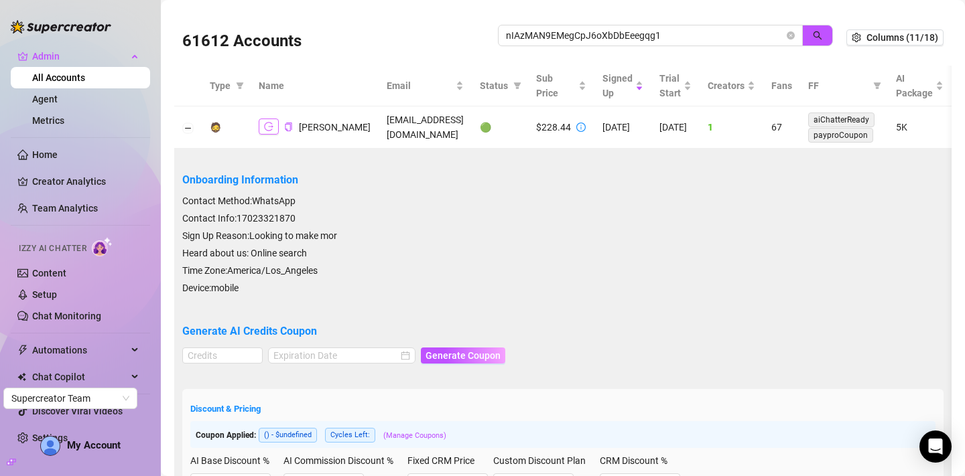
click at [271, 133] on button "button" at bounding box center [269, 127] width 20 height 16
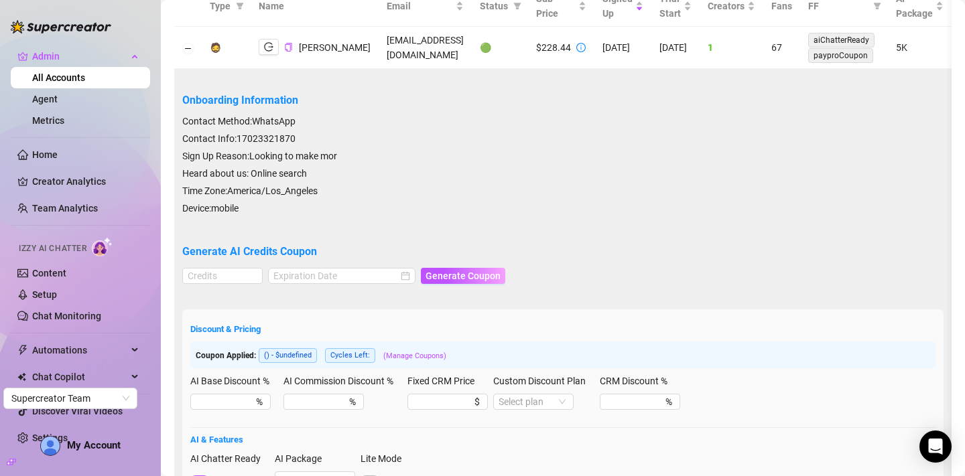
scroll to position [129, 0]
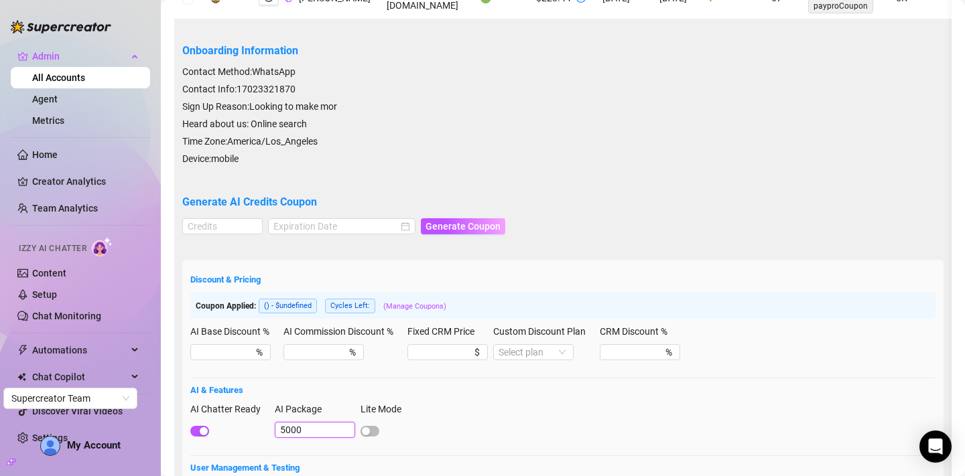
click at [286, 429] on input "5000" at bounding box center [315, 430] width 80 height 16
type input "4000"
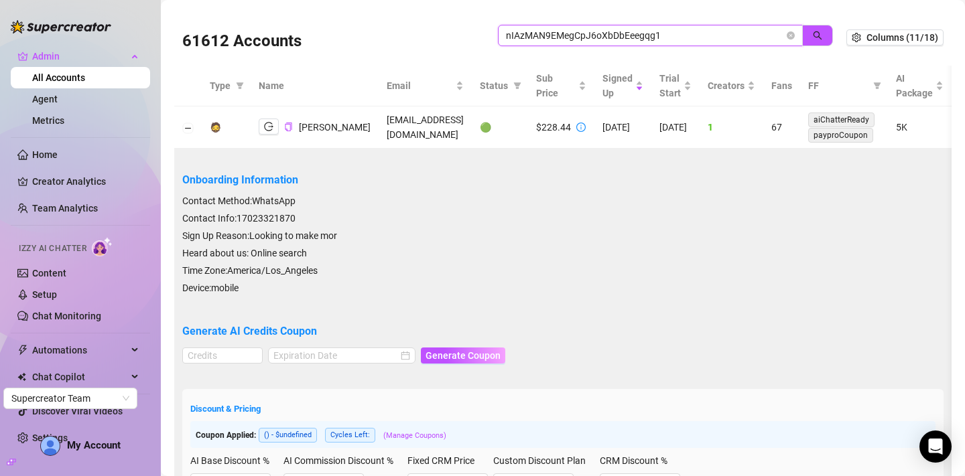
click at [514, 40] on input "nIAzMAN9EMegCpJ6oXbDbEeegqg1" at bounding box center [645, 35] width 278 height 15
paste input "odNHKB0EHEcFMsGVxsbiUjS5P3H3"
type input "odNHKB0EHEcFMsGVxsbiUjS5P3H3"
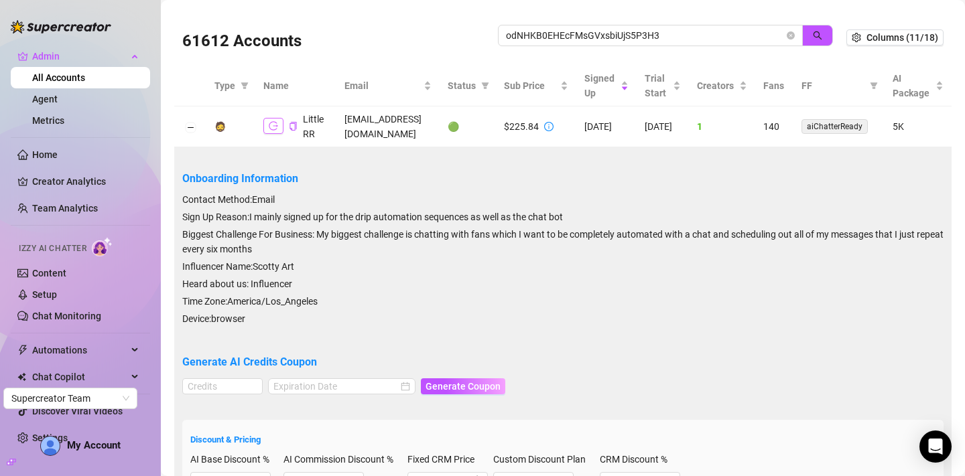
click at [271, 121] on button "button" at bounding box center [273, 126] width 20 height 16
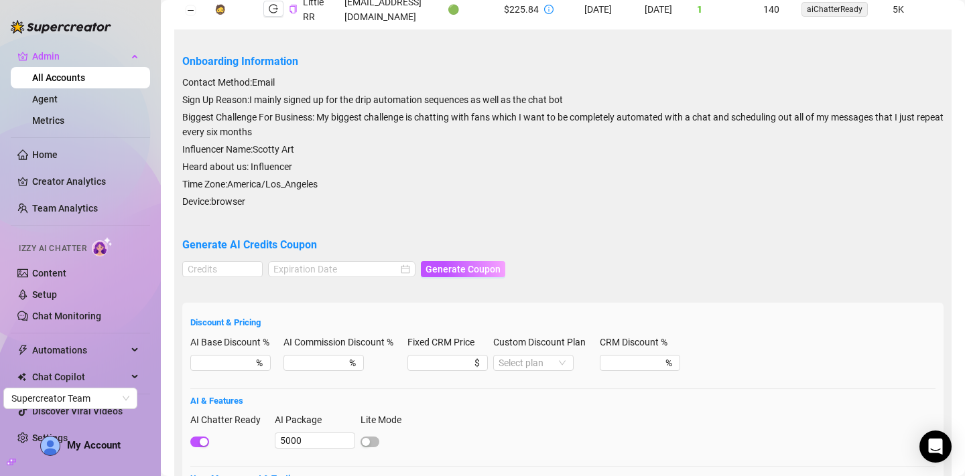
scroll to position [119, 0]
click at [286, 438] on input "5000" at bounding box center [315, 439] width 80 height 16
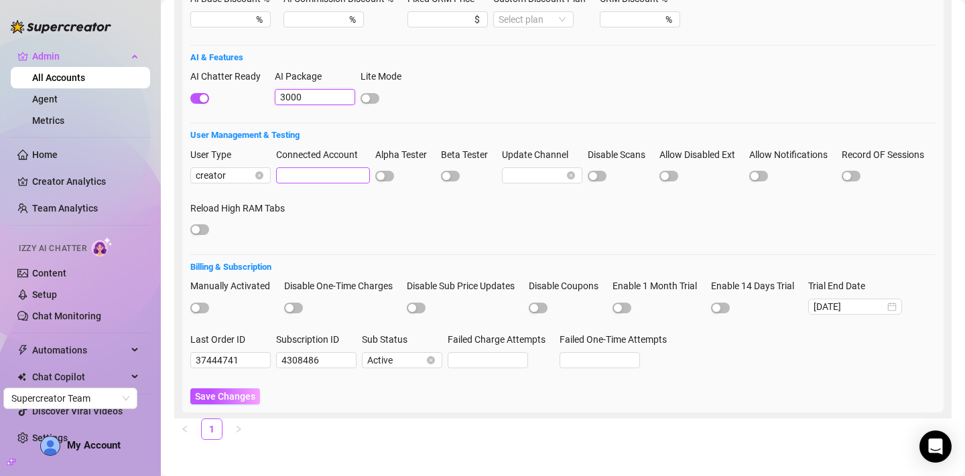
scroll to position [465, 0]
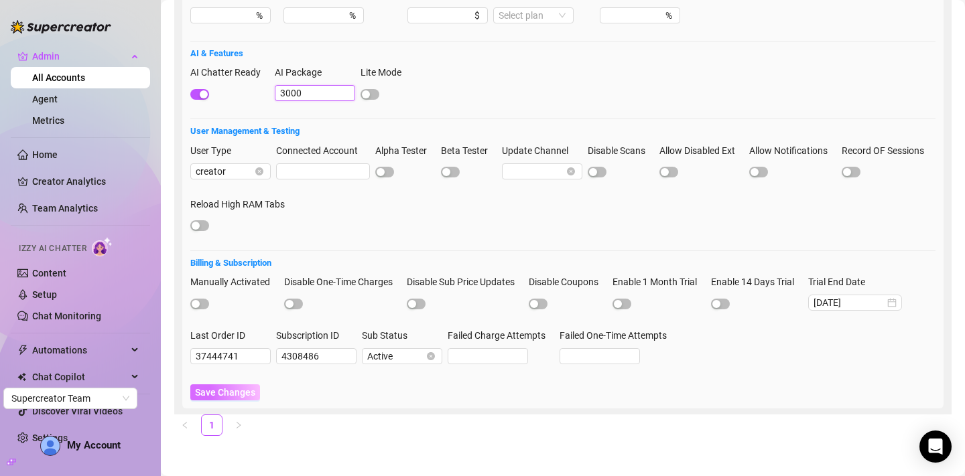
type input "3000"
click at [220, 391] on span "Save Changes" at bounding box center [225, 392] width 60 height 11
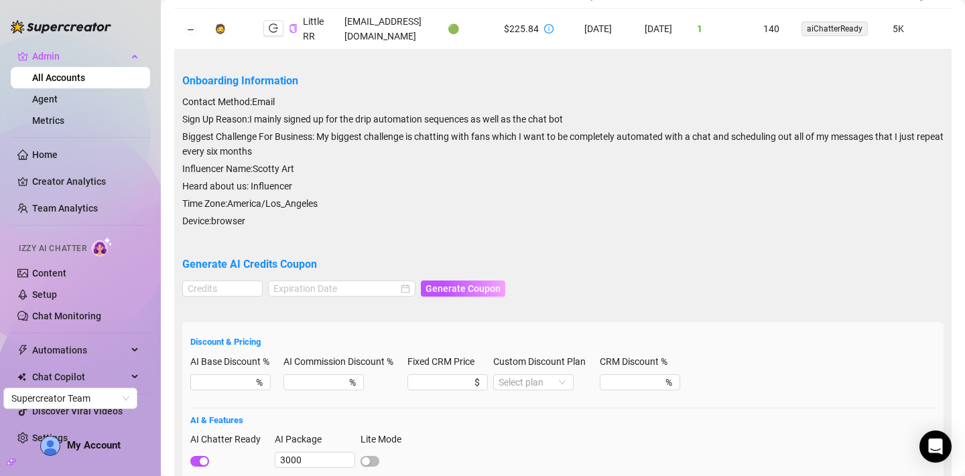
scroll to position [0, 0]
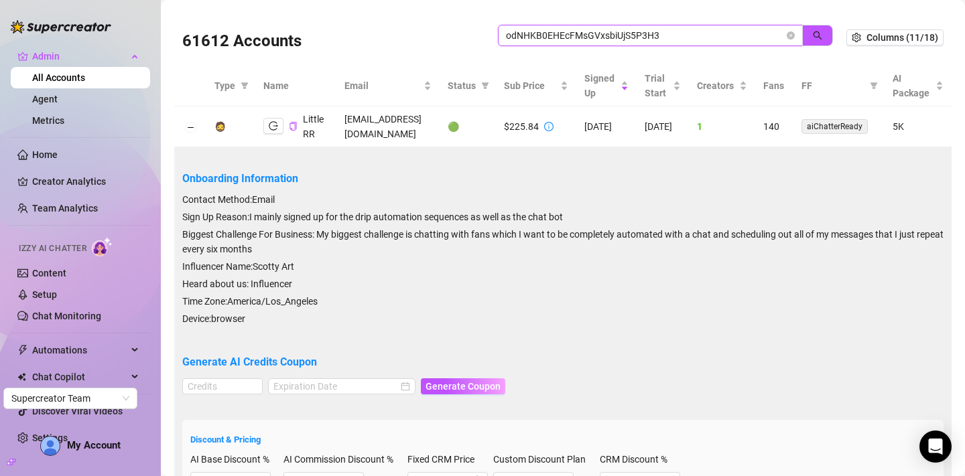
click at [669, 34] on input "odNHKB0EHEcFMsGVxsbiUjS5P3H3" at bounding box center [645, 35] width 278 height 15
paste input "wkXxIp4U5KV0mYim8Qwr511ILlh1"
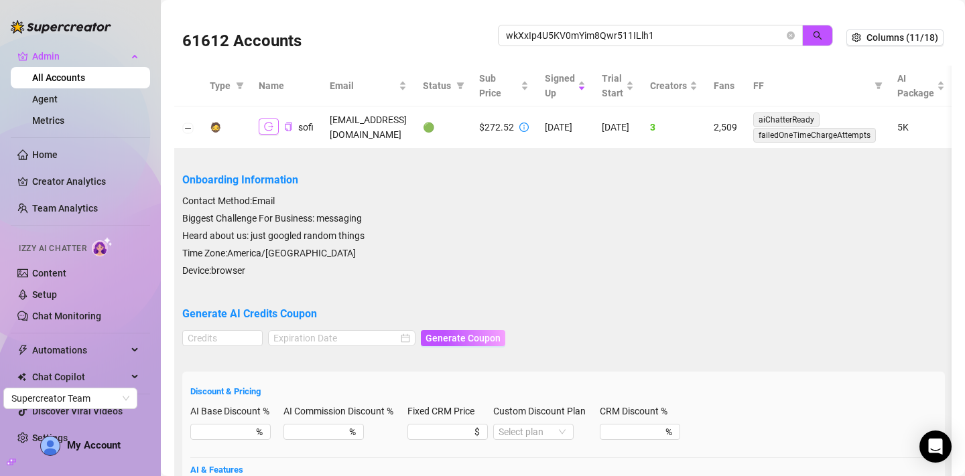
click at [270, 129] on icon "logout" at bounding box center [268, 127] width 9 height 9
click at [553, 36] on input "wkXxIp4U5KV0mYim8Qwr511ILlh1" at bounding box center [645, 35] width 278 height 15
paste input "yrvANOsbwPRx4tbJgihlFocvPto2"
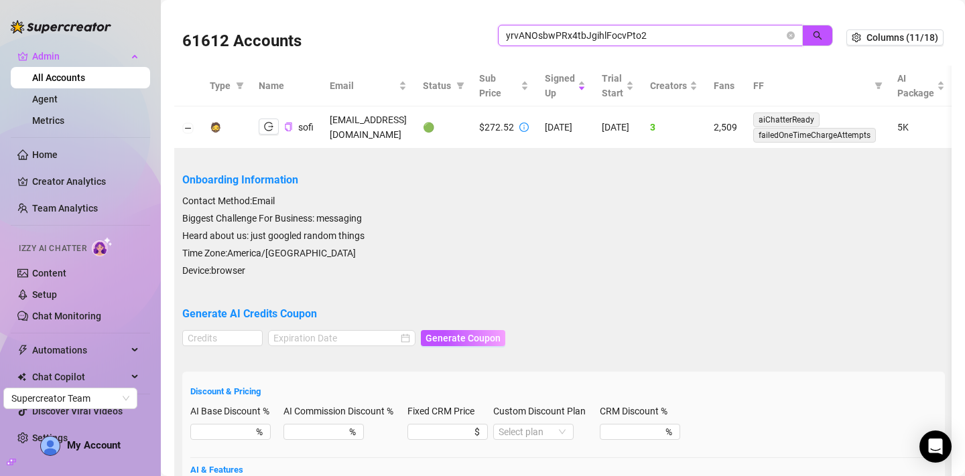
type input "yrvANOsbwPRx4tbJgihlFocvPto2"
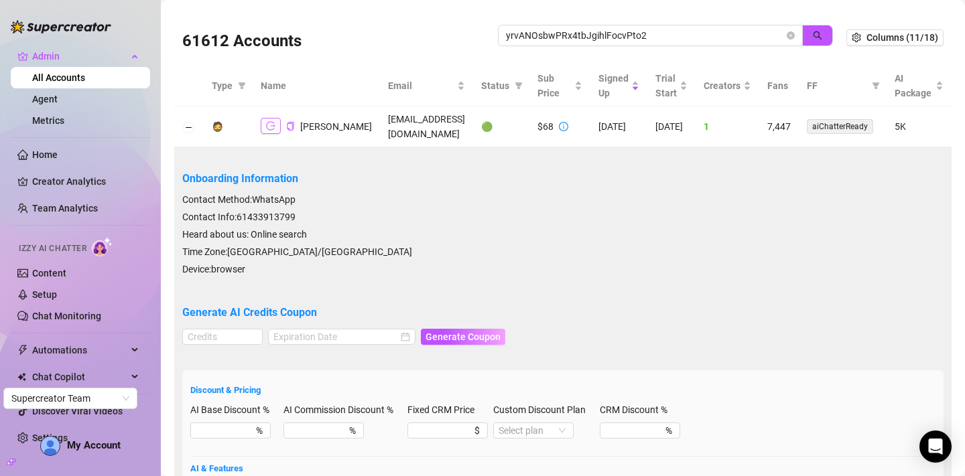
click at [265, 131] on button "button" at bounding box center [271, 126] width 20 height 16
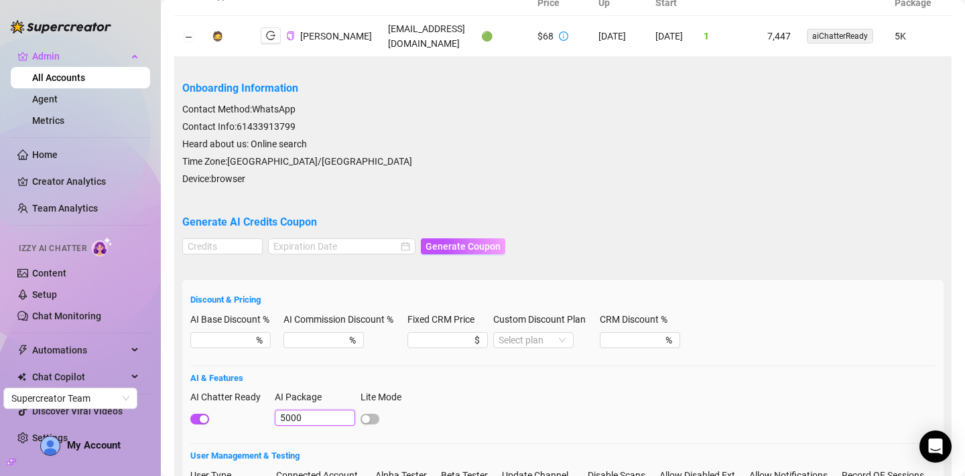
click at [285, 419] on input "5000" at bounding box center [315, 418] width 80 height 16
click at [476, 405] on div "AI Chatter Ready AI Package 3000 Lite Mode" at bounding box center [562, 414] width 745 height 48
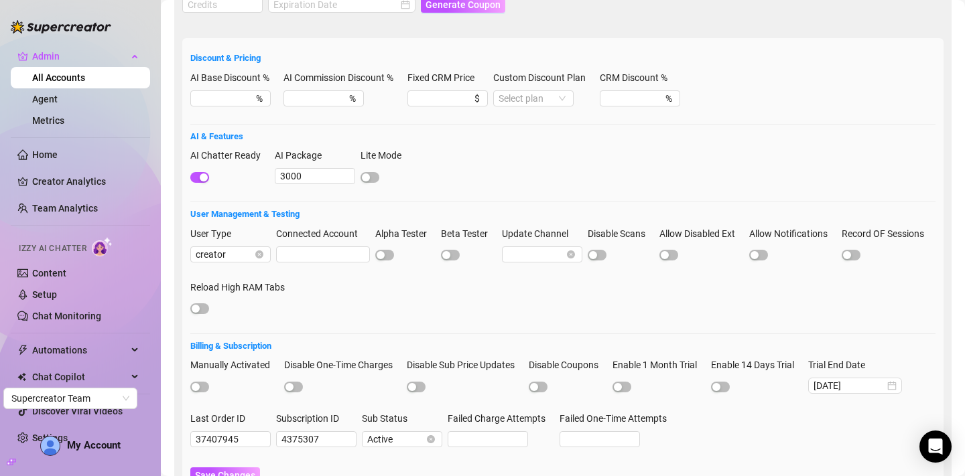
scroll to position [366, 0]
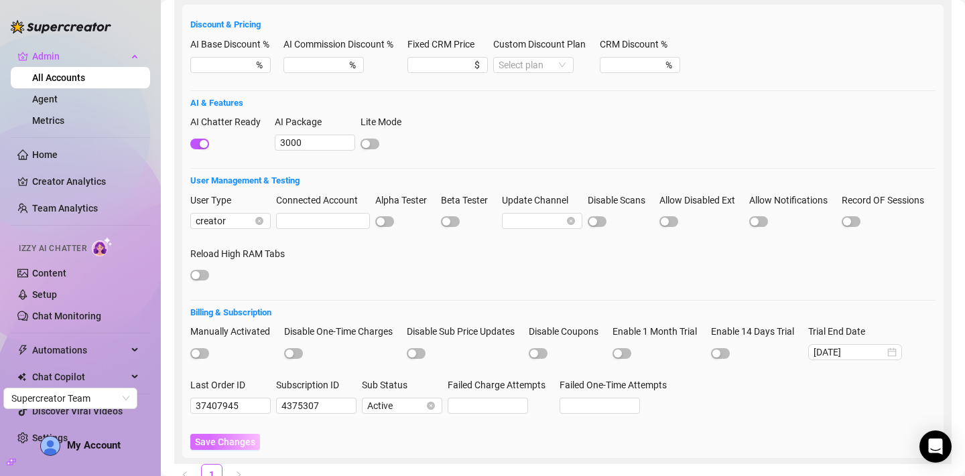
click at [229, 448] on button "Save Changes" at bounding box center [225, 442] width 70 height 16
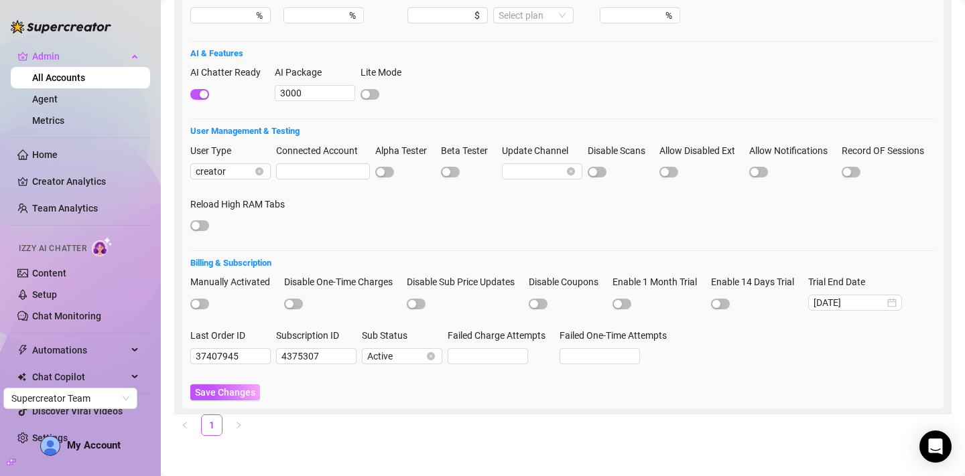
scroll to position [389, 0]
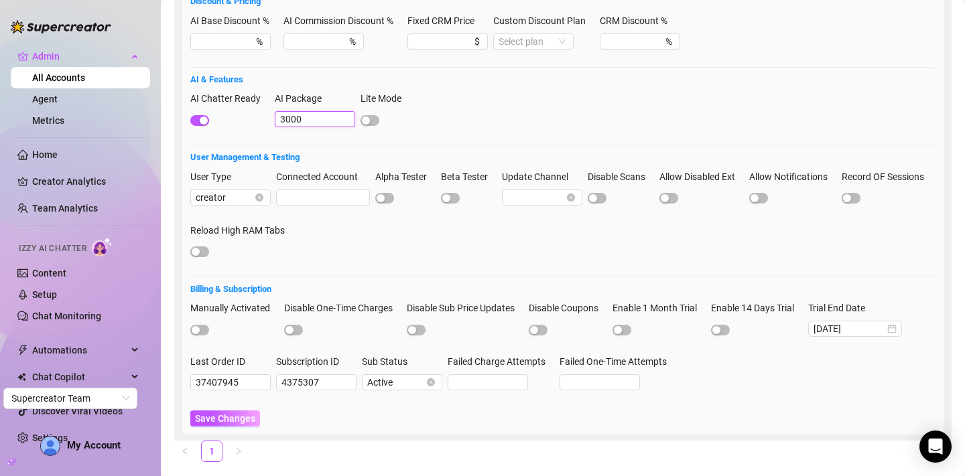
click at [307, 120] on input "3000" at bounding box center [315, 119] width 80 height 16
type input "3"
type input "1000"
click at [190, 411] on button "Save Changes" at bounding box center [225, 419] width 70 height 16
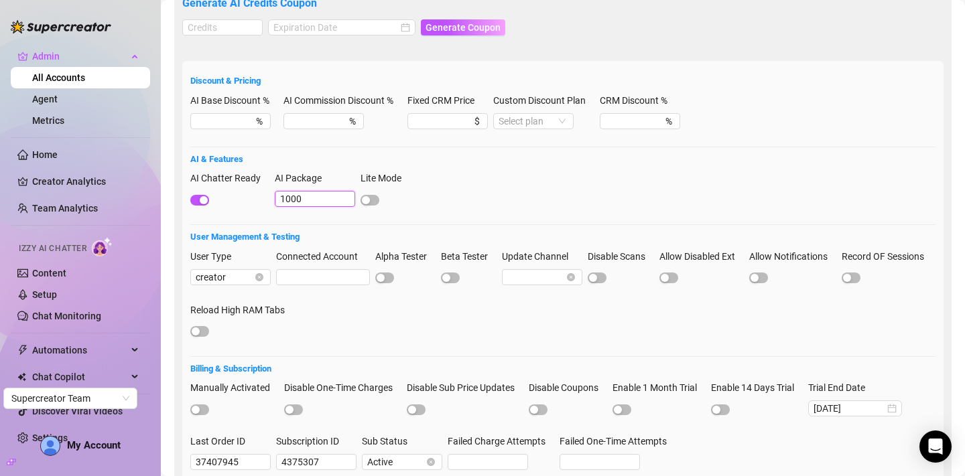
scroll to position [415, 0]
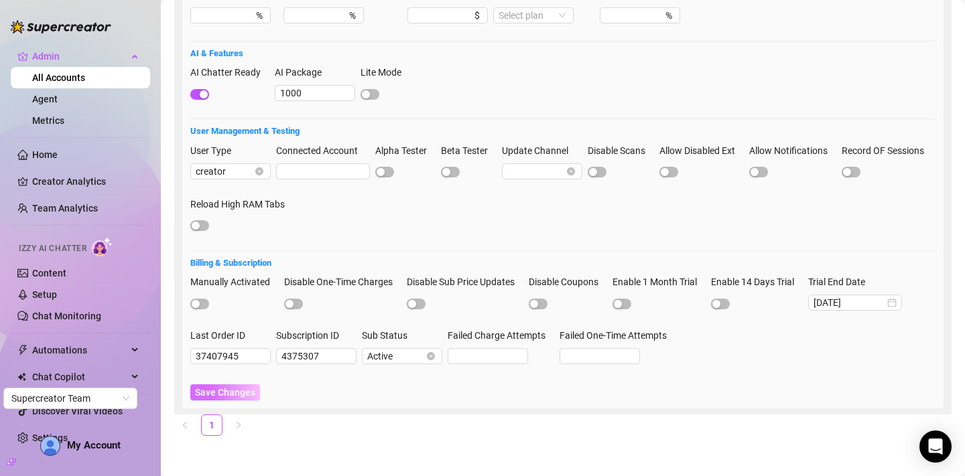
click at [237, 395] on span "Save Changes" at bounding box center [225, 392] width 60 height 11
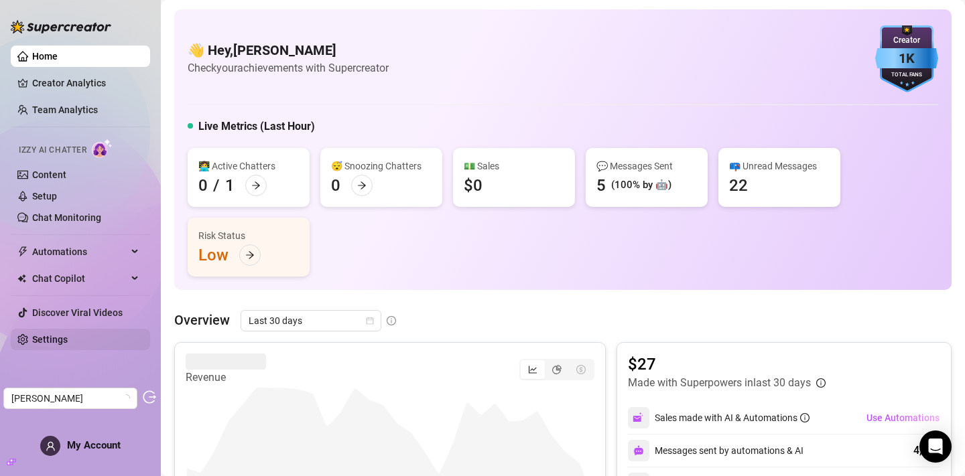
click at [68, 336] on link "Settings" at bounding box center [50, 339] width 36 height 11
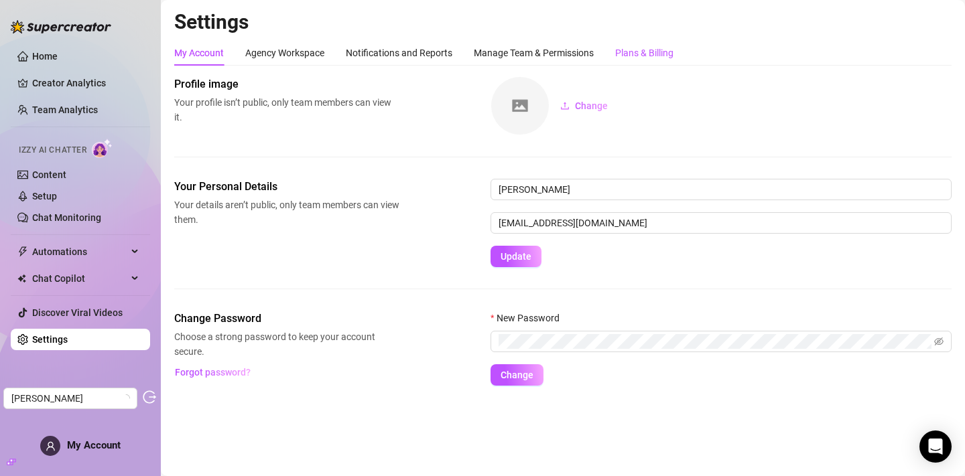
click at [622, 49] on div "Plans & Billing" at bounding box center [644, 53] width 58 height 15
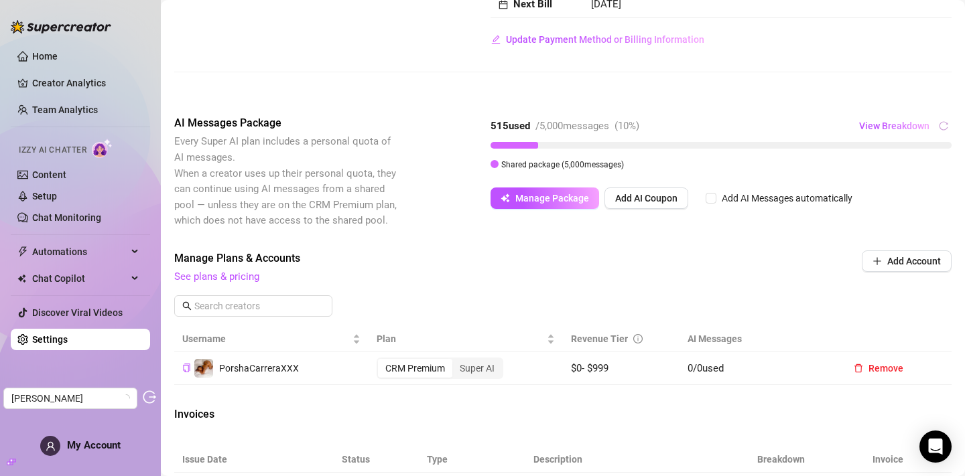
scroll to position [212, 0]
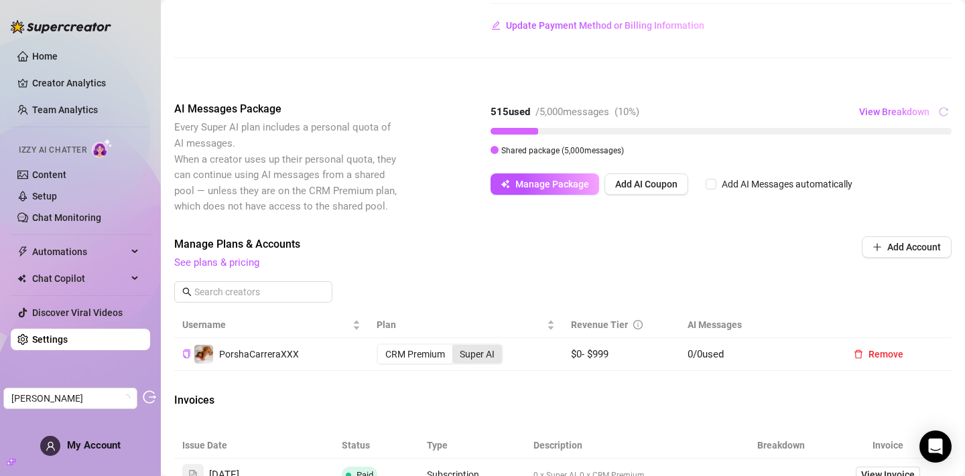
click at [468, 364] on div "Super AI" at bounding box center [477, 354] width 50 height 19
click at [456, 347] on input "Super AI" at bounding box center [456, 347] width 0 height 0
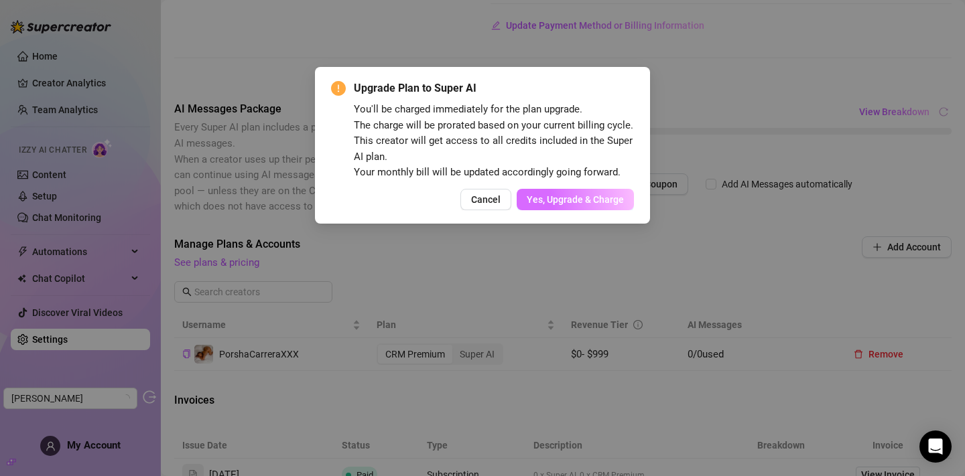
click at [568, 205] on span "Yes, Upgrade & Charge" at bounding box center [575, 199] width 97 height 11
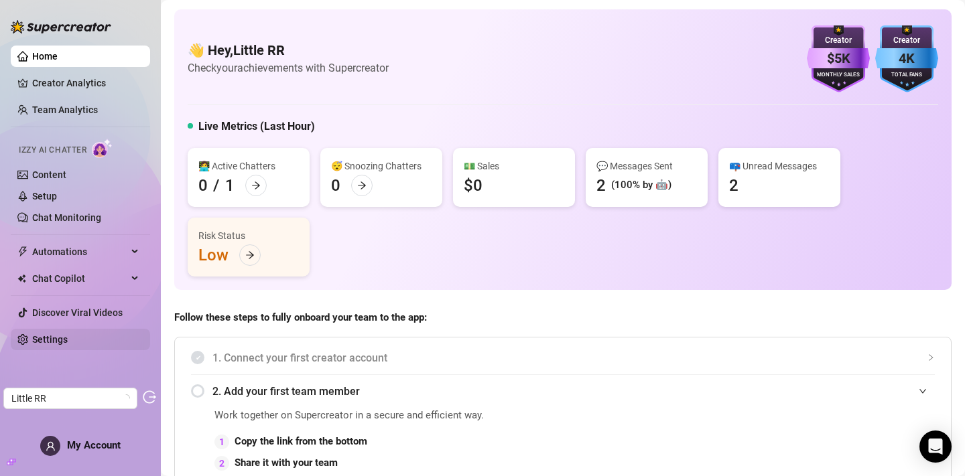
click at [65, 334] on link "Settings" at bounding box center [50, 339] width 36 height 11
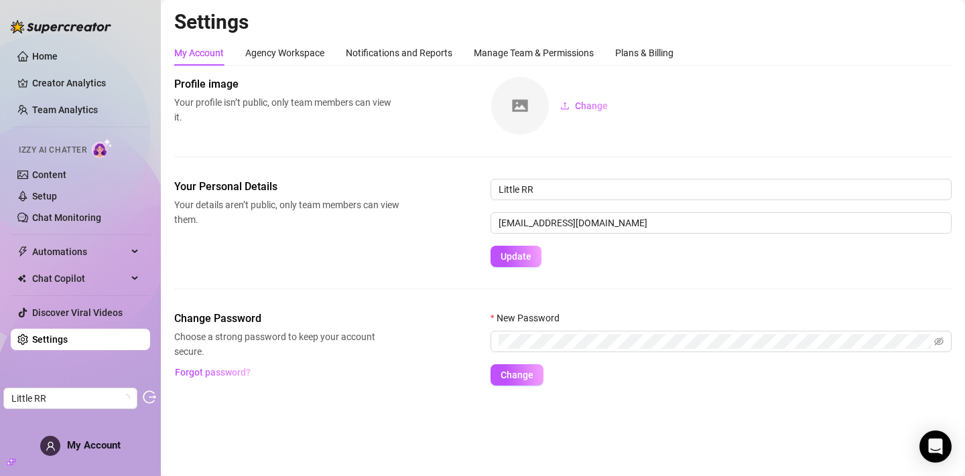
click at [667, 35] on div "Settings My Account Agency Workspace Notifications and Reports Manage Team & Pe…" at bounding box center [562, 205] width 777 height 393
click at [661, 49] on div "Plans & Billing" at bounding box center [644, 53] width 58 height 15
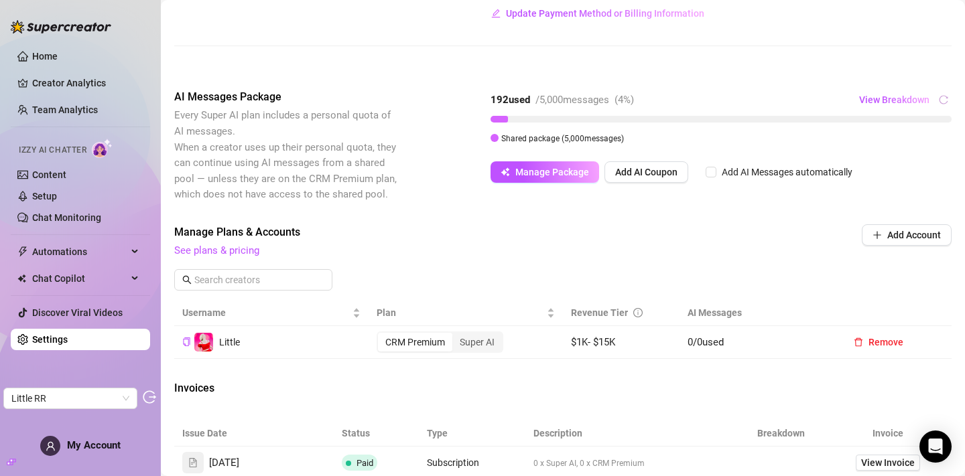
scroll to position [227, 0]
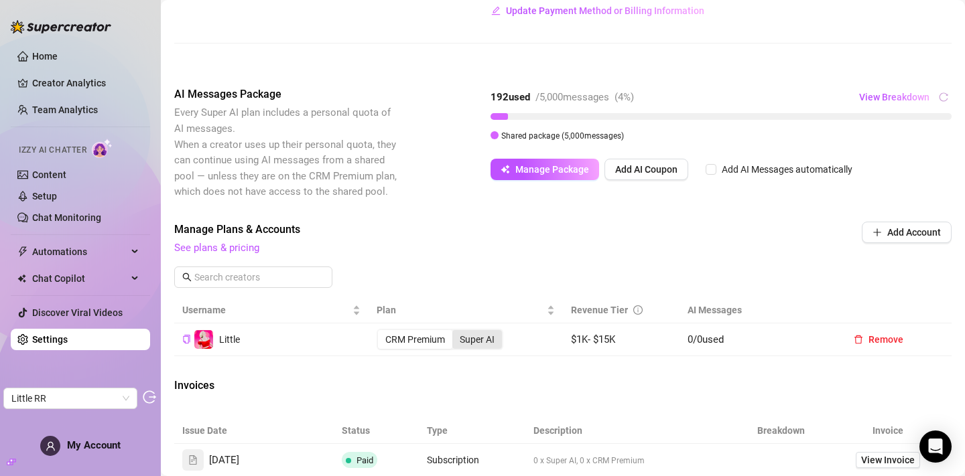
click at [482, 349] on div "Super AI" at bounding box center [477, 339] width 50 height 19
click at [456, 332] on input "Super AI" at bounding box center [456, 332] width 0 height 0
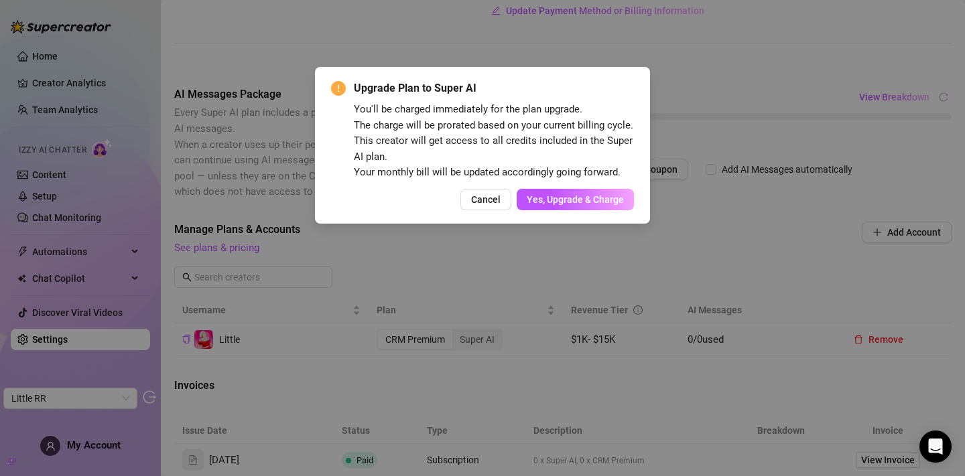
click at [586, 204] on div "Upgrade Plan to Super AI You'll be charged immediately for the plan upgrade. Th…" at bounding box center [482, 145] width 303 height 130
click at [586, 205] on span "Yes, Upgrade & Charge" at bounding box center [575, 199] width 97 height 11
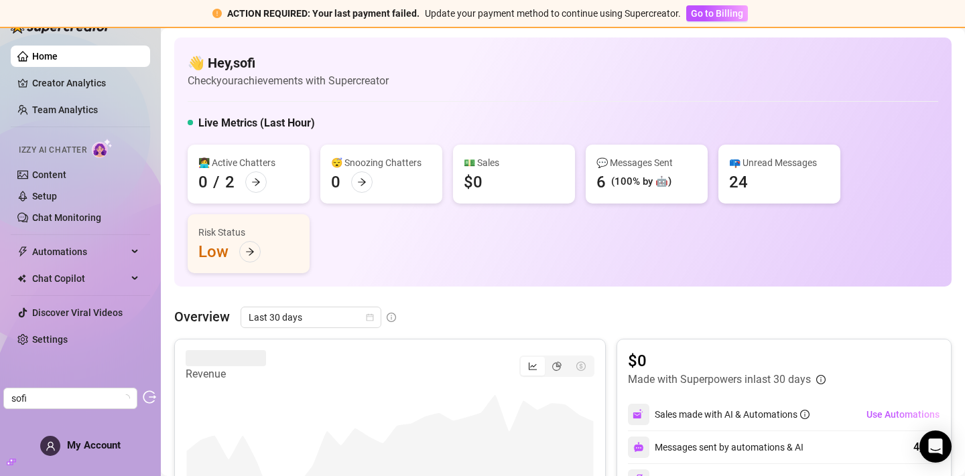
click at [82, 353] on ul "Home Creator Analytics Team Analytics Izzy AI Chatter Content Setup Chat Monito…" at bounding box center [80, 198] width 139 height 316
click at [68, 344] on link "Settings" at bounding box center [50, 339] width 36 height 11
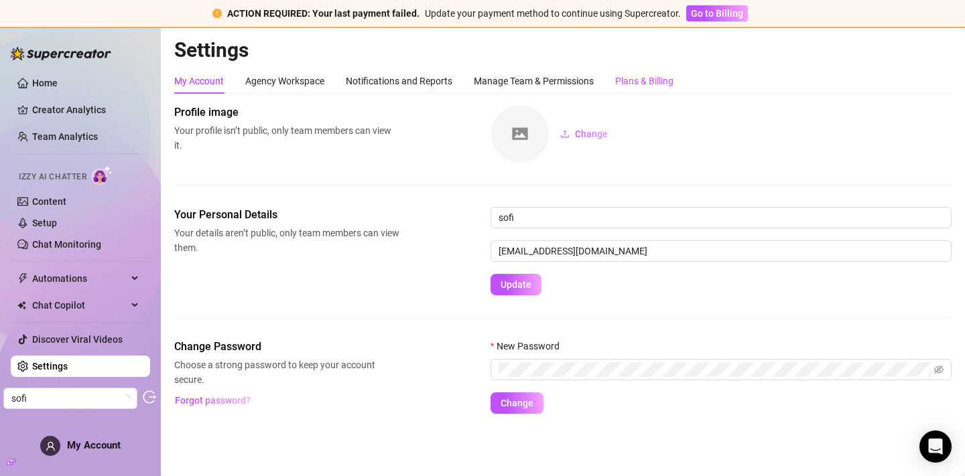
click at [635, 74] on div "Plans & Billing" at bounding box center [644, 81] width 58 height 15
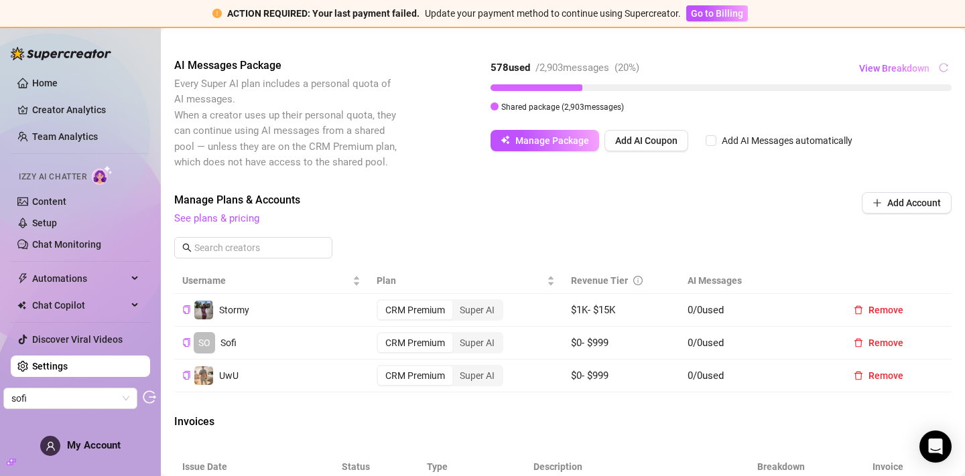
scroll to position [370, 0]
click at [478, 318] on div "Super AI" at bounding box center [477, 308] width 50 height 19
click at [456, 301] on input "Super AI" at bounding box center [456, 301] width 0 height 0
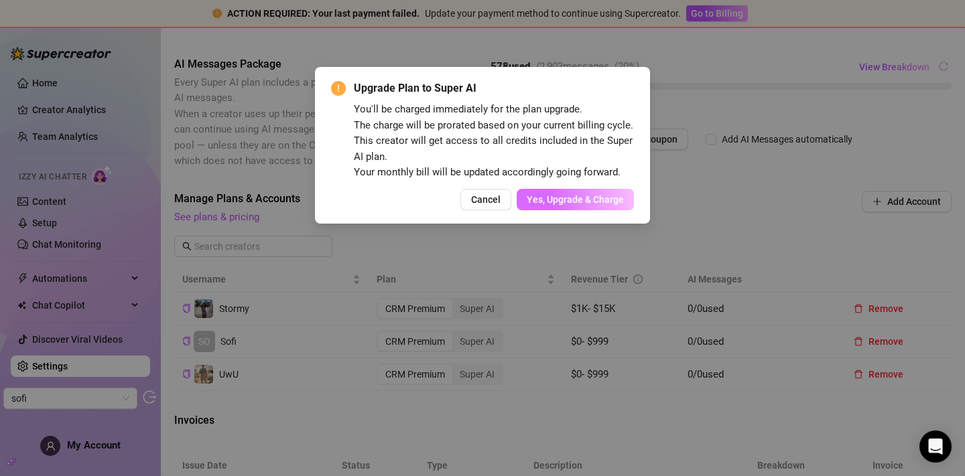
click at [557, 205] on span "Yes, Upgrade & Charge" at bounding box center [575, 199] width 97 height 11
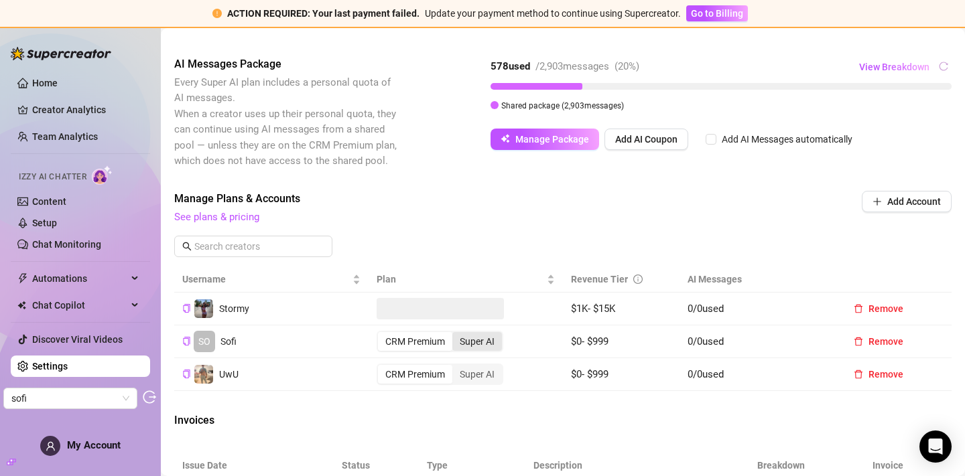
click at [478, 351] on div "Super AI" at bounding box center [477, 341] width 50 height 19
click at [456, 334] on input "Super AI" at bounding box center [456, 334] width 0 height 0
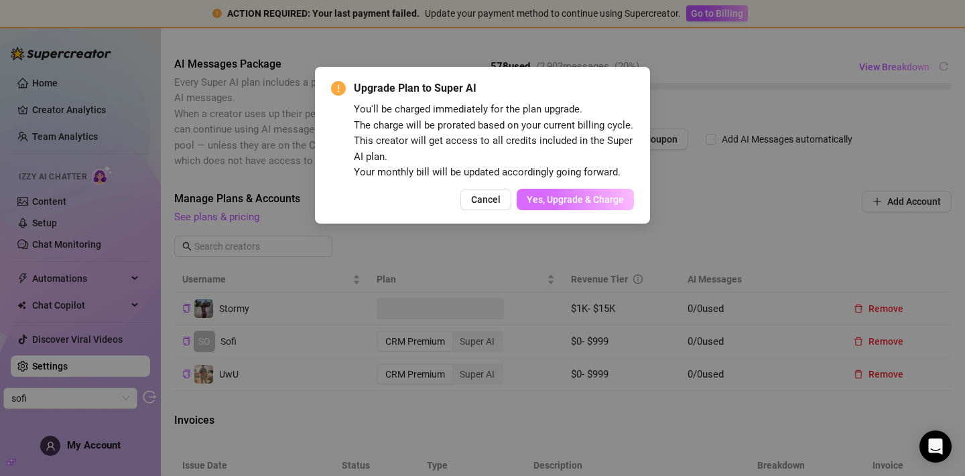
click at [551, 205] on span "Yes, Upgrade & Charge" at bounding box center [575, 199] width 97 height 11
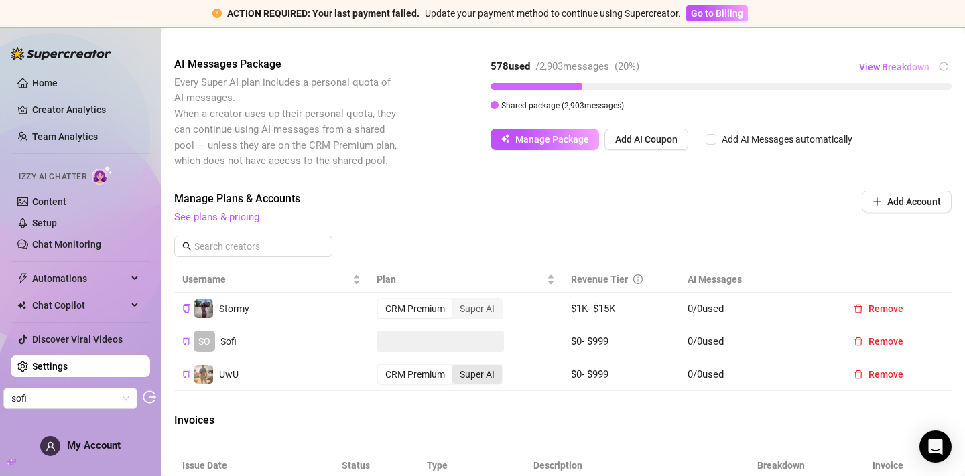
click at [479, 384] on div "Super AI" at bounding box center [477, 374] width 50 height 19
click at [456, 367] on input "Super AI" at bounding box center [456, 367] width 0 height 0
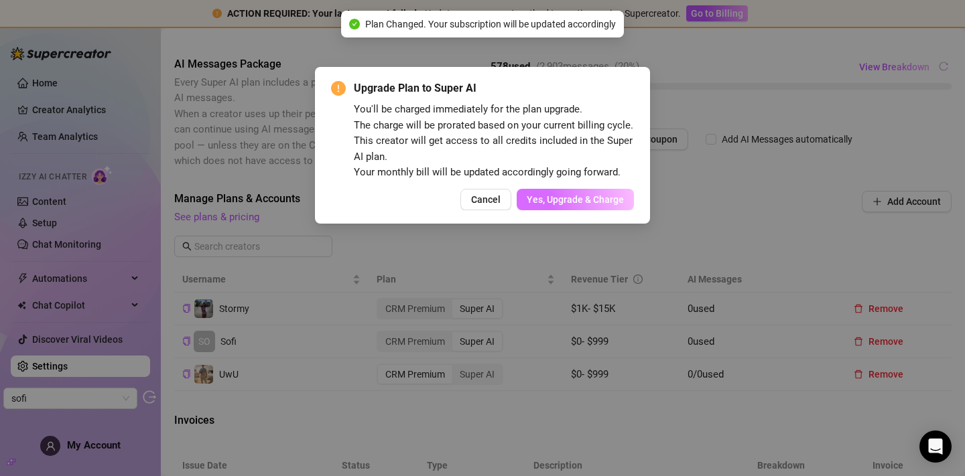
click at [563, 205] on span "Yes, Upgrade & Charge" at bounding box center [575, 199] width 97 height 11
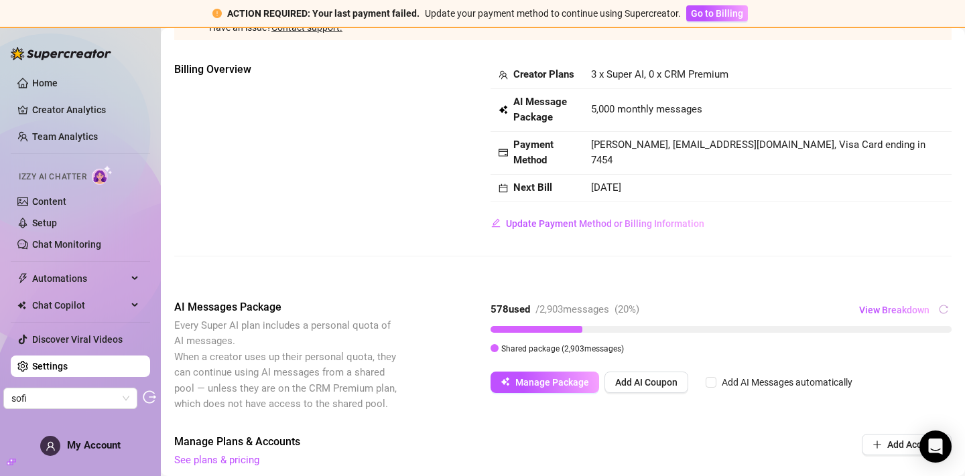
scroll to position [0, 0]
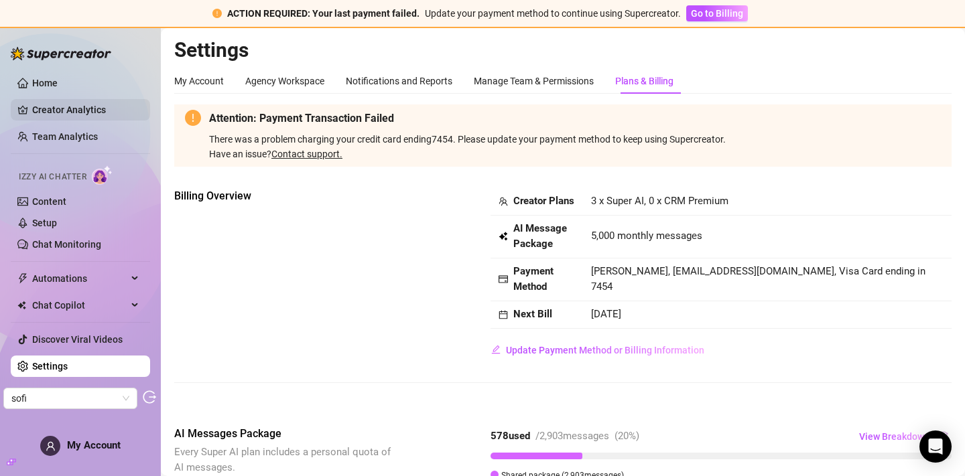
click at [85, 107] on link "Creator Analytics" at bounding box center [85, 109] width 107 height 21
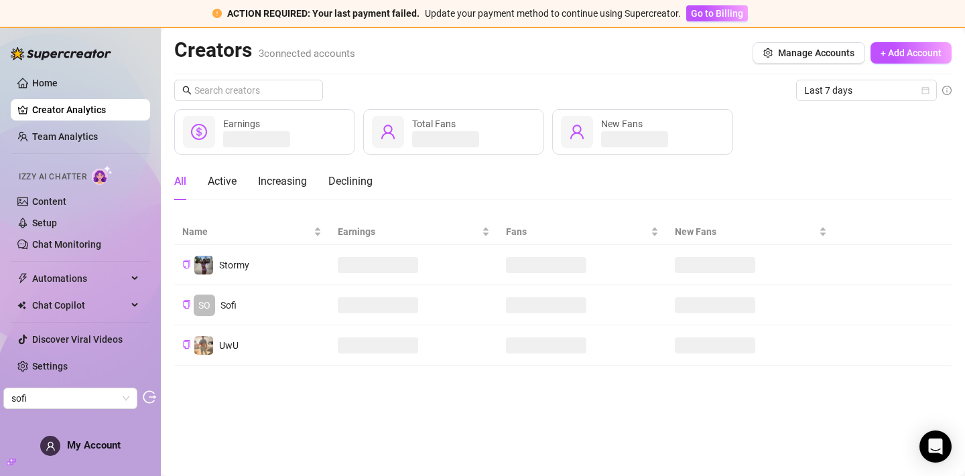
click at [41, 46] on div at bounding box center [61, 47] width 100 height 40
click at [28, 54] on img at bounding box center [61, 53] width 100 height 13
click at [17, 51] on img at bounding box center [61, 53] width 100 height 13
click at [152, 403] on icon "logout" at bounding box center [149, 397] width 13 height 13
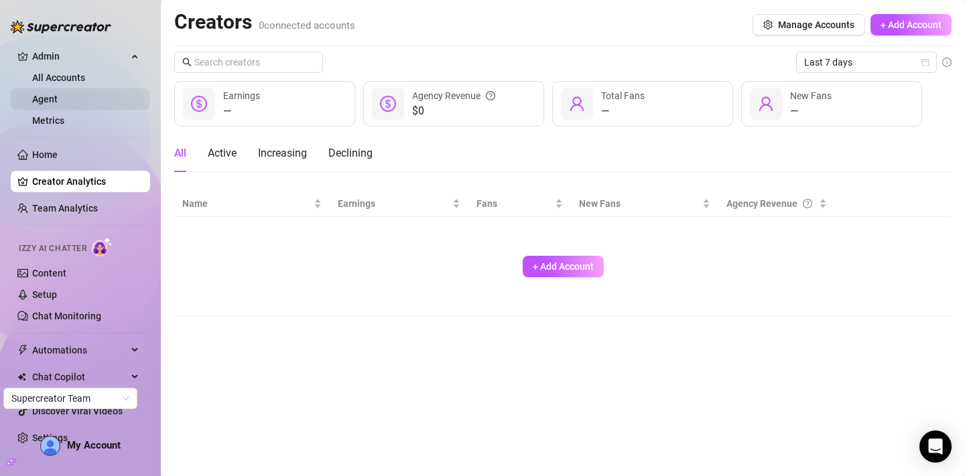
click at [58, 94] on link "Agent" at bounding box center [44, 99] width 25 height 11
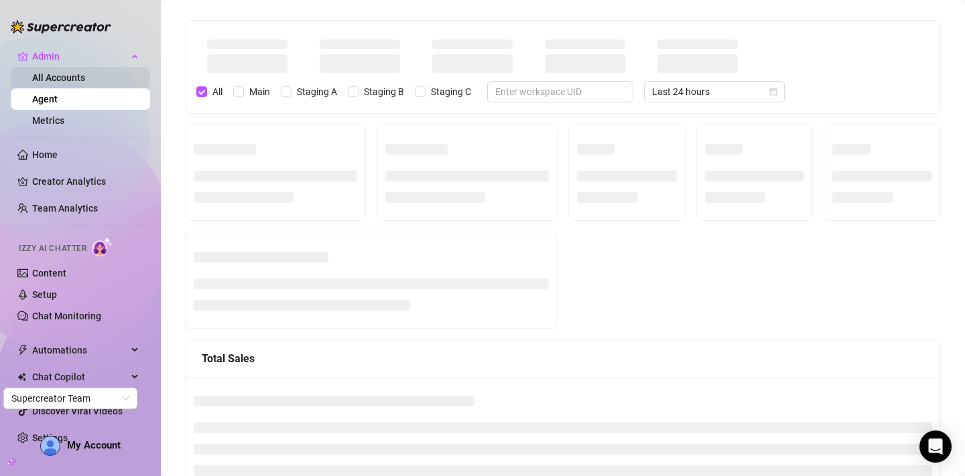
click at [85, 77] on link "All Accounts" at bounding box center [58, 77] width 53 height 11
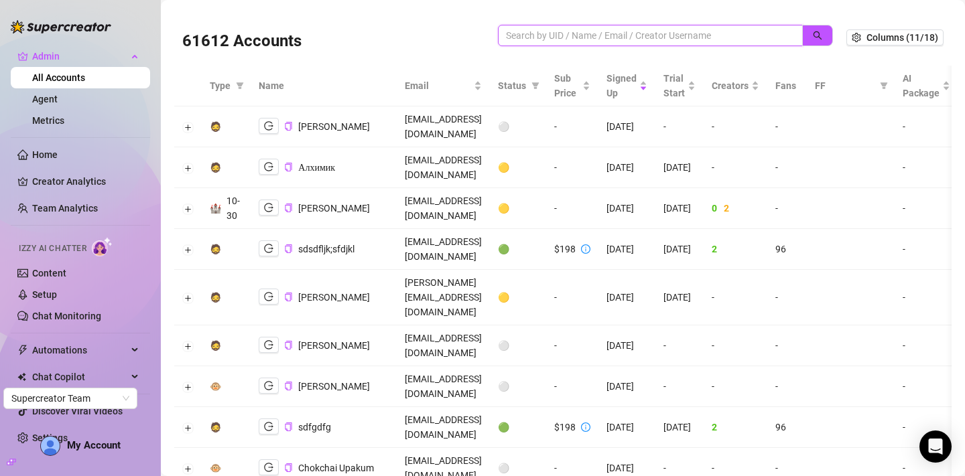
click at [598, 36] on input "search" at bounding box center [645, 35] width 278 height 15
paste input "TxV2jhwEruf1XDW9vehOjN5vT2C2"
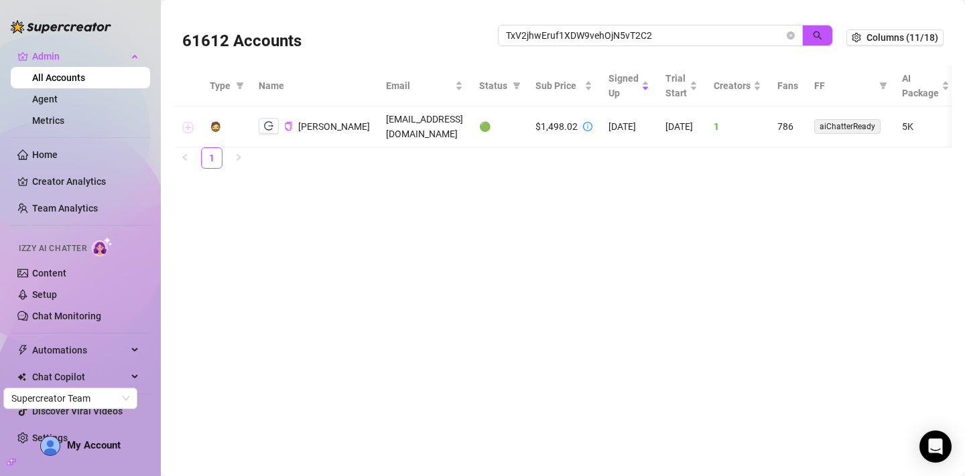
click at [186, 129] on button "Expand row" at bounding box center [188, 127] width 11 height 11
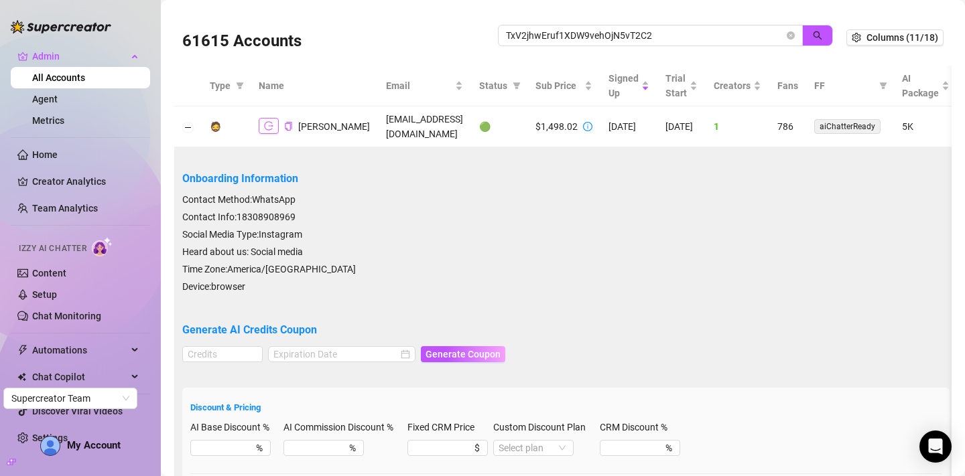
click at [268, 128] on icon "logout" at bounding box center [268, 125] width 9 height 9
click at [640, 29] on input "TxV2jhwEruf1XDW9vehOjN5vT2C2" at bounding box center [645, 35] width 278 height 15
paste input "oUCD7IxIVIXrmdEg0a42ff11nlf"
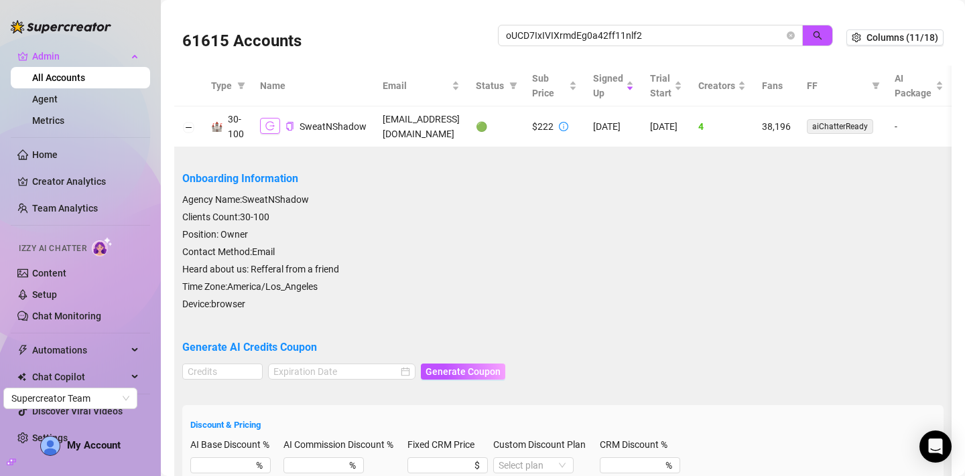
click at [267, 125] on icon "logout" at bounding box center [269, 125] width 9 height 9
click at [533, 40] on input "oUCD7IxIVIXrmdEg0a42ff11nlf2" at bounding box center [645, 35] width 278 height 15
paste input "yl5J5cA4pdgRyS7teCK8AtiBRei1"
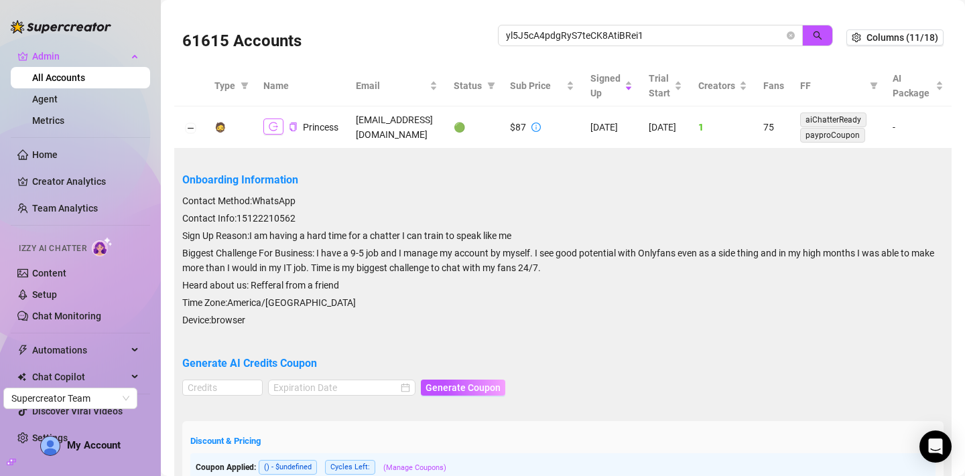
click at [269, 125] on icon "logout" at bounding box center [273, 126] width 9 height 9
click at [631, 42] on input "yl5J5cA4pdgRyS7teCK8AtiBRei1" at bounding box center [645, 35] width 278 height 15
paste input "Yzceu11xnTQcOLKYSVFovuIJt6L2"
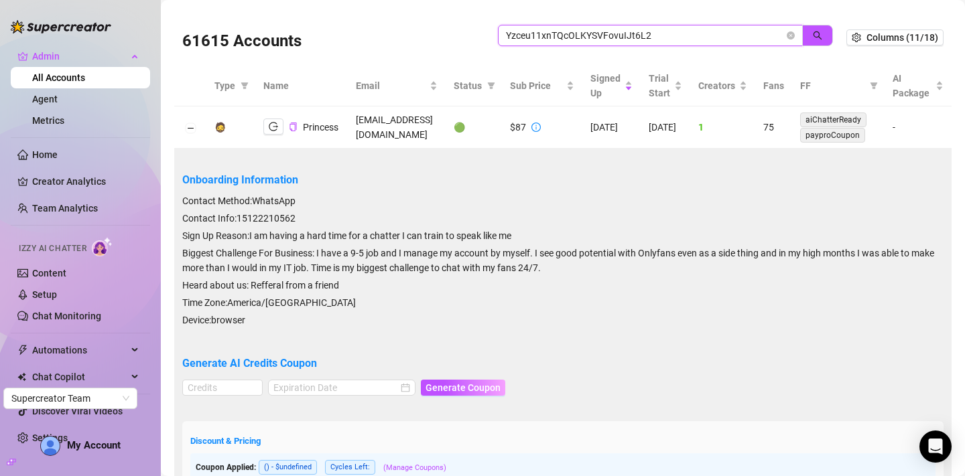
type input "Yzceu11xnTQcOLKYSVFovuIJt6L2"
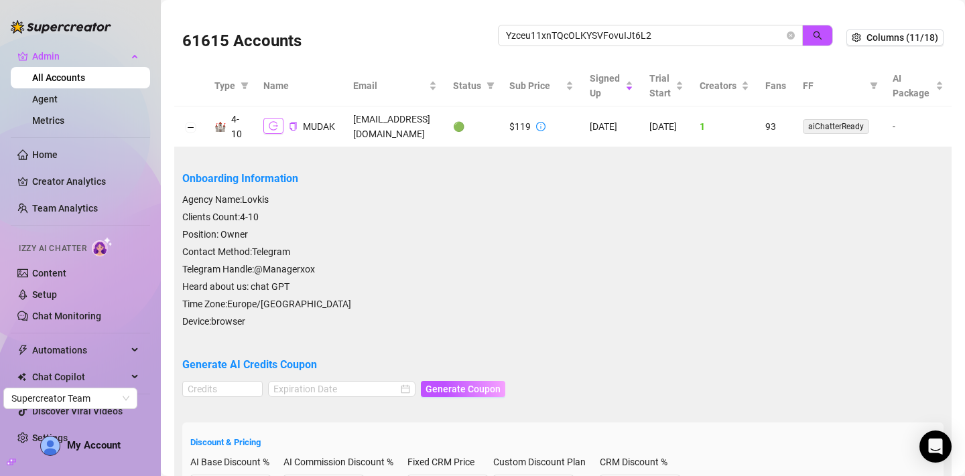
click at [263, 119] on button "button" at bounding box center [273, 126] width 20 height 16
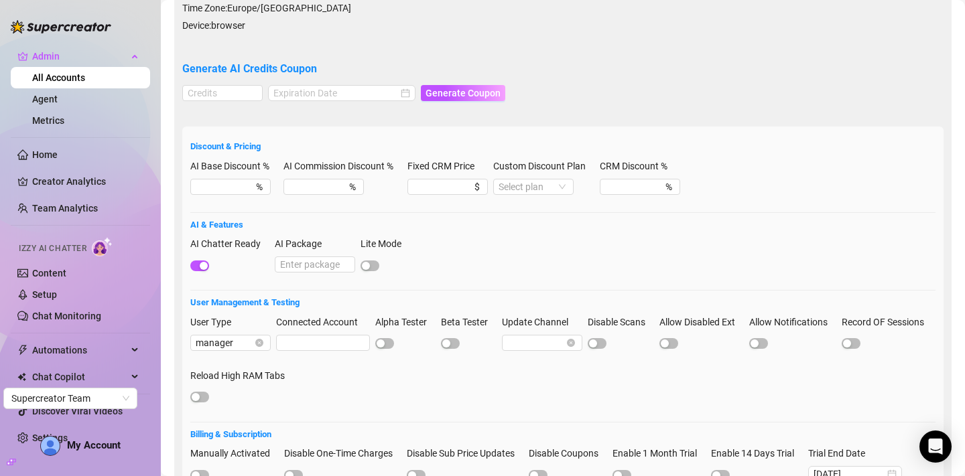
scroll to position [298, 0]
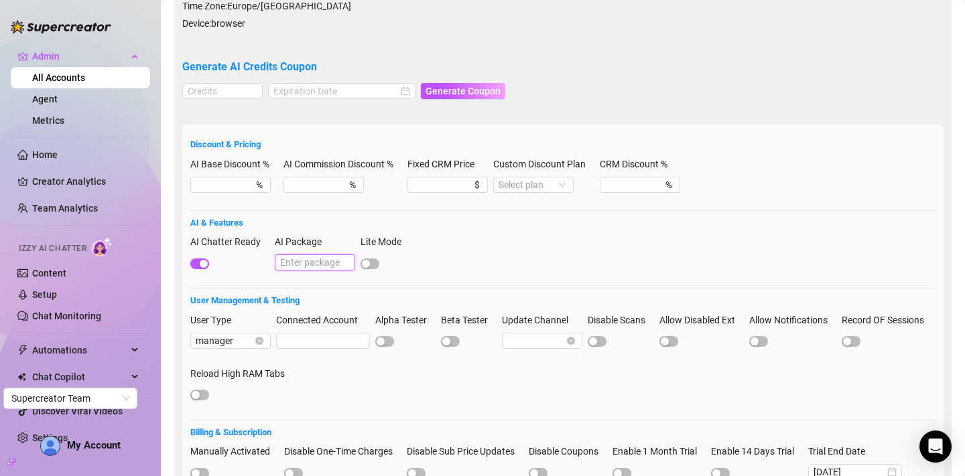
click at [306, 264] on input "AI Package" at bounding box center [315, 263] width 80 height 16
click at [503, 245] on div "AI Chatter Ready AI Package Lite Mode" at bounding box center [562, 258] width 745 height 48
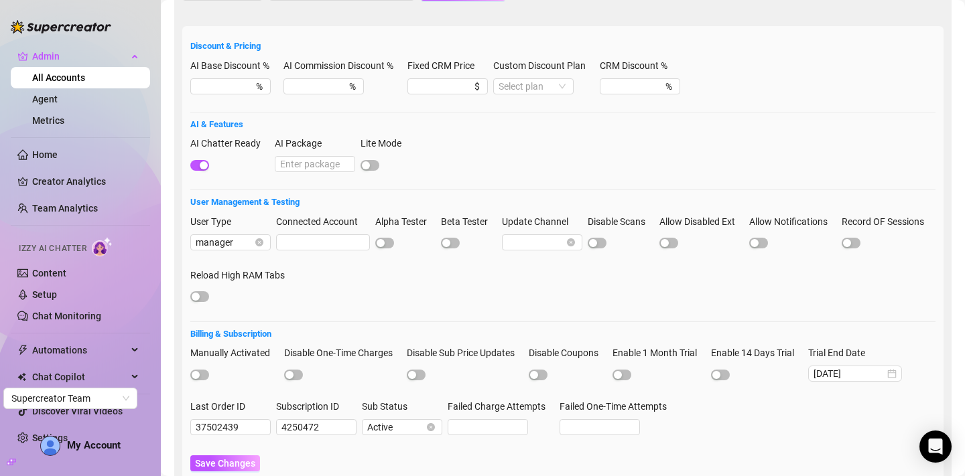
scroll to position [468, 0]
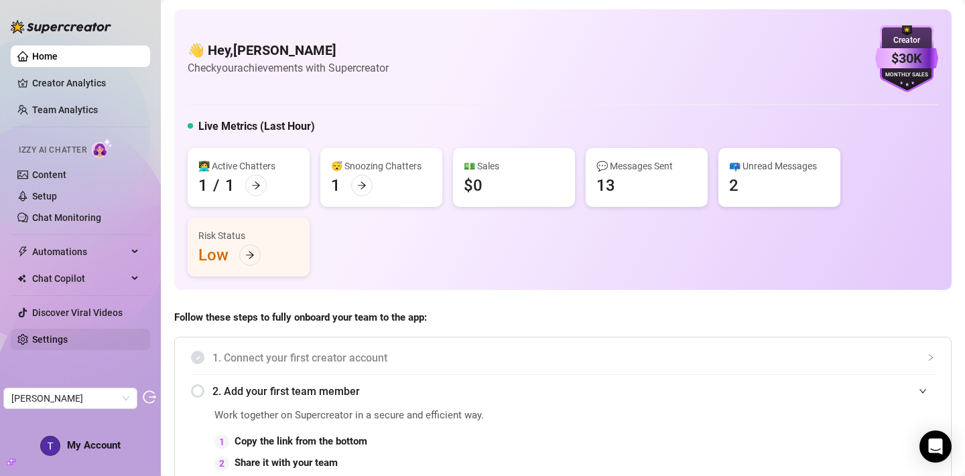
click at [68, 345] on link "Settings" at bounding box center [50, 339] width 36 height 11
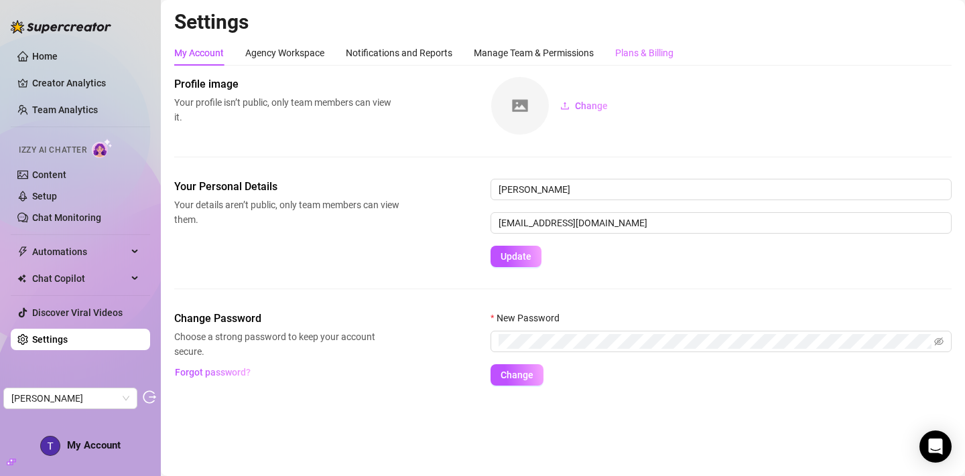
click at [658, 44] on div "Plans & Billing" at bounding box center [644, 52] width 58 height 25
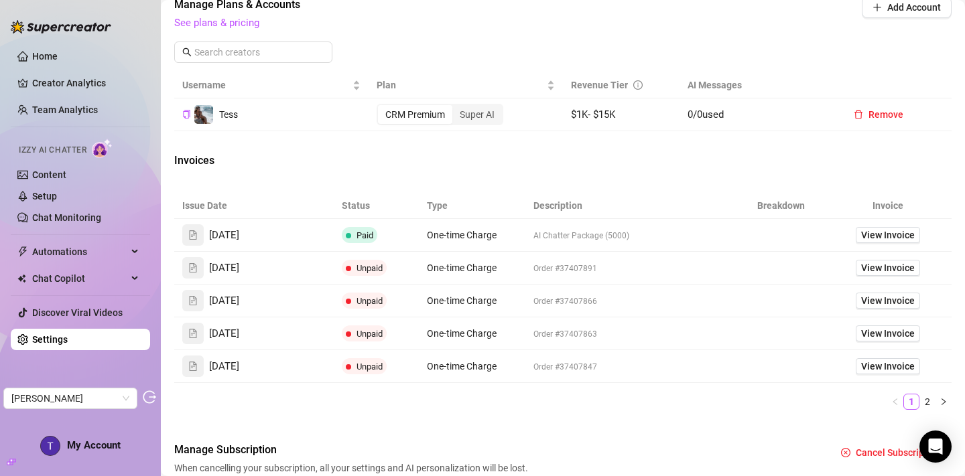
scroll to position [417, 0]
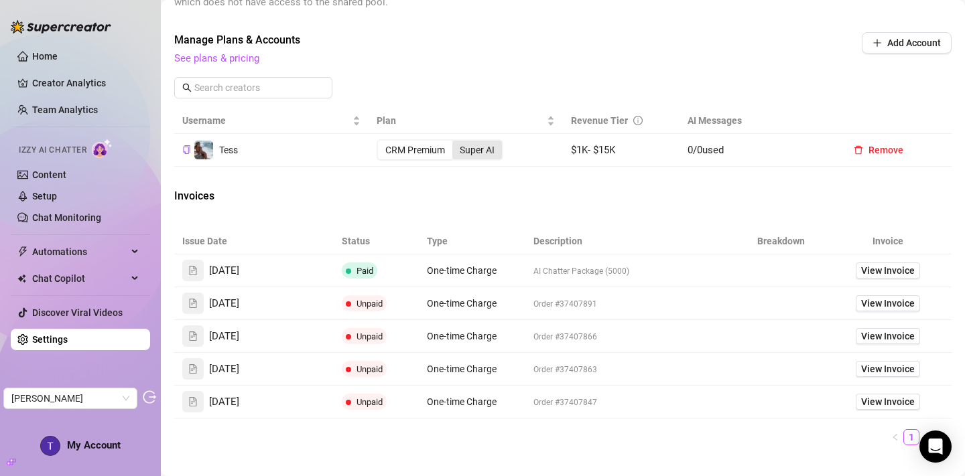
click at [487, 159] on div "Super AI" at bounding box center [477, 150] width 50 height 19
click at [456, 143] on input "Super AI" at bounding box center [456, 143] width 0 height 0
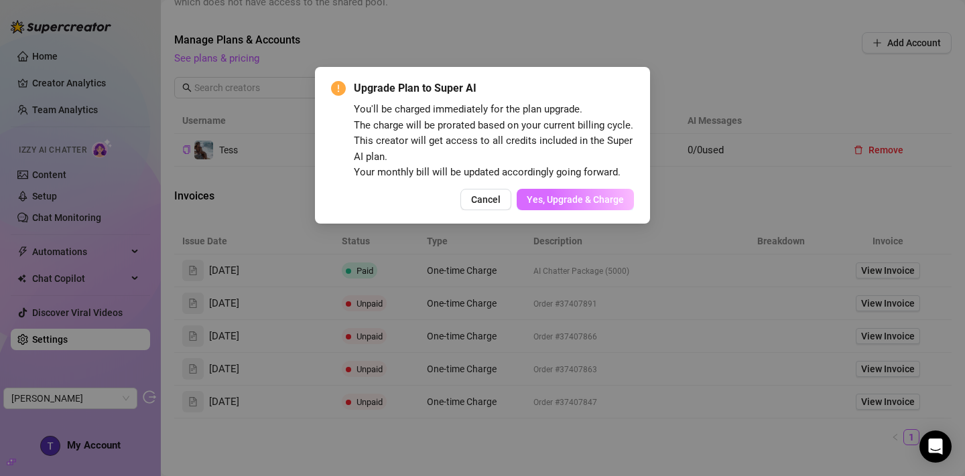
click at [563, 205] on span "Yes, Upgrade & Charge" at bounding box center [575, 199] width 97 height 11
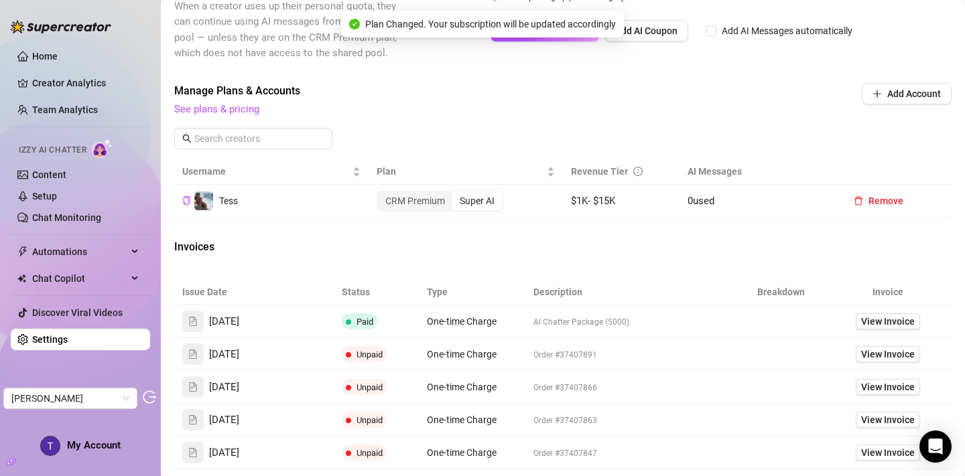
scroll to position [354, 0]
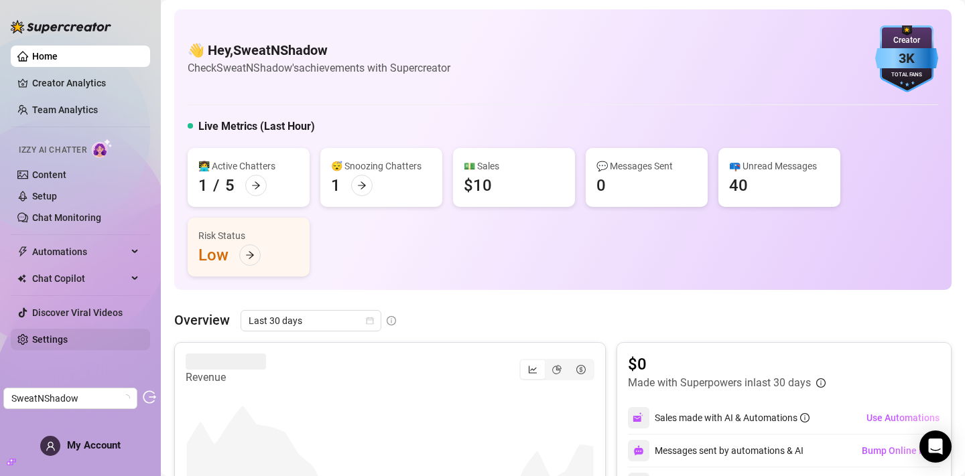
click at [47, 335] on link "Settings" at bounding box center [50, 339] width 36 height 11
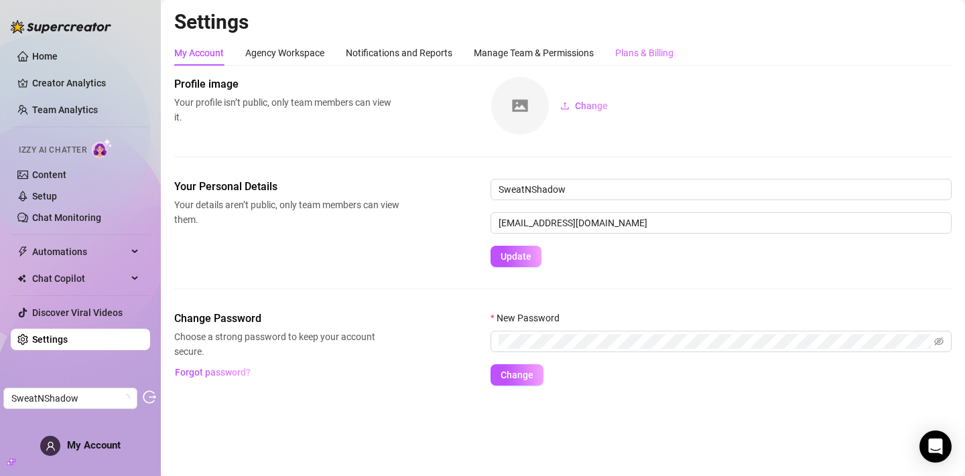
click at [653, 45] on div "Plans & Billing" at bounding box center [644, 52] width 58 height 25
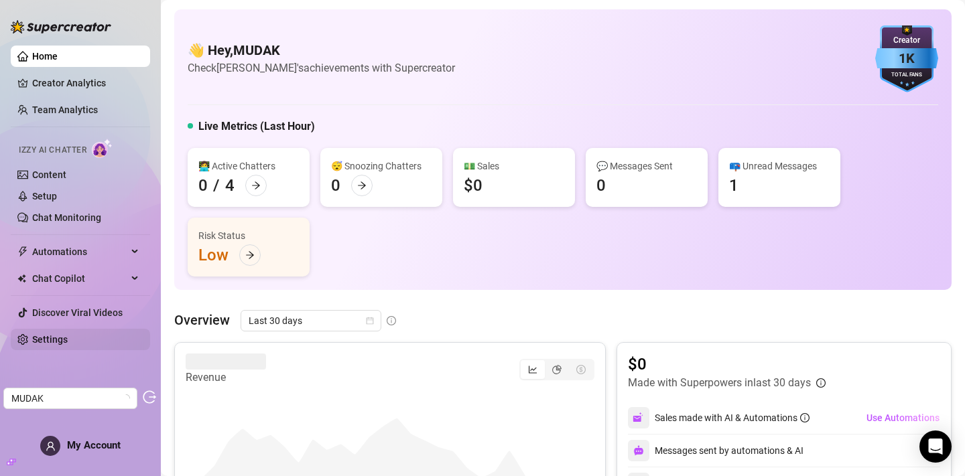
click at [68, 341] on link "Settings" at bounding box center [50, 339] width 36 height 11
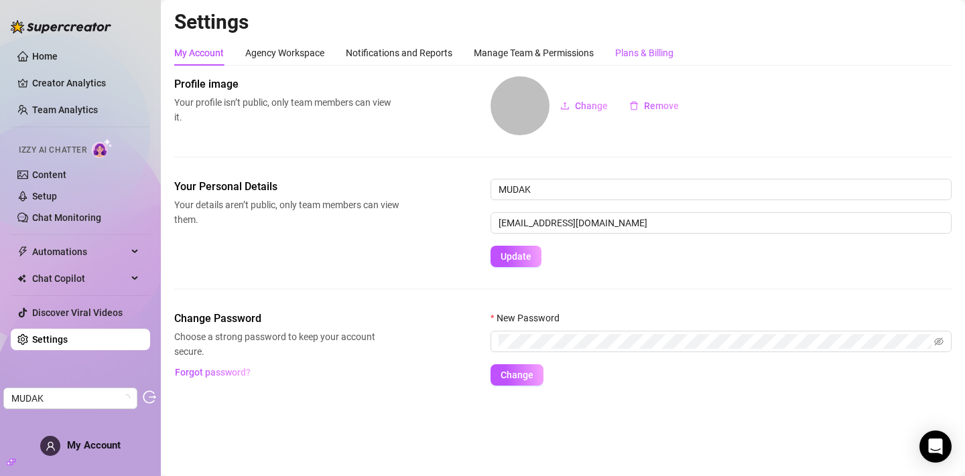
click at [658, 58] on div "Plans & Billing" at bounding box center [644, 53] width 58 height 15
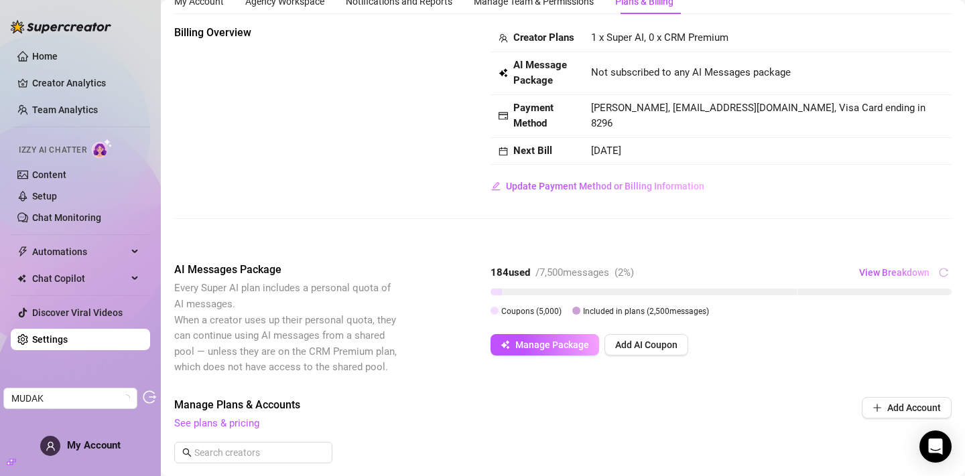
scroll to position [48, 0]
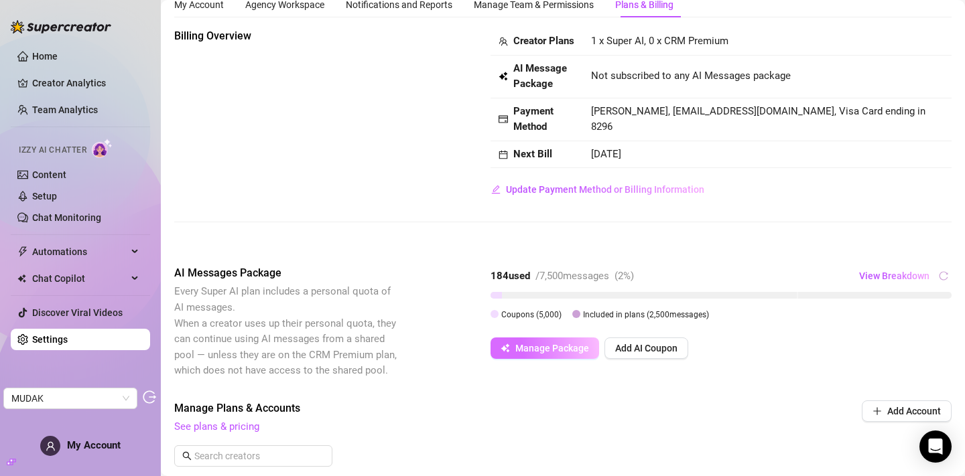
click at [554, 356] on button "Manage Package" at bounding box center [544, 348] width 109 height 21
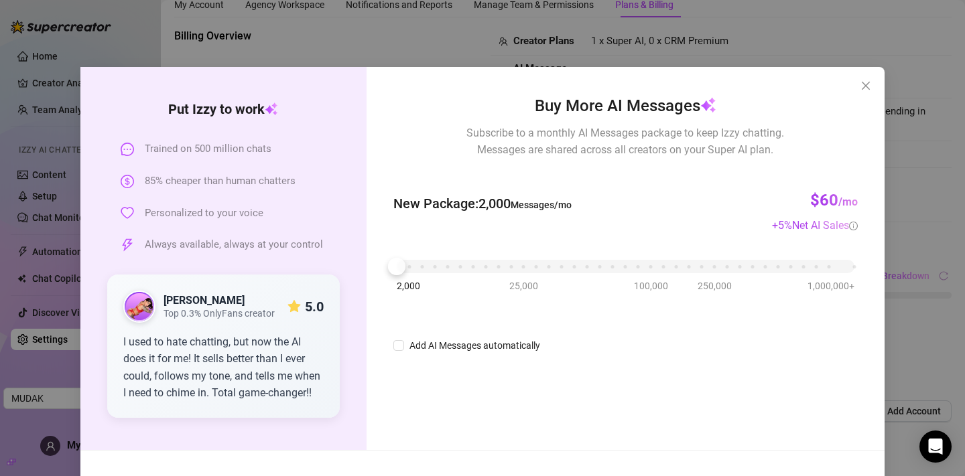
click at [413, 265] on div "2,000 25,000 100,000 250,000 1,000,000+" at bounding box center [626, 261] width 458 height 8
click at [402, 269] on div at bounding box center [409, 266] width 17 height 17
click at [399, 265] on div "2,000 25,000 100,000 250,000 1,000,000+" at bounding box center [626, 261] width 458 height 8
click at [862, 87] on icon "close" at bounding box center [865, 85] width 11 height 11
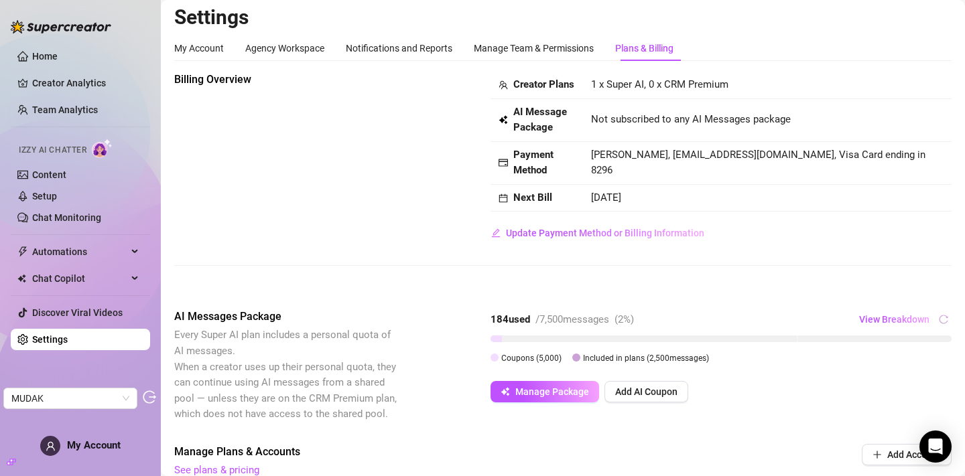
scroll to position [0, 0]
